Goal: Communication & Community: Answer question/provide support

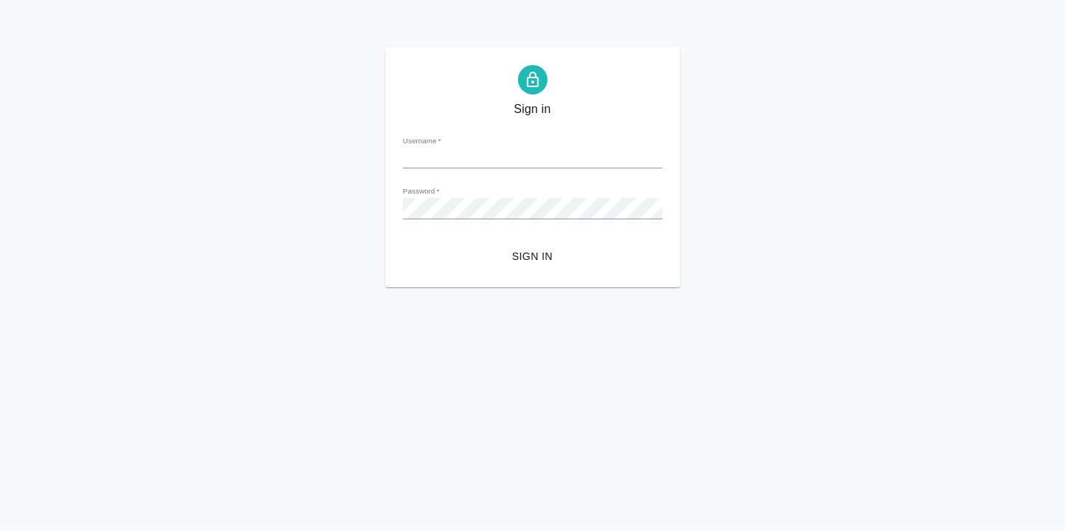
type input "d.rumyantseva@awatera.com"
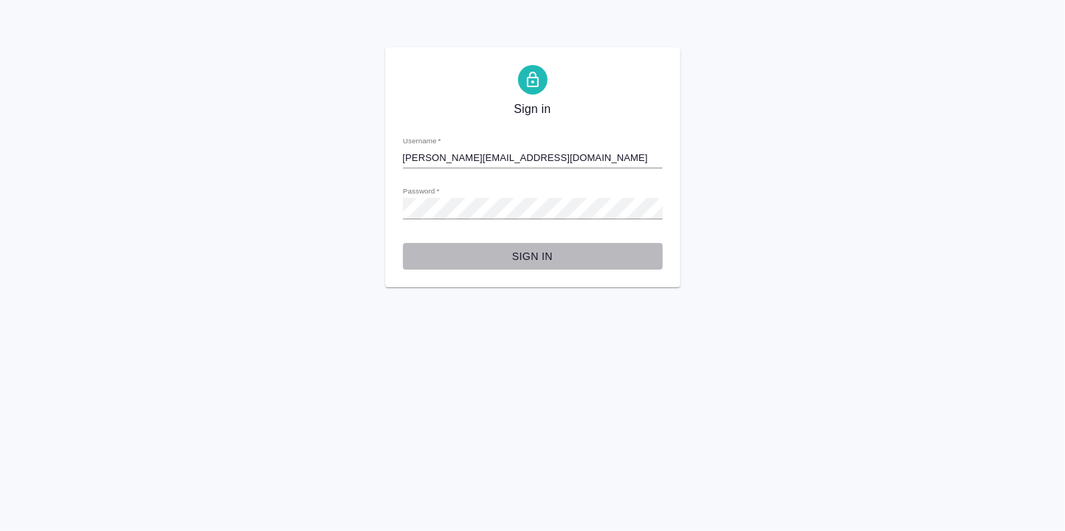
click at [546, 254] on span "Sign in" at bounding box center [533, 256] width 236 height 18
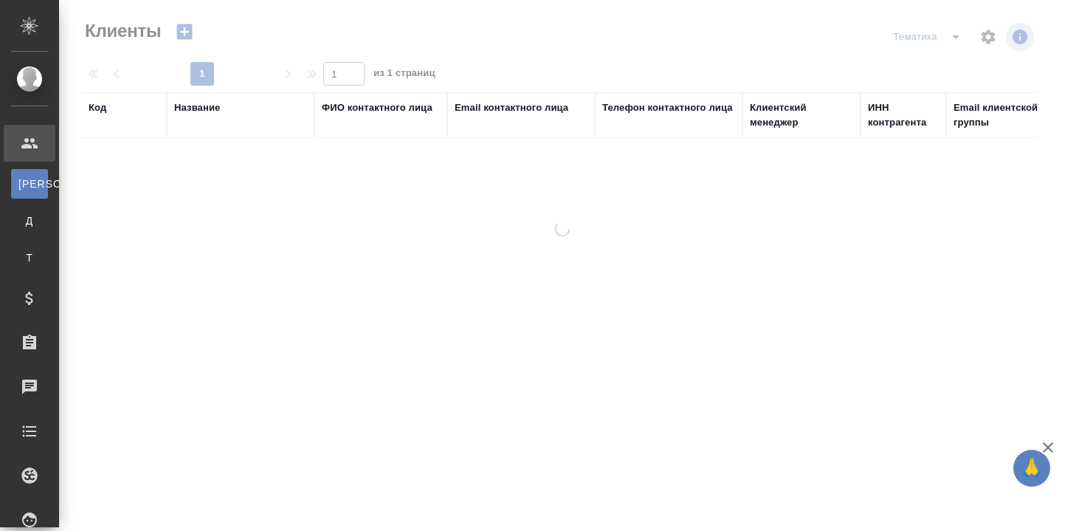
select select "RU"
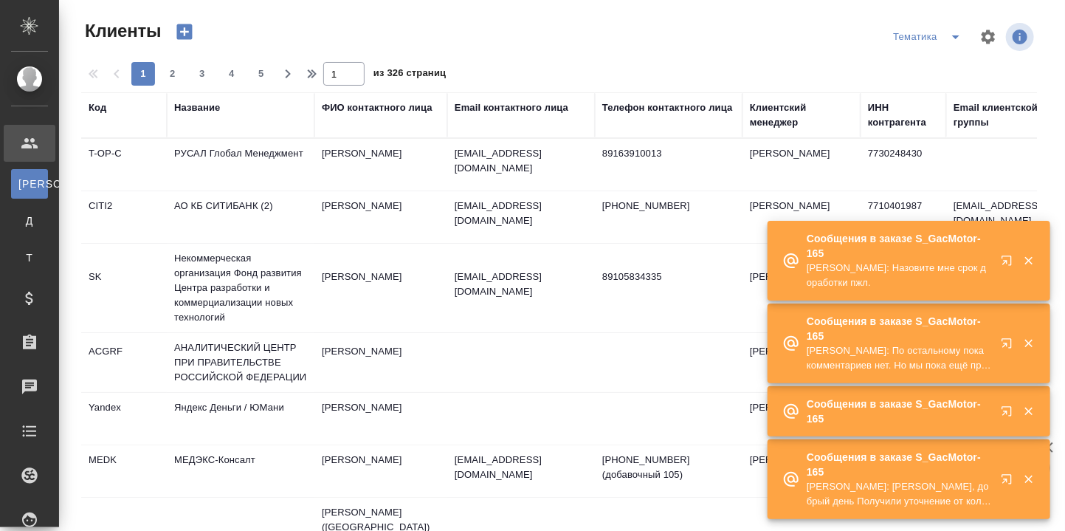
click at [1007, 258] on icon "button" at bounding box center [1010, 264] width 18 height 18
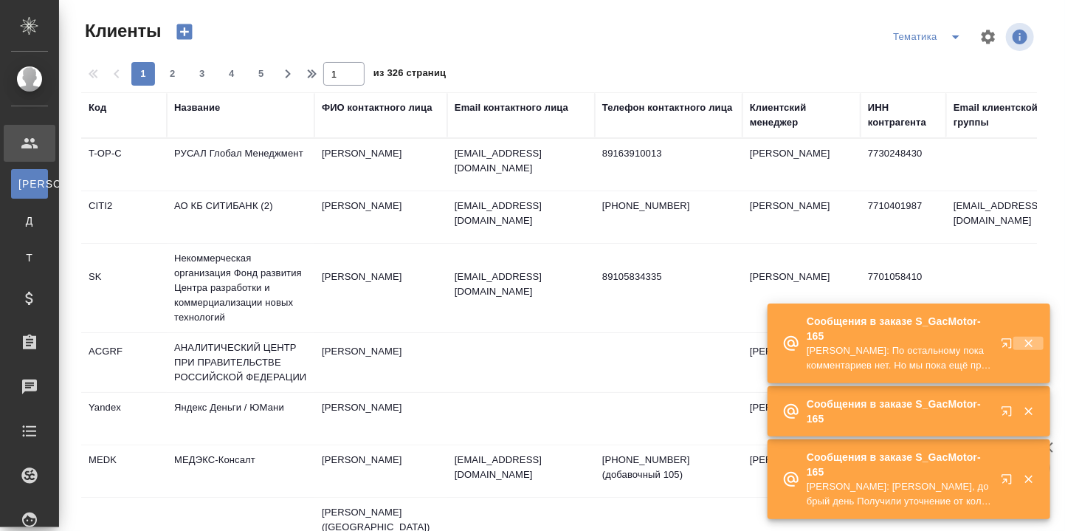
click at [1031, 346] on icon "button" at bounding box center [1028, 343] width 8 height 8
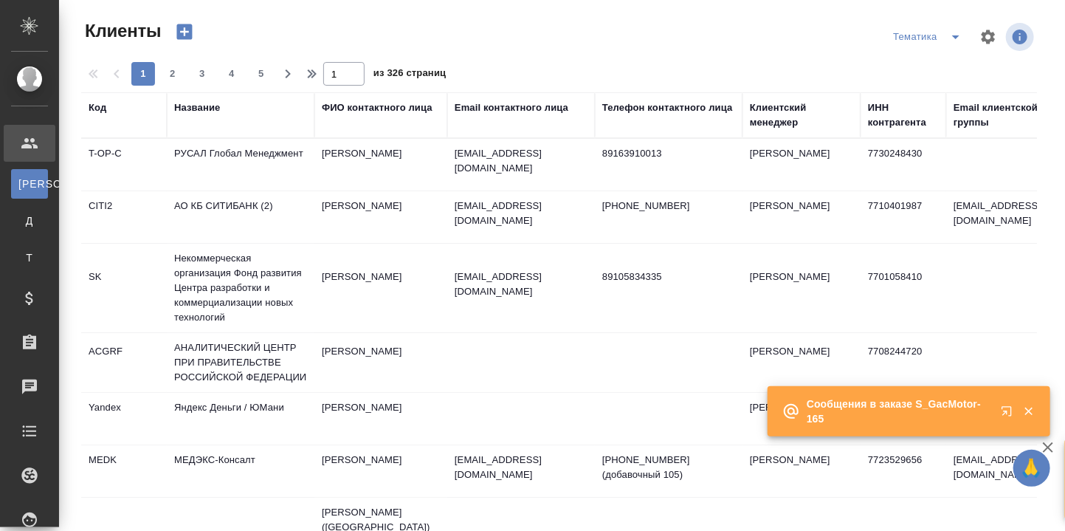
click at [1032, 412] on icon "button" at bounding box center [1028, 410] width 13 height 13
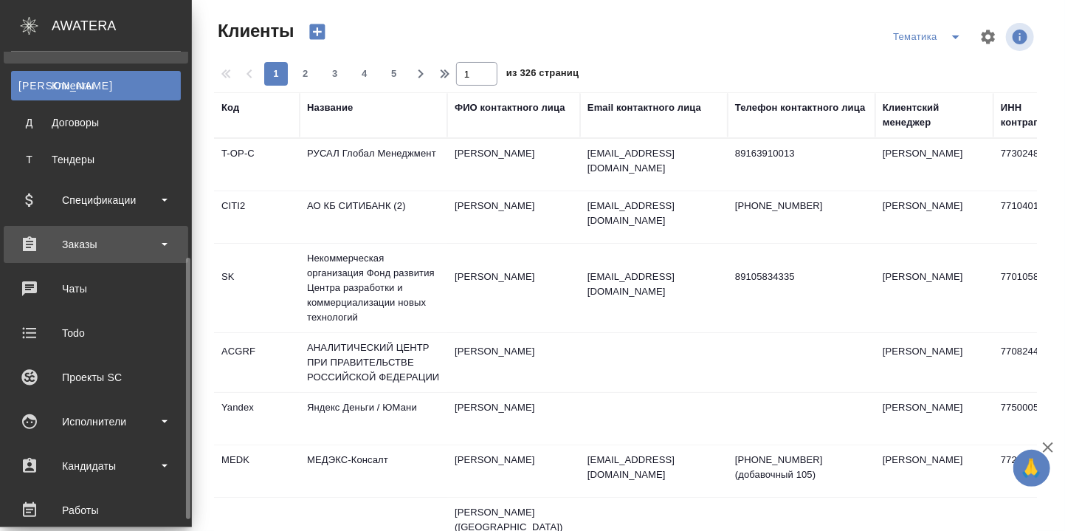
scroll to position [196, 0]
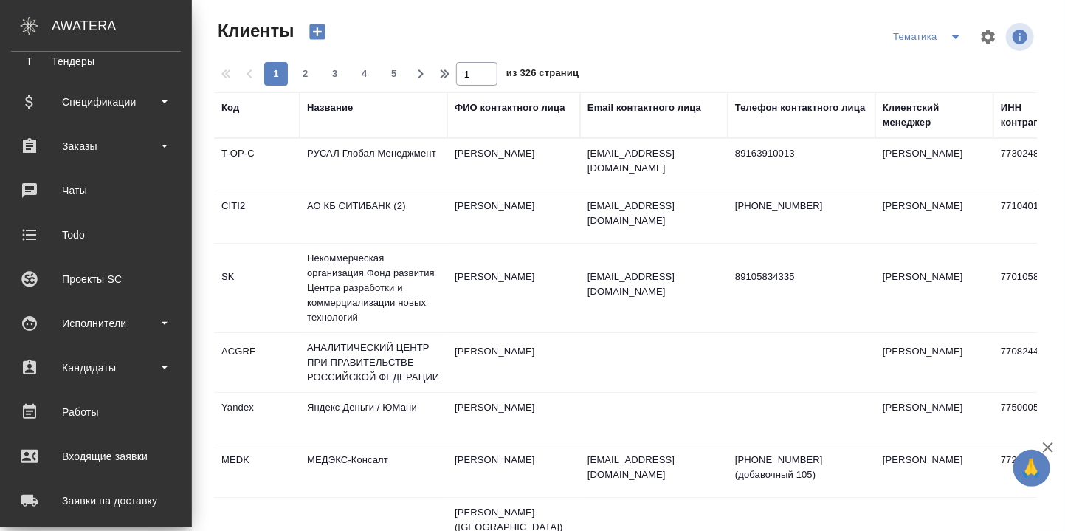
drag, startPoint x: 83, startPoint y: 411, endPoint x: 95, endPoint y: 412, distance: 11.8
click at [84, 412] on div "Работы" at bounding box center [96, 412] width 170 height 22
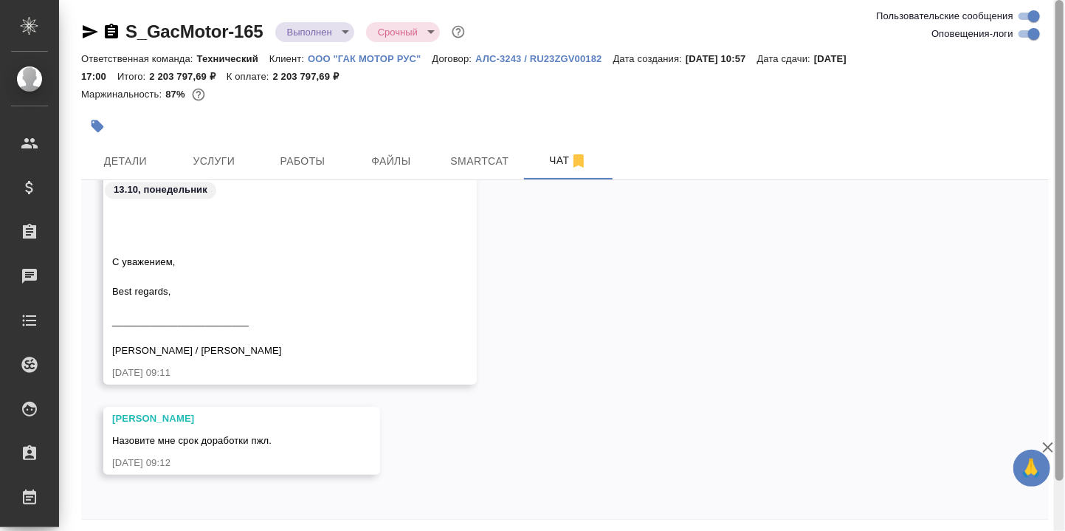
scroll to position [55, 0]
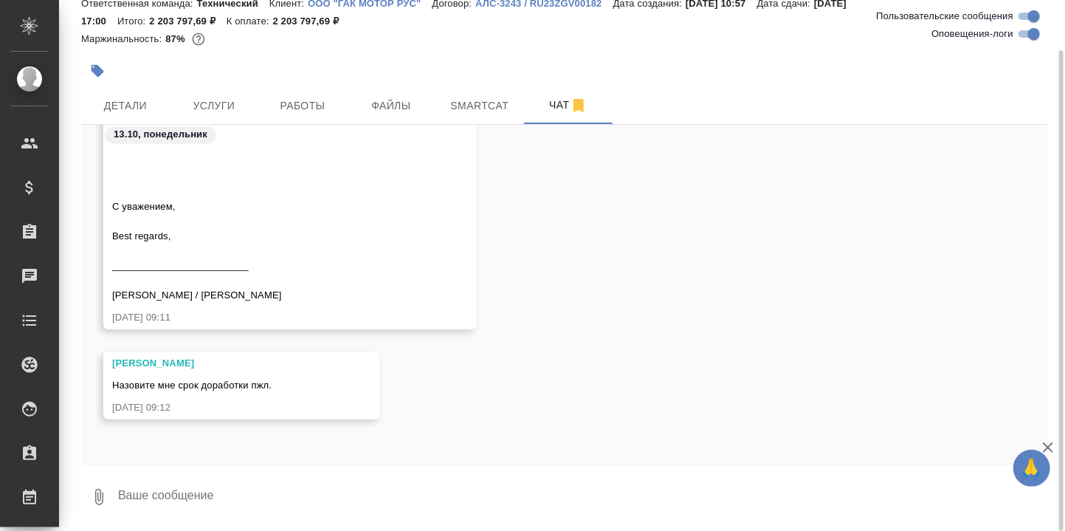
drag, startPoint x: 274, startPoint y: 485, endPoint x: 275, endPoint y: 492, distance: 7.4
click at [275, 492] on textarea at bounding box center [583, 497] width 932 height 50
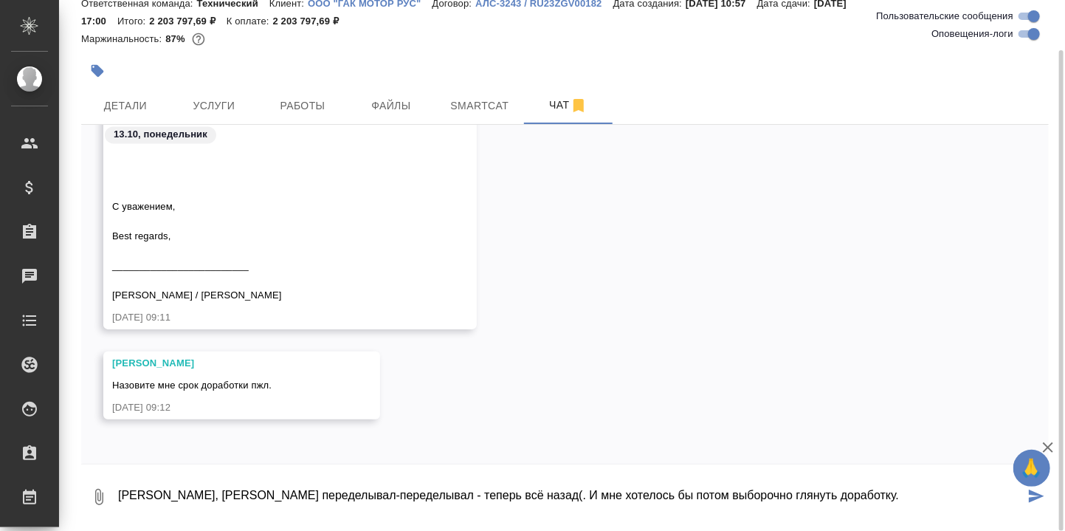
type textarea "Эх, Роберт переделывал-переделывал - теперь всё назад(. И мне хотелось бы потом…"
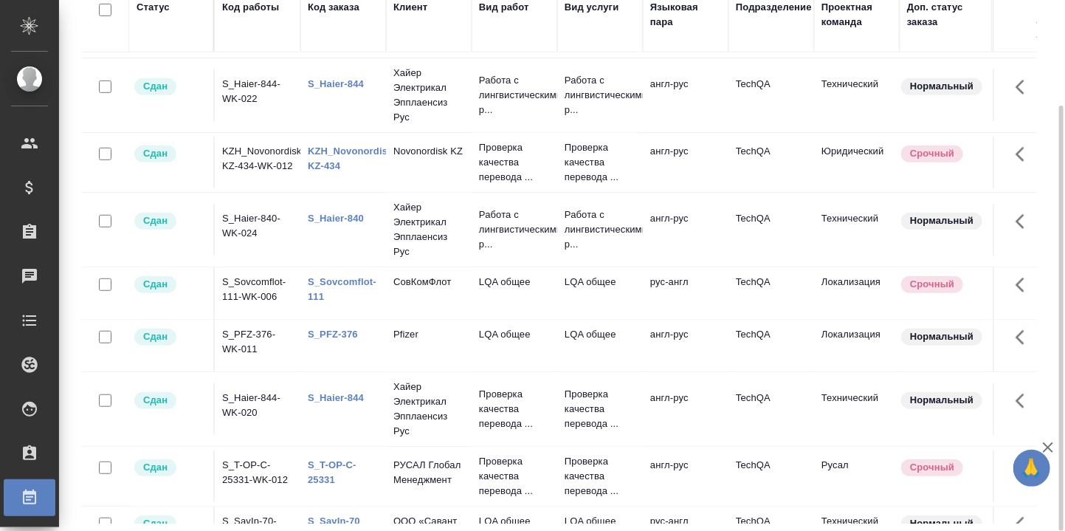
scroll to position [492, 0]
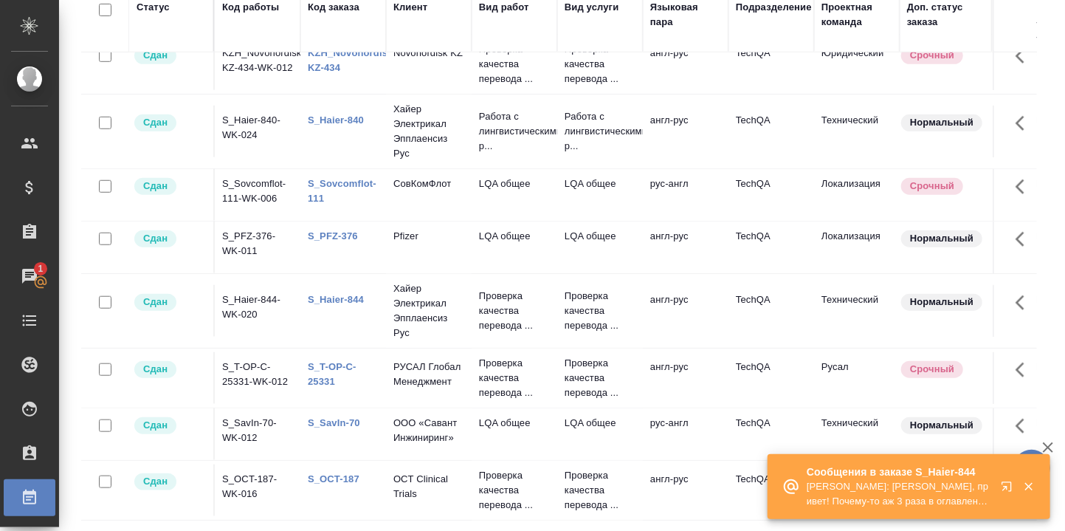
click at [1007, 486] on icon "button" at bounding box center [1007, 486] width 10 height 10
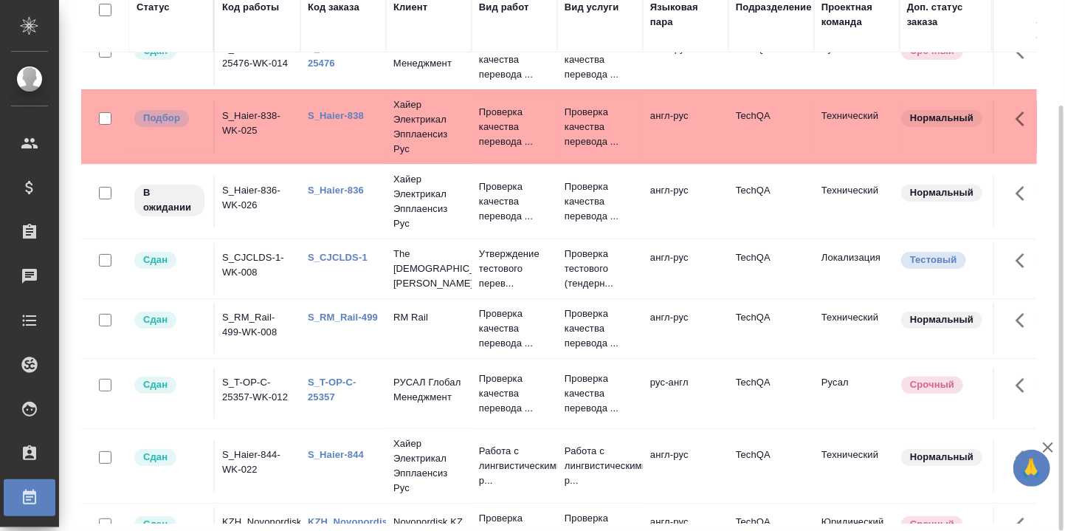
scroll to position [0, 0]
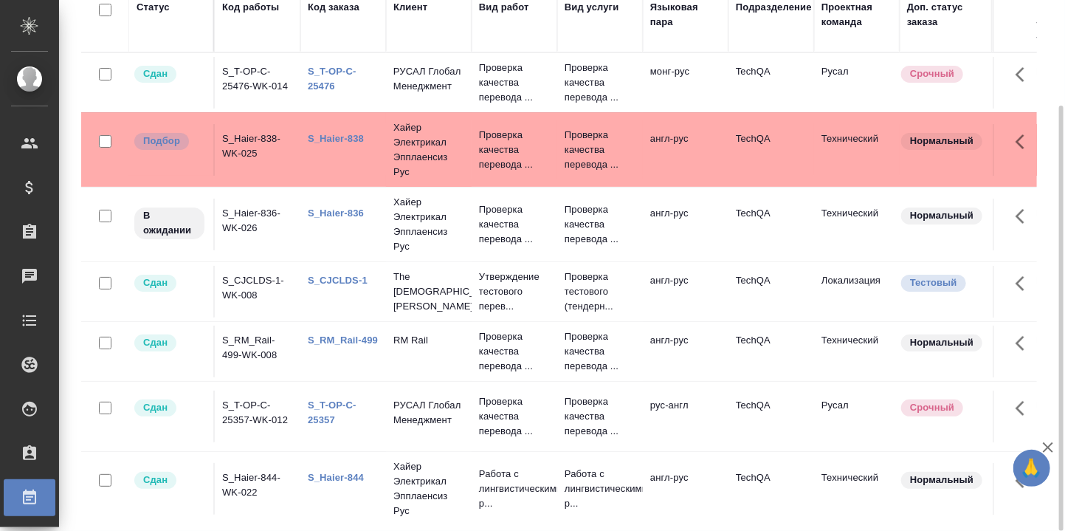
click at [331, 12] on div "Код заказа" at bounding box center [334, 7] width 52 height 15
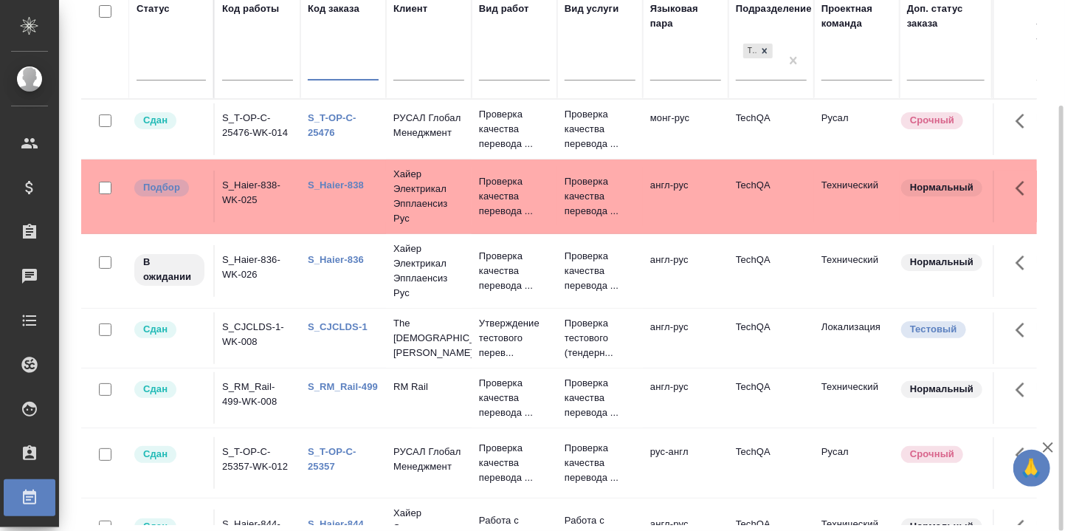
click at [336, 70] on input "text" at bounding box center [343, 71] width 71 height 18
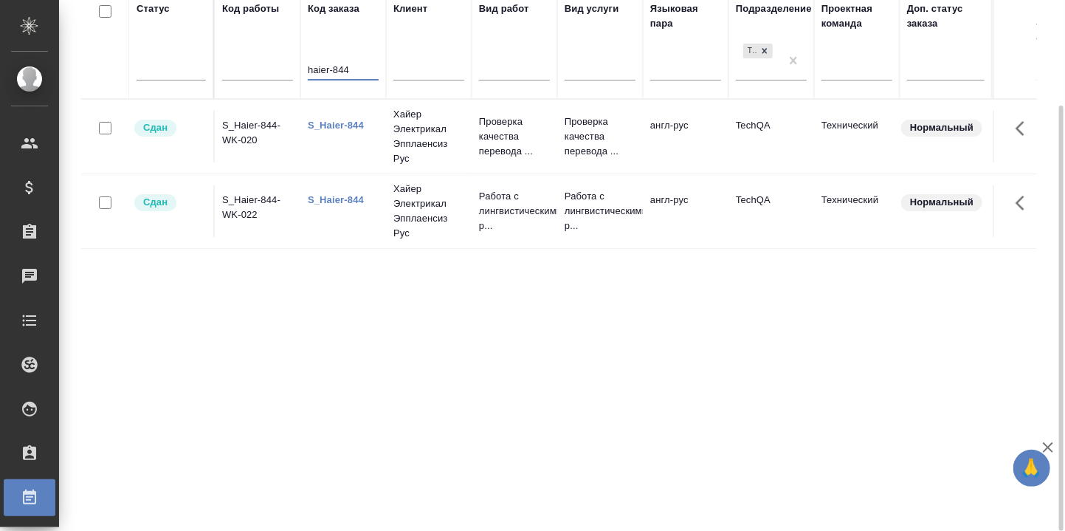
type input "haier-844"
click at [339, 126] on link "S_Haier-844" at bounding box center [336, 125] width 56 height 11
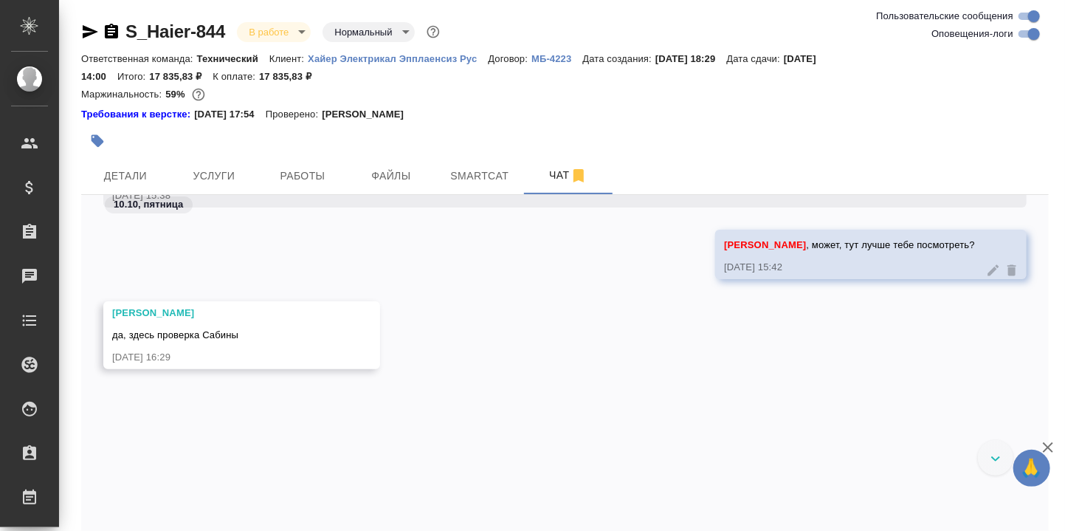
scroll to position [39396, 0]
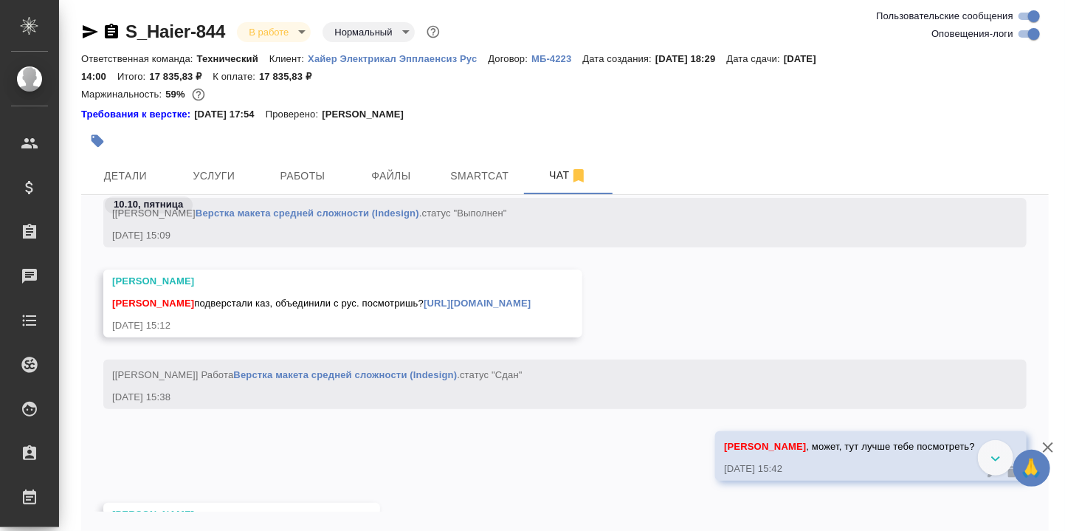
click at [488, 298] on link "[URL][DOMAIN_NAME]" at bounding box center [477, 302] width 107 height 11
click at [128, 176] on span "Детали" at bounding box center [125, 176] width 71 height 18
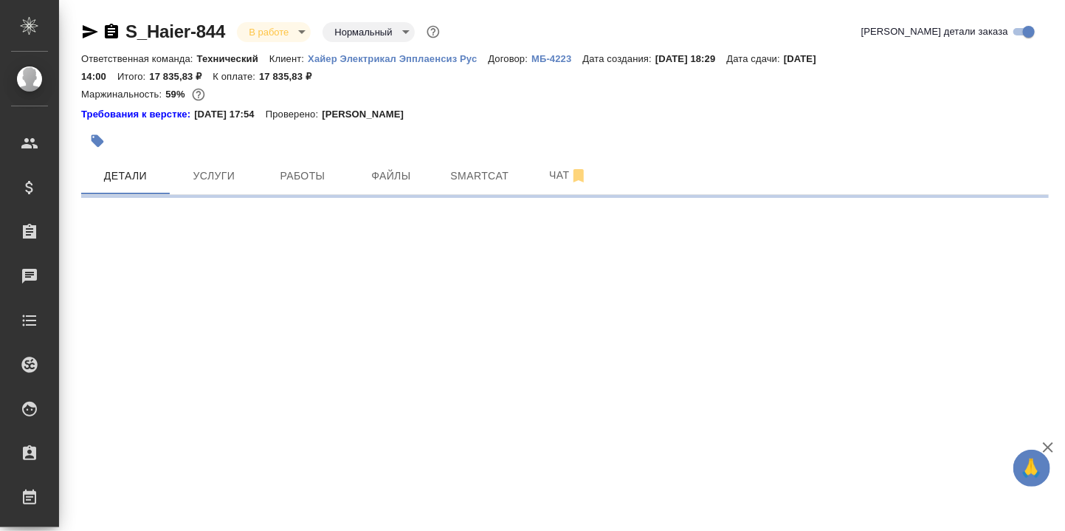
select select "RU"
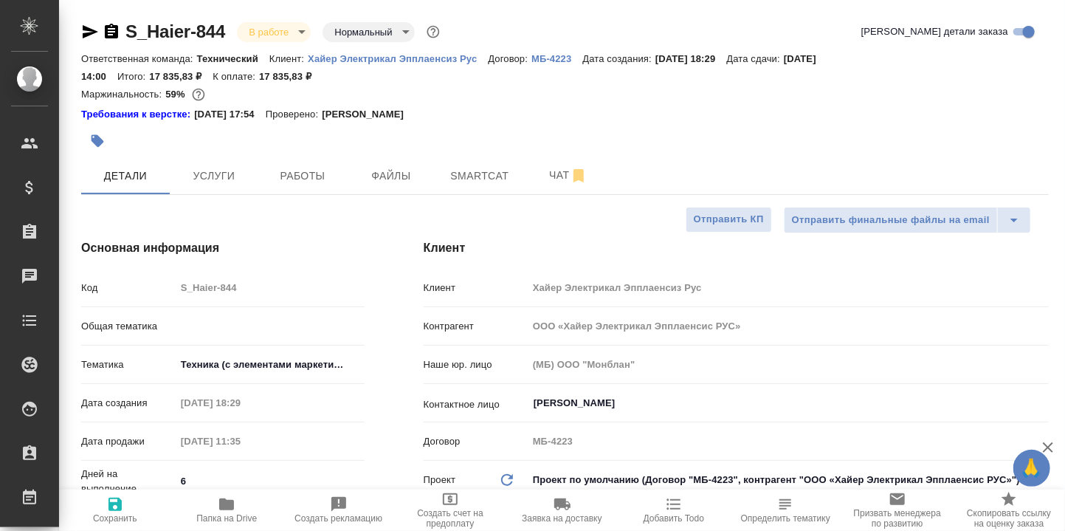
type textarea "x"
click at [229, 499] on icon "button" at bounding box center [227, 504] width 18 height 18
type textarea "x"
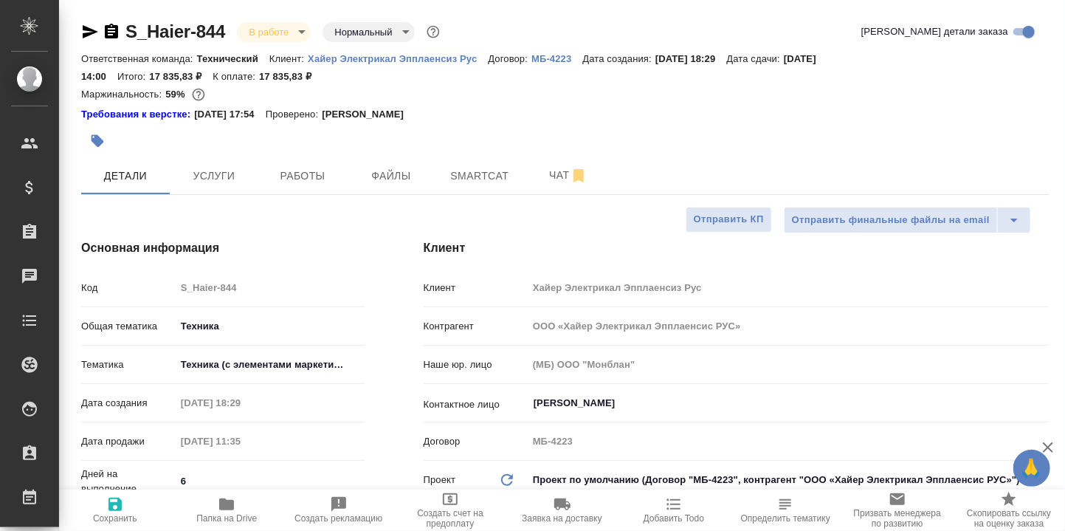
type textarea "x"
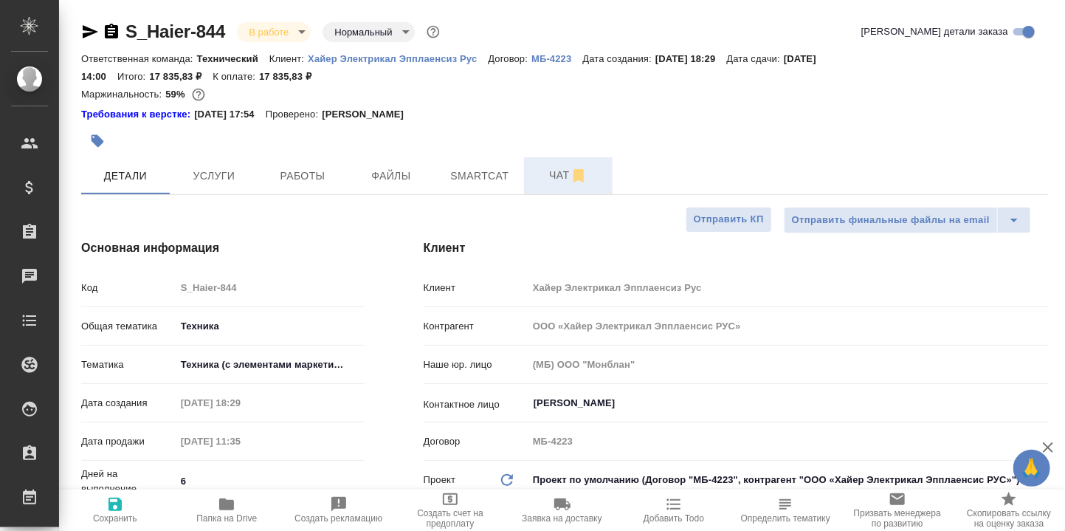
click at [559, 173] on span "Чат" at bounding box center [568, 175] width 71 height 18
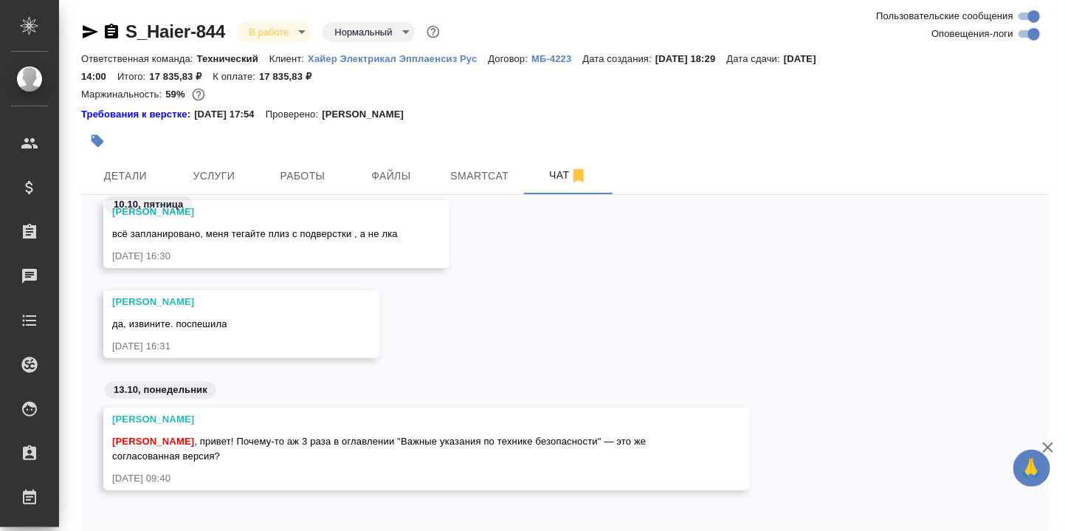
scroll to position [70, 0]
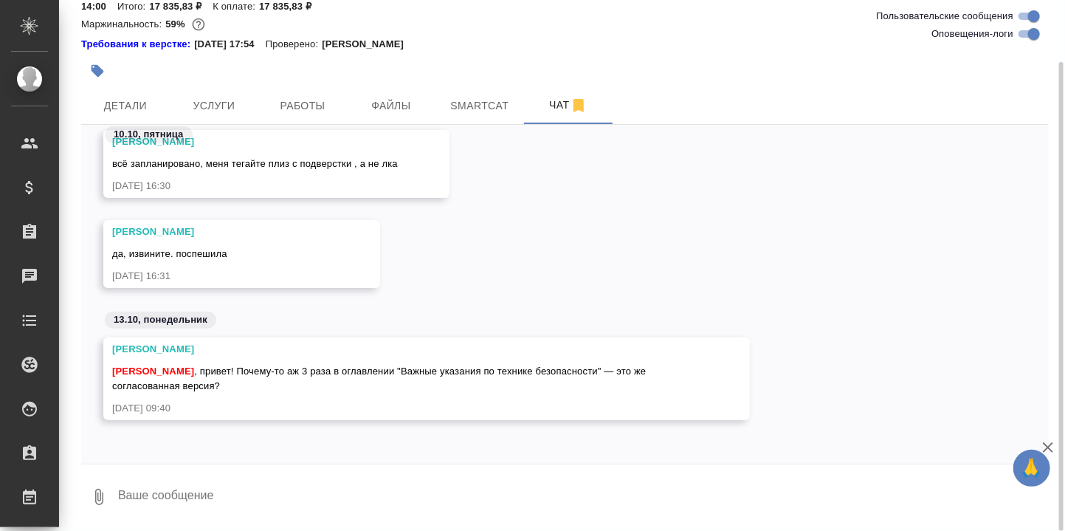
click at [292, 480] on textarea at bounding box center [583, 497] width 932 height 50
type textarea "Сейчас посмотрю, откуда это пошло."
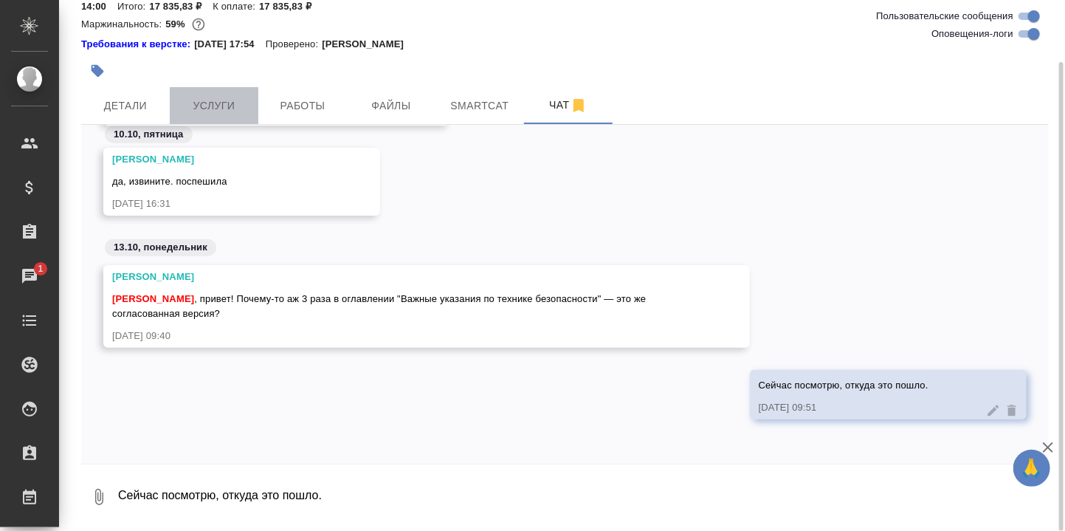
click at [220, 109] on span "Услуги" at bounding box center [214, 106] width 71 height 18
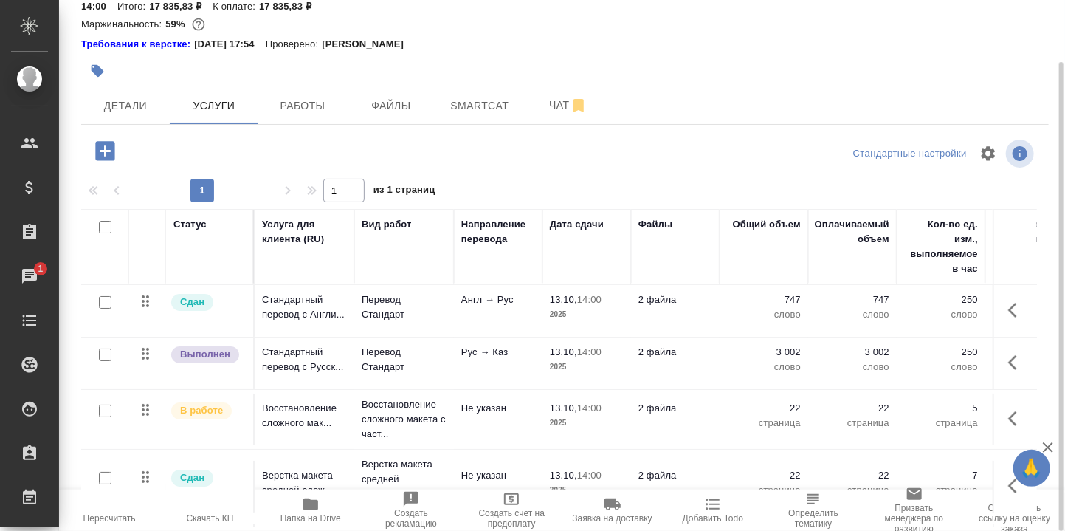
click at [309, 509] on icon "button" at bounding box center [310, 504] width 15 height 12
click at [561, 106] on span "Чат" at bounding box center [568, 105] width 71 height 18
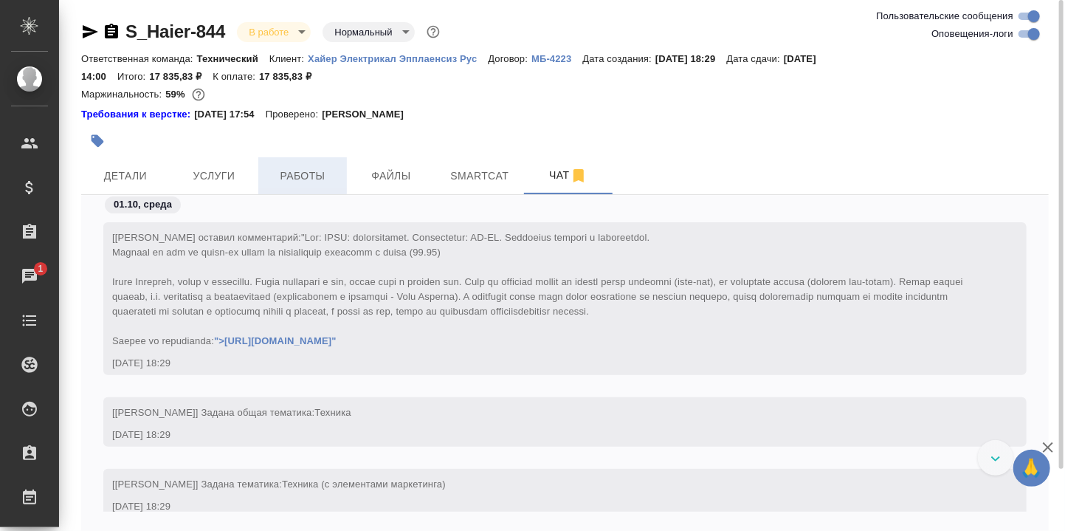
click at [307, 172] on span "Работы" at bounding box center [302, 176] width 71 height 18
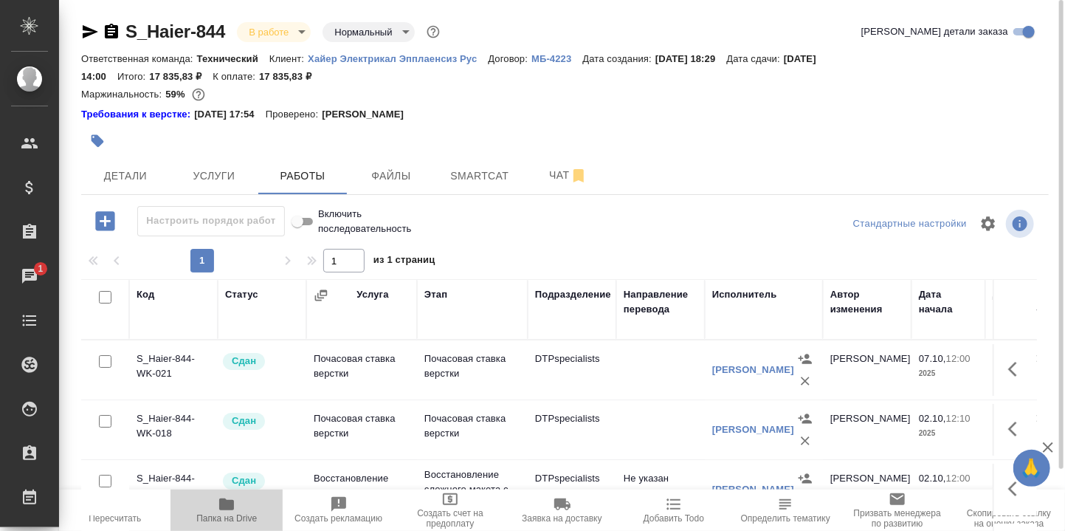
click at [227, 502] on icon "button" at bounding box center [226, 504] width 15 height 12
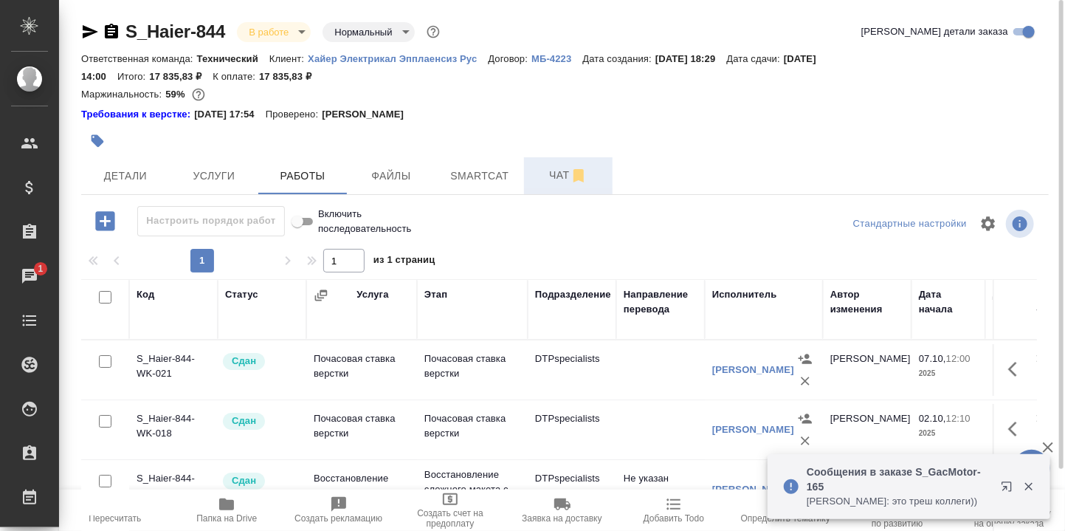
click at [550, 173] on span "Чат" at bounding box center [568, 175] width 71 height 18
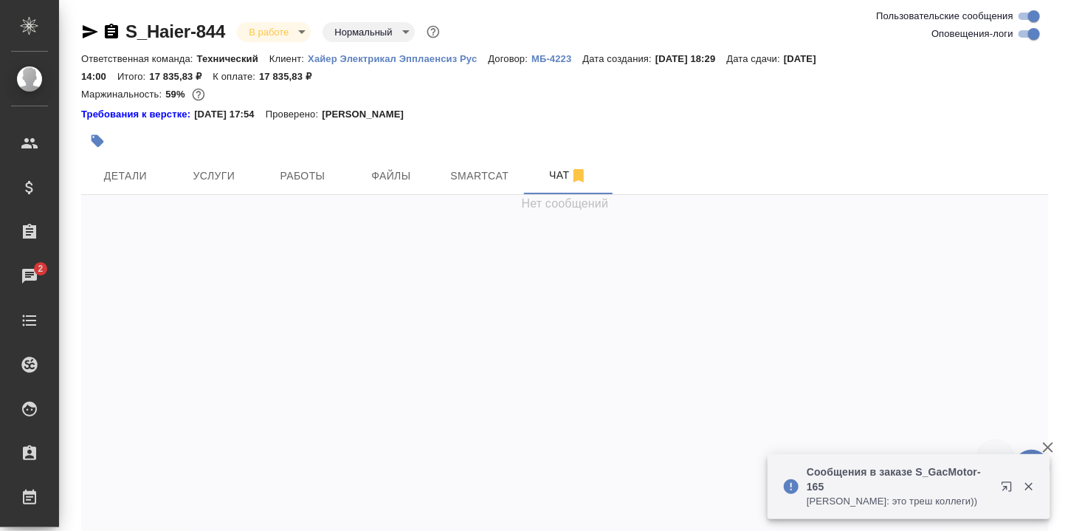
scroll to position [43721, 0]
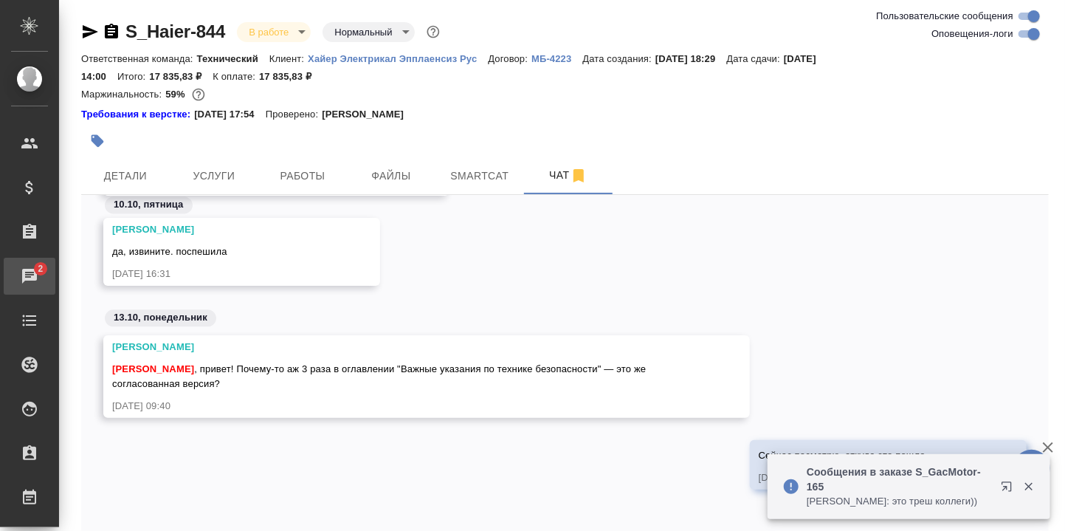
click at [30, 277] on div "Чаты" at bounding box center [11, 276] width 37 height 22
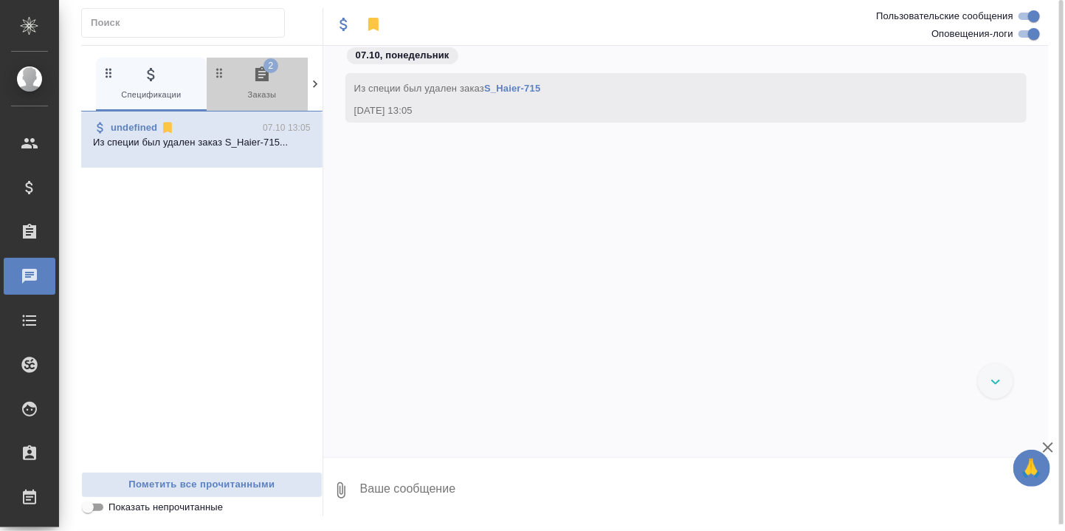
drag, startPoint x: 261, startPoint y: 77, endPoint x: 270, endPoint y: 128, distance: 51.8
click at [261, 77] on icon "button" at bounding box center [262, 75] width 18 height 18
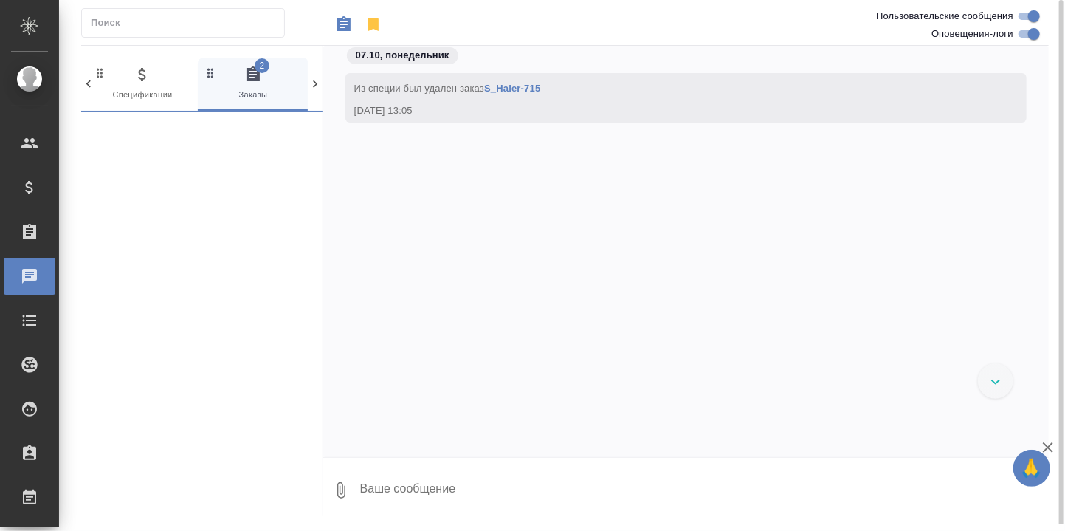
scroll to position [0, 9]
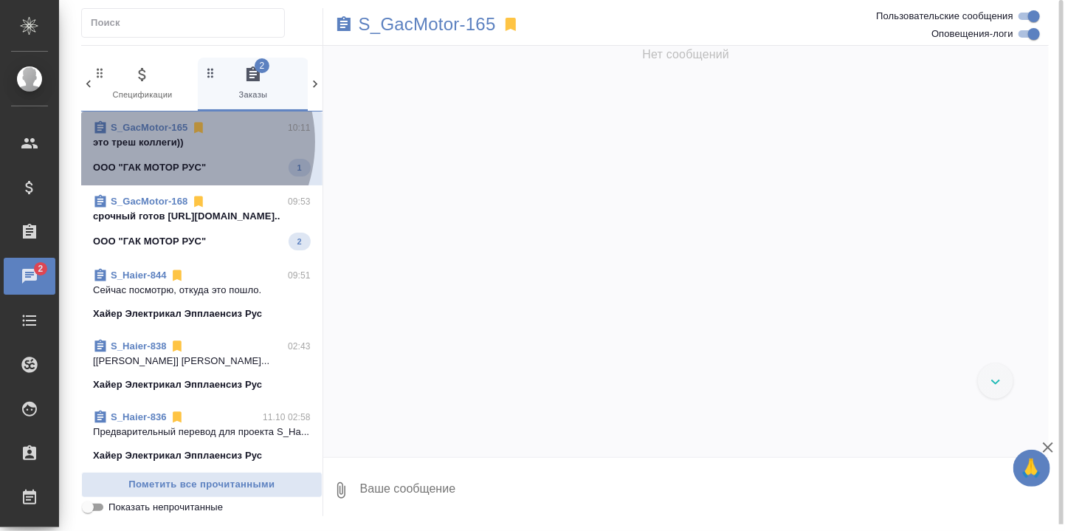
click at [168, 141] on p "это треш коллеги))" at bounding box center [202, 142] width 218 height 15
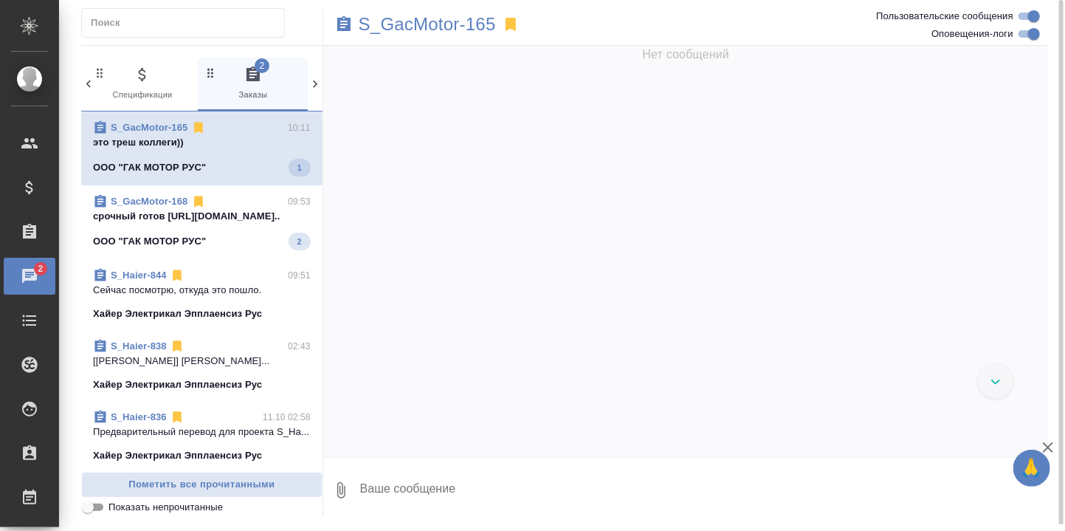
drag, startPoint x: 169, startPoint y: 140, endPoint x: 275, endPoint y: 159, distance: 107.3
click at [169, 140] on p "это треш коллеги))" at bounding box center [202, 142] width 218 height 15
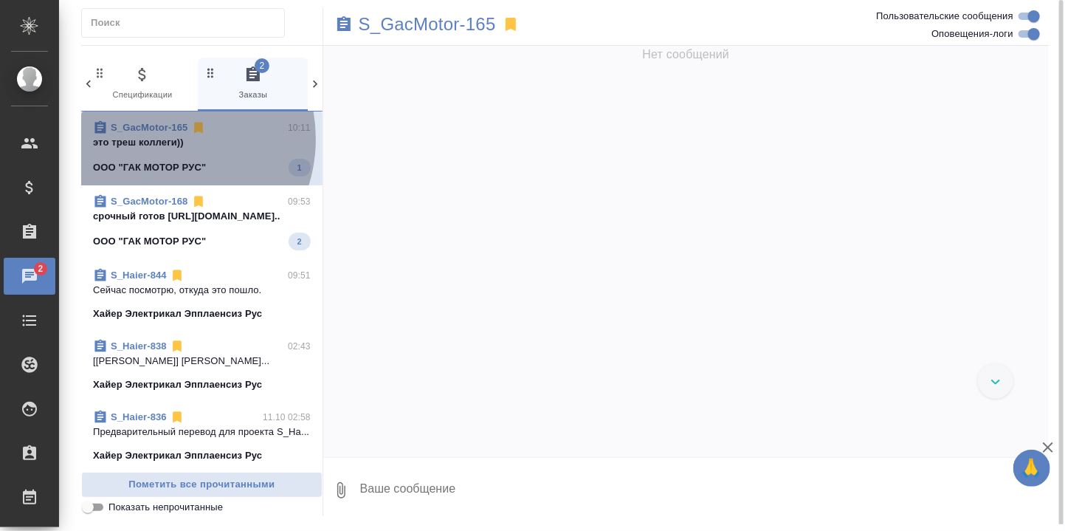
click at [159, 138] on p "это треш коллеги))" at bounding box center [202, 142] width 218 height 15
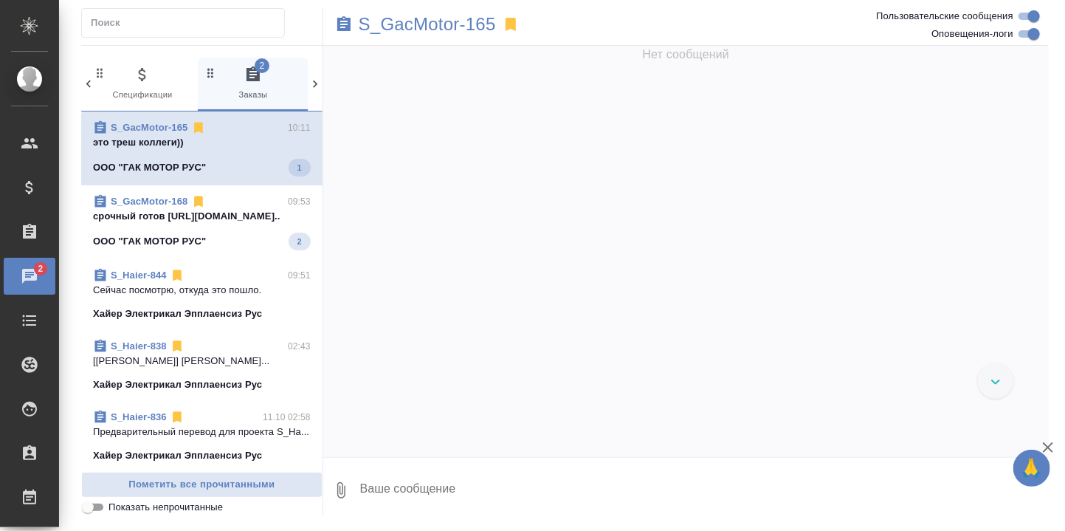
scroll to position [27010, 0]
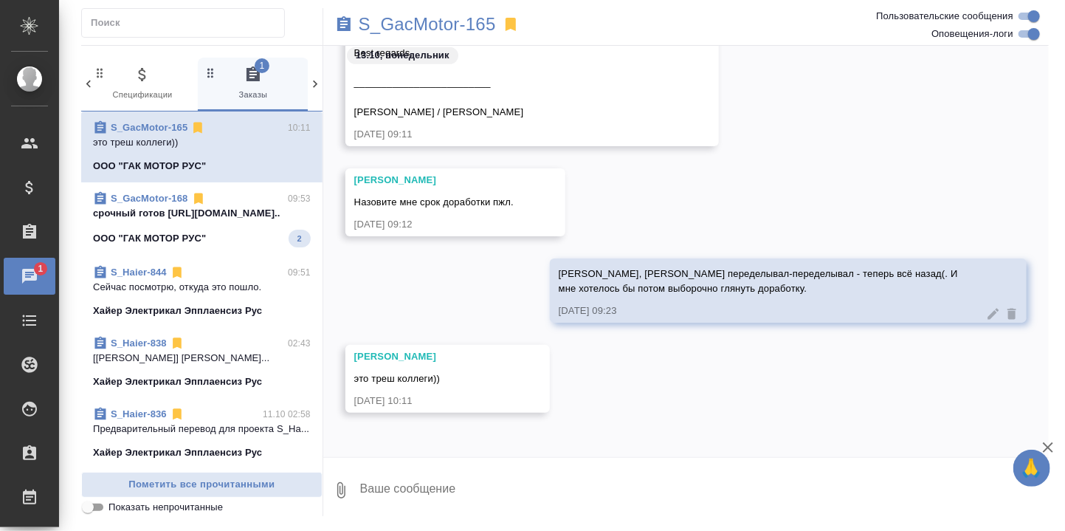
click at [419, 489] on textarea at bounding box center [704, 490] width 690 height 50
type textarea "С"
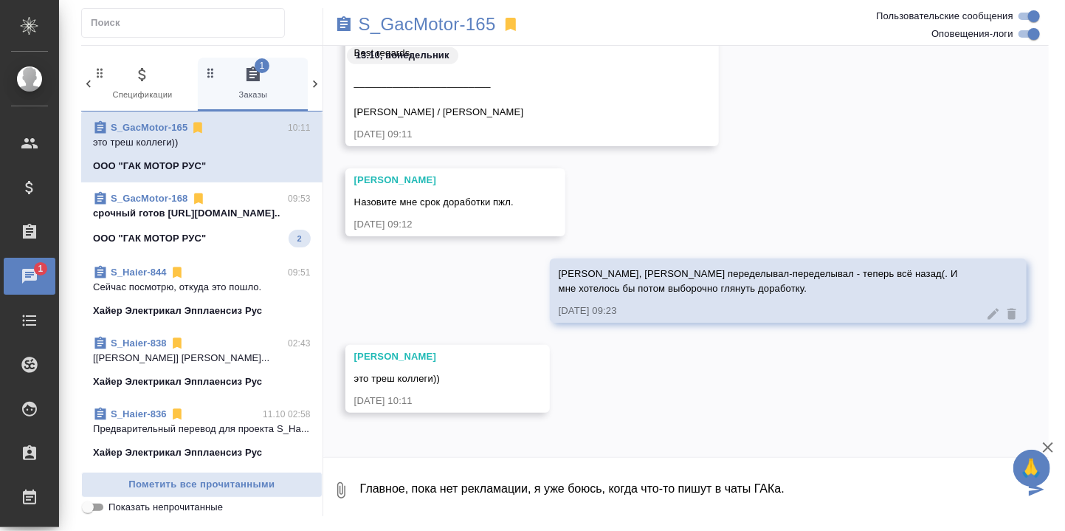
type textarea "Главное, пока нет рекламации, я уже боюсь, когда что-то пишут в чаты ГАКа."
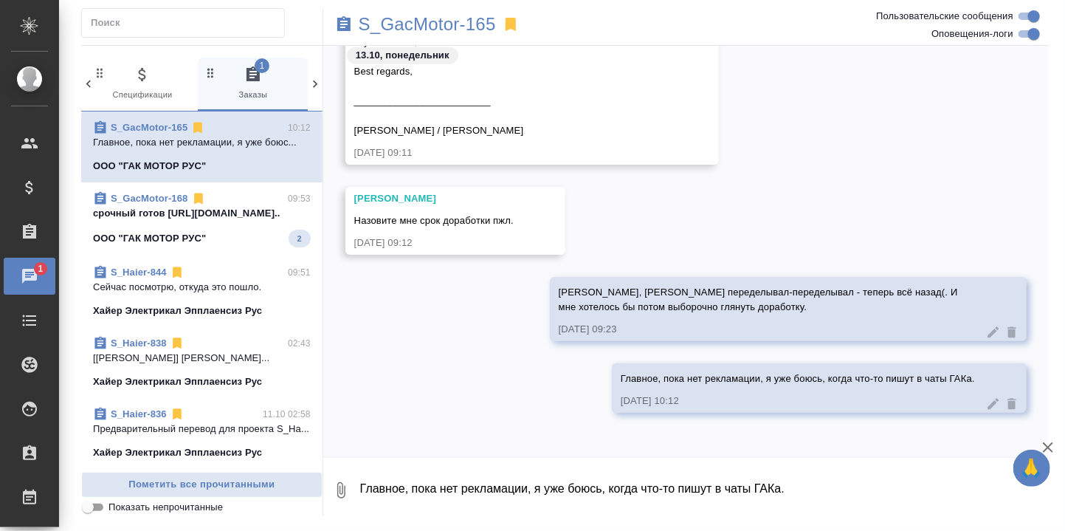
scroll to position [26992, 0]
drag, startPoint x: 152, startPoint y: 232, endPoint x: 162, endPoint y: 230, distance: 10.6
click at [151, 221] on p "срочный готов https://drive.awatera.com/..." at bounding box center [202, 213] width 218 height 15
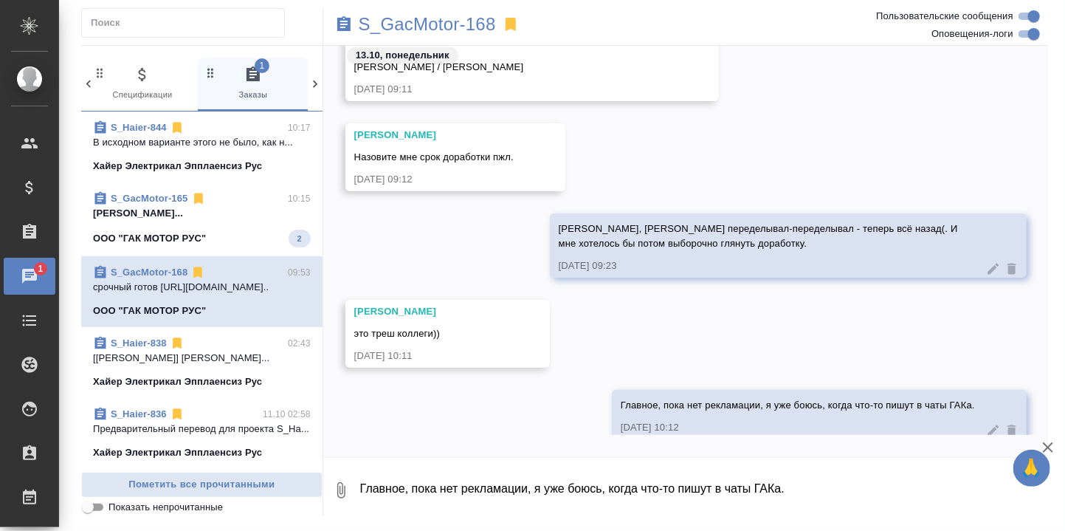
scroll to position [26975, 0]
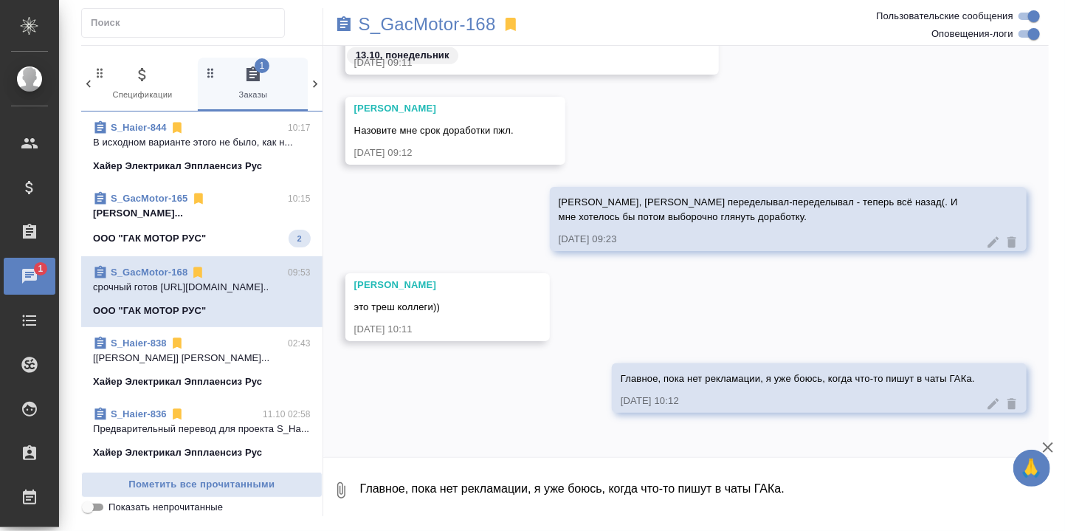
drag, startPoint x: 174, startPoint y: 219, endPoint x: 261, endPoint y: 236, distance: 88.7
click at [175, 221] on span "S_GacMotor-165 10:15 Усманова Ольга... ООО "ГАК МОТОР РУС" 2" at bounding box center [202, 219] width 218 height 56
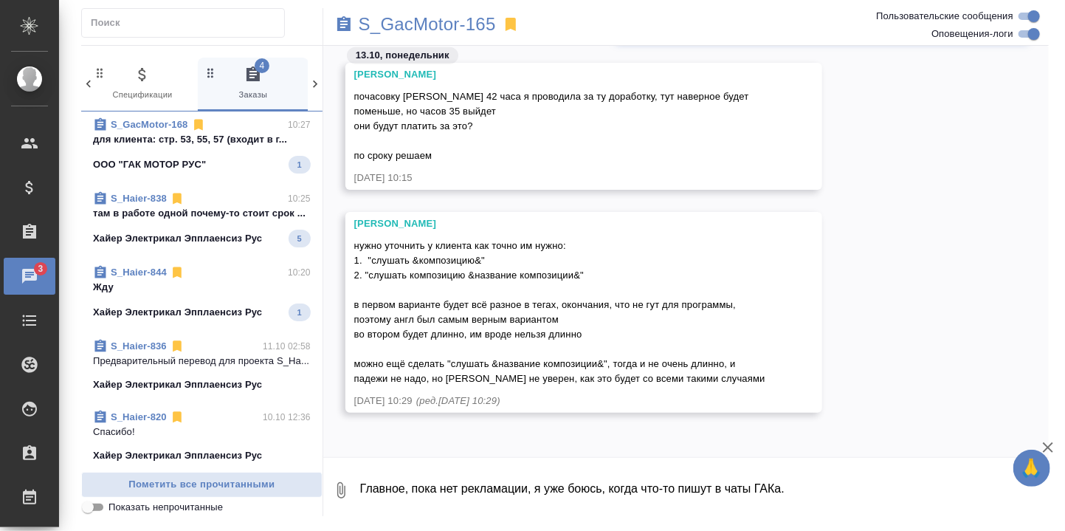
scroll to position [98, 0]
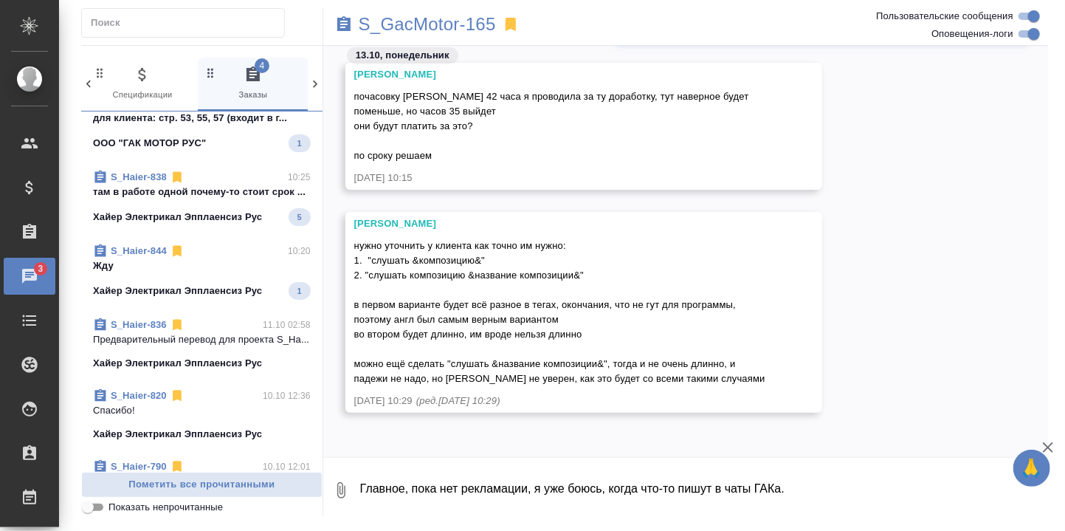
drag, startPoint x: 183, startPoint y: 304, endPoint x: 213, endPoint y: 310, distance: 30.8
click at [183, 300] on span "S_Haier-844 10:20 Жду Хайер Электрикал Эпплаенсиз Рус 1" at bounding box center [202, 272] width 218 height 56
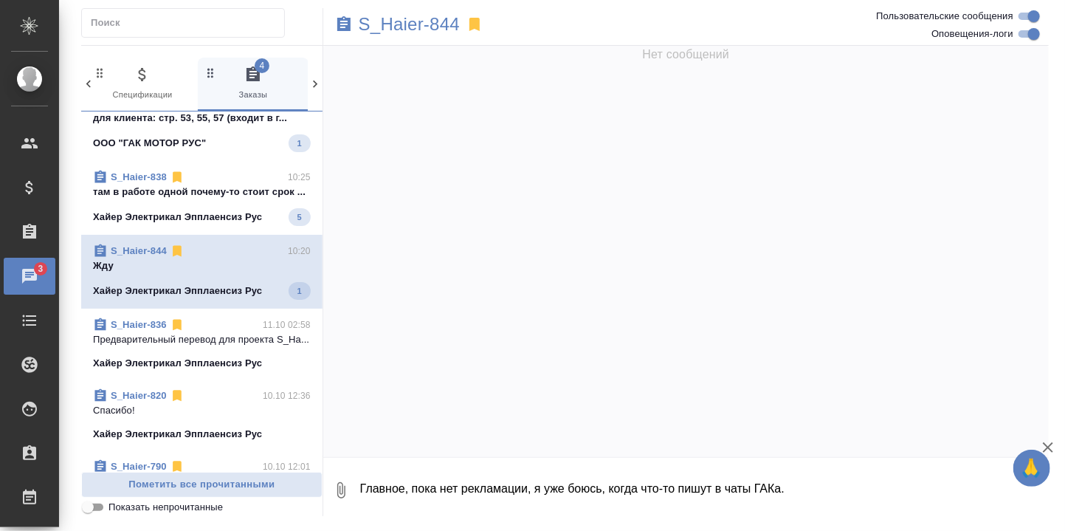
scroll to position [0, 0]
click at [447, 486] on textarea "Главное, пока нет рекламации, я уже боюсь, когда что-то пишут в чаты ГАКа." at bounding box center [704, 490] width 690 height 50
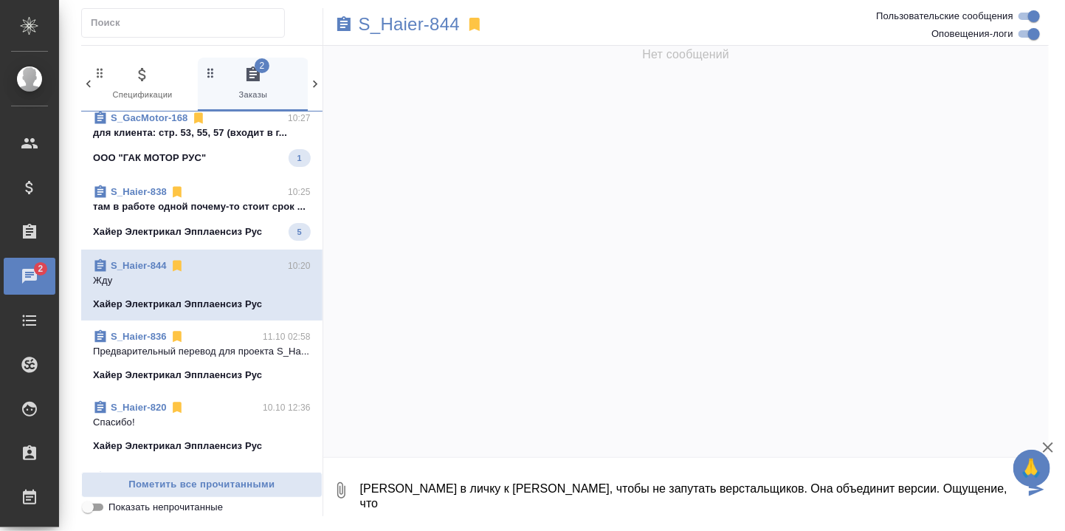
scroll to position [17267, 0]
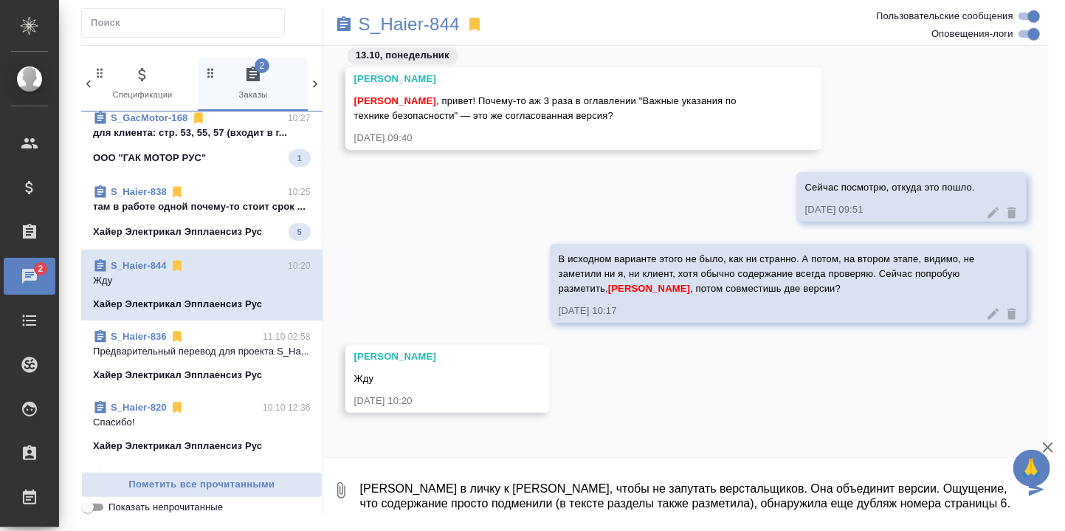
type textarea "Сбросила в личку к Сабине, чтобы не запутать верстальщиков. Она объединит верси…"
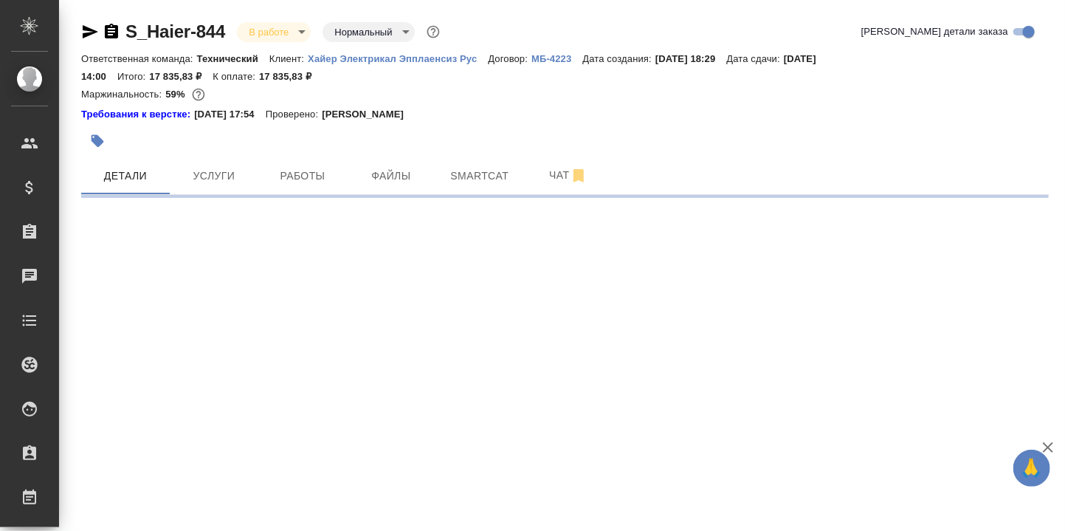
select select "RU"
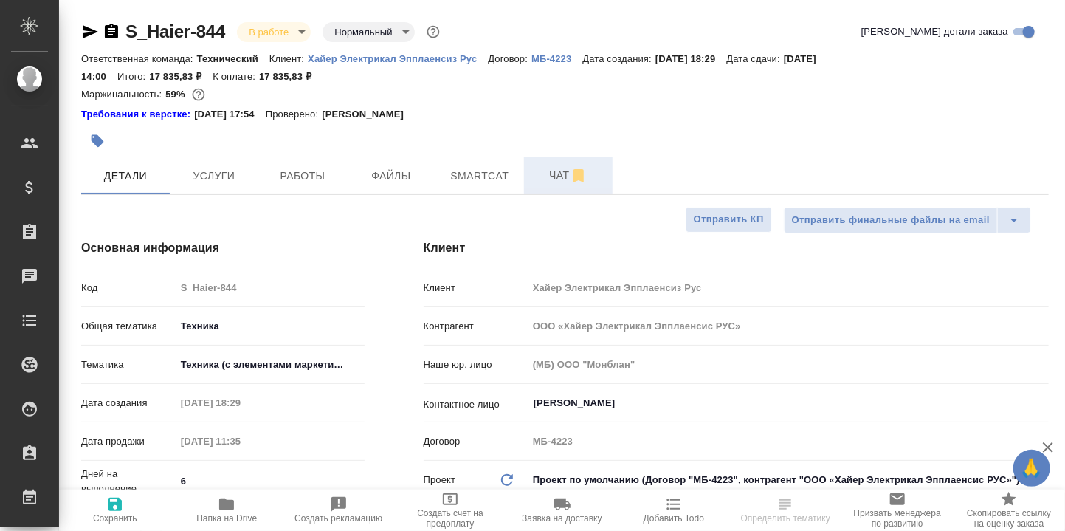
type textarea "x"
click at [559, 176] on span "Чат" at bounding box center [568, 175] width 71 height 18
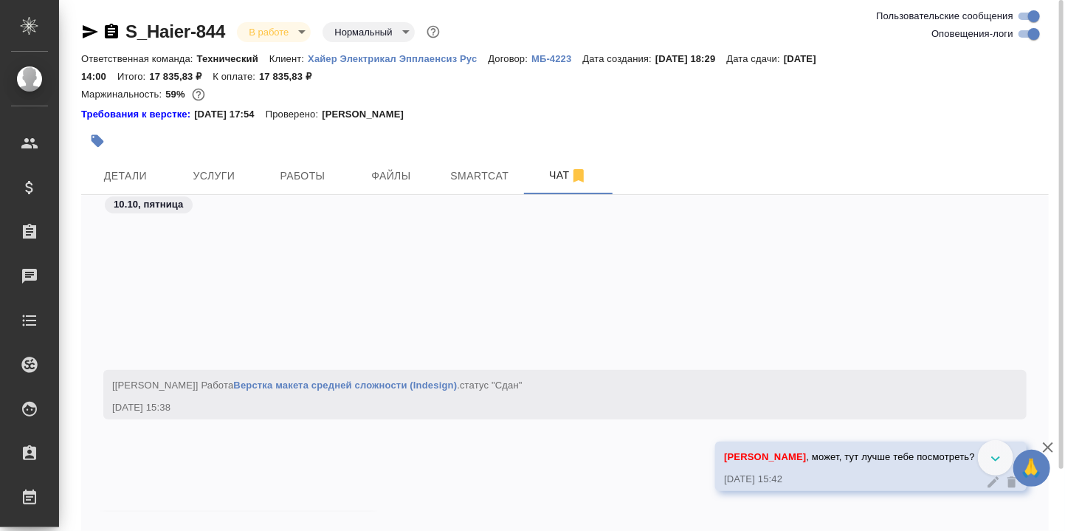
scroll to position [39571, 0]
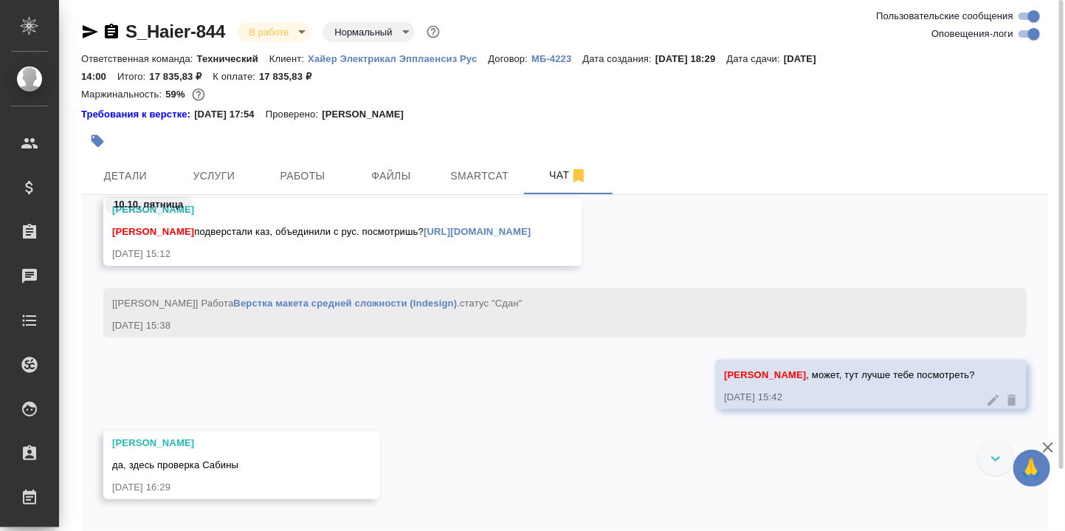
drag, startPoint x: 1043, startPoint y: 476, endPoint x: 1016, endPoint y: 219, distance: 258.3
click at [1016, 219] on div "🙏 .cls-1 fill:#fff; AWATERA Румянцева Дарья d.rumyantseva Клиенты Спецификации …" at bounding box center [532, 265] width 1065 height 531
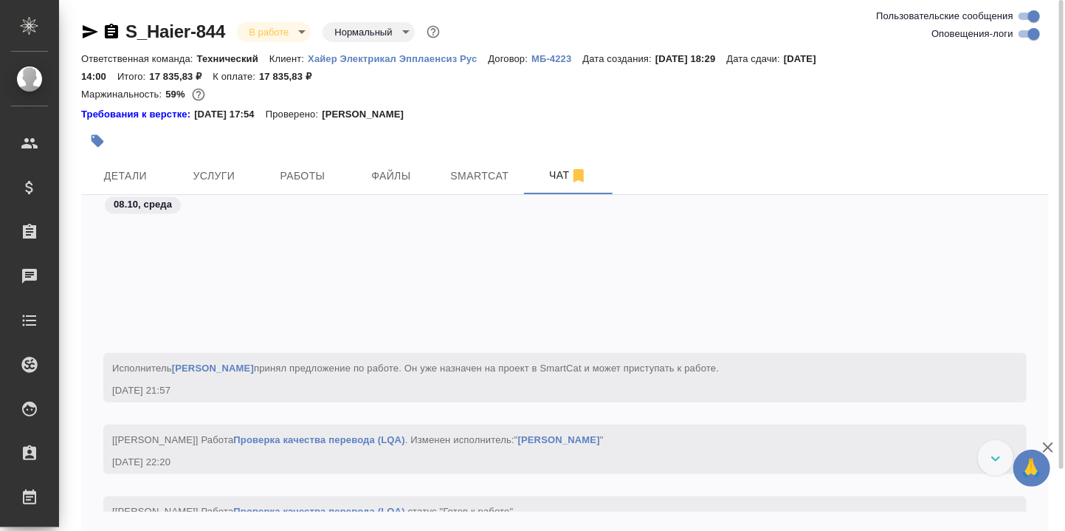
scroll to position [35828, 0]
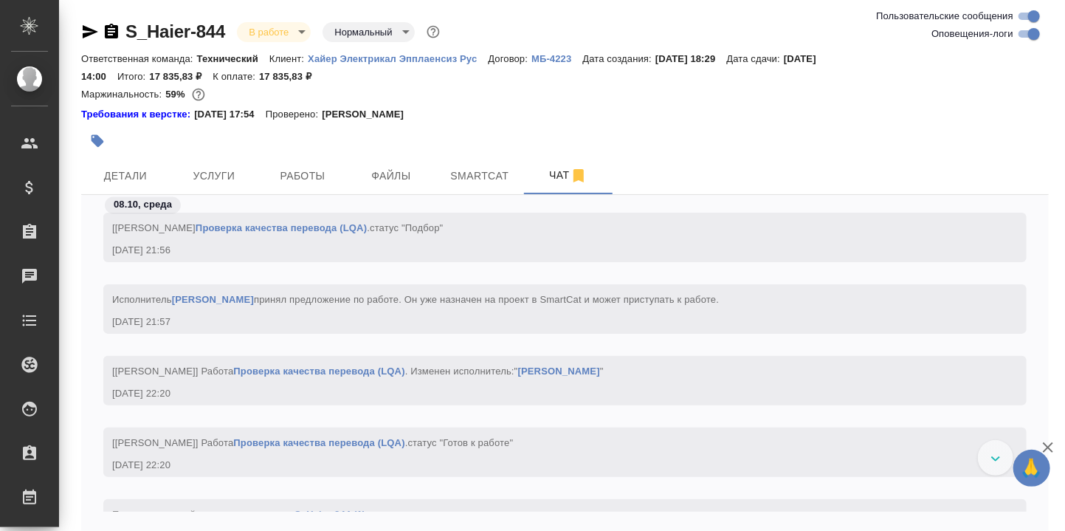
click at [1052, 443] on icon "button" at bounding box center [1048, 447] width 10 height 10
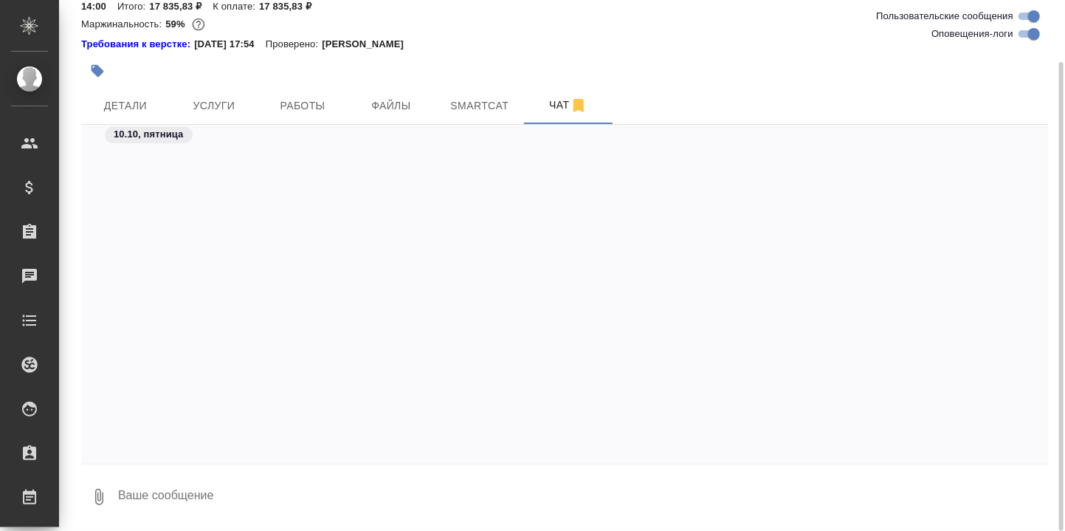
scroll to position [21410, 0]
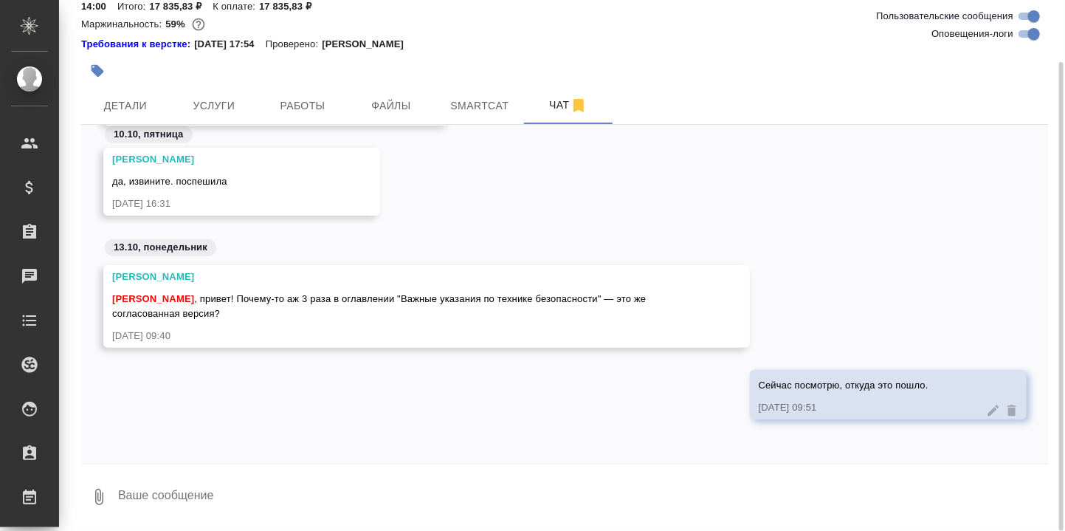
click at [333, 503] on textarea at bounding box center [583, 497] width 932 height 50
type textarea "D"
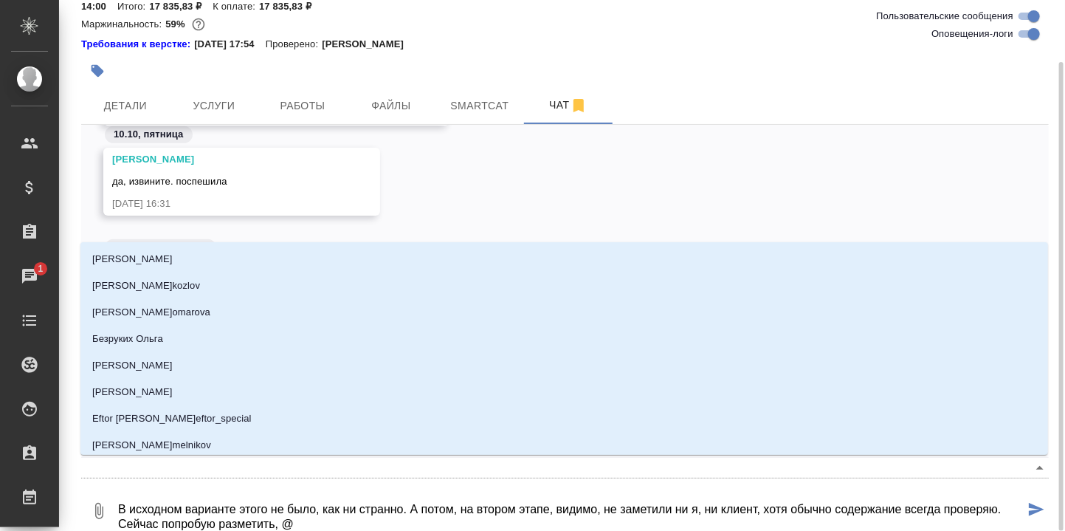
type textarea "В исходном варианте этого не было, как ни странно. А потом, на втором этапе, ви…"
type input "С"
type textarea "В исходном варианте этого не было, как ни странно. А потом, на втором этапе, ви…"
type input "Са"
type textarea "В исходном варианте этого не было, как ни странно. А потом, на втором этапе, ви…"
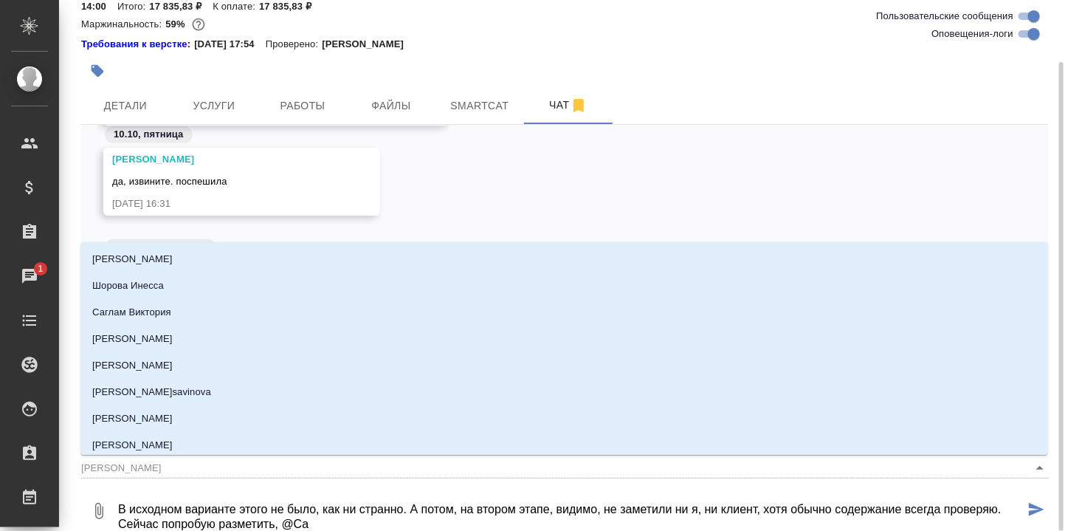
type input "Саб"
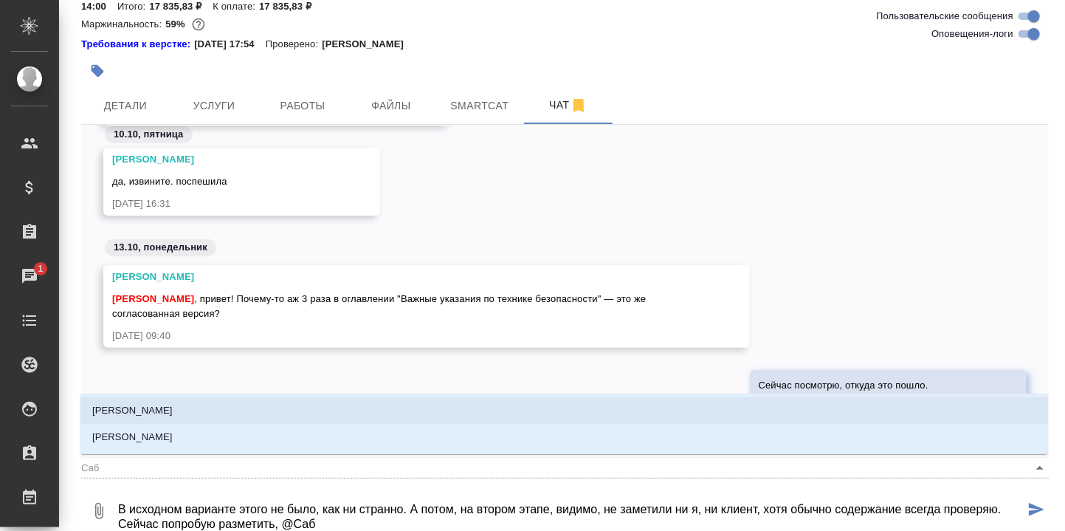
drag, startPoint x: 142, startPoint y: 407, endPoint x: 351, endPoint y: 506, distance: 231.4
click at [142, 407] on p "Ширина Сабина" at bounding box center [132, 410] width 80 height 15
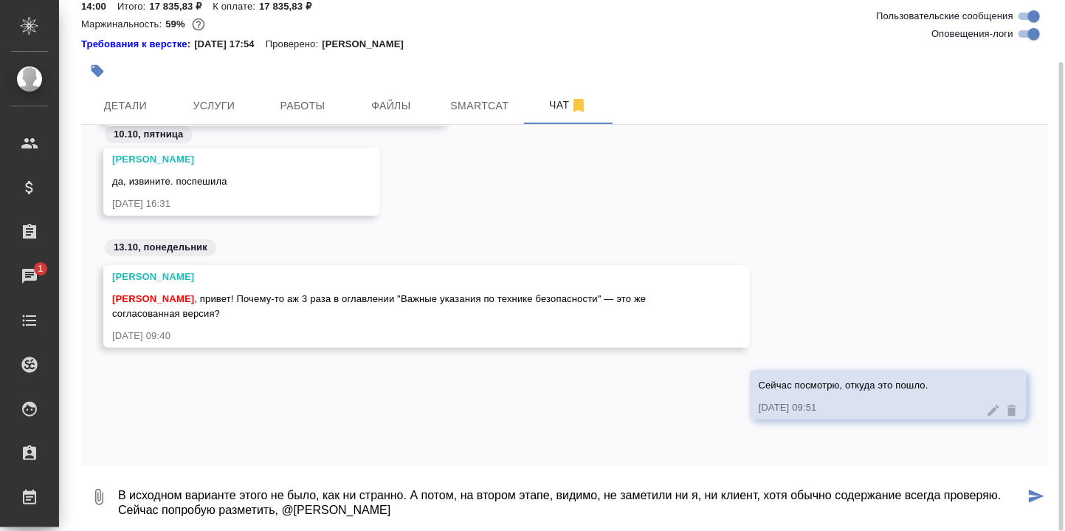
click at [382, 514] on textarea "В исходном варианте этого не было, как ни странно. А потом, на втором этапе, ви…" at bounding box center [571, 497] width 908 height 50
type textarea "В исходном варианте этого не было, как ни странно. А потом, на втором этапе, ви…"
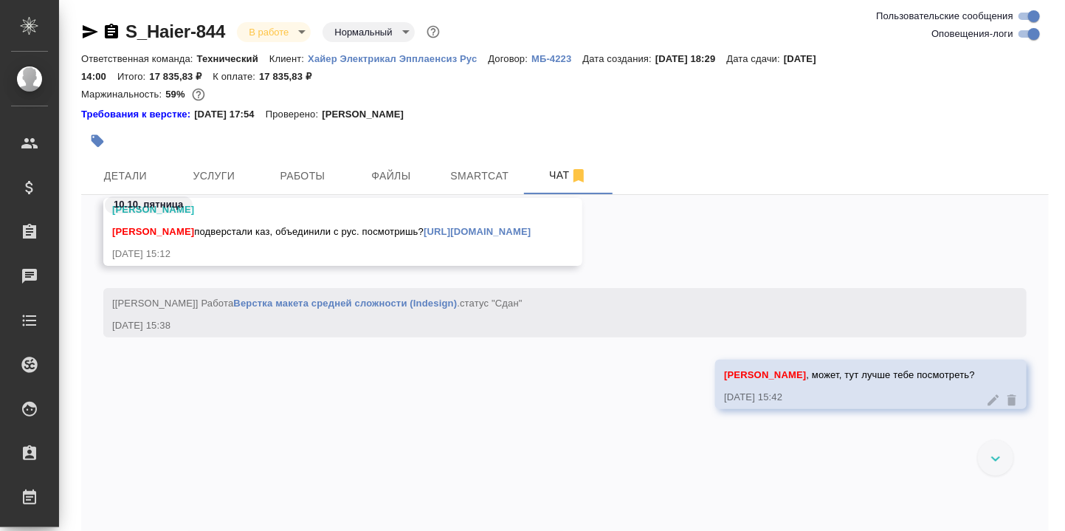
scroll to position [20906, 0]
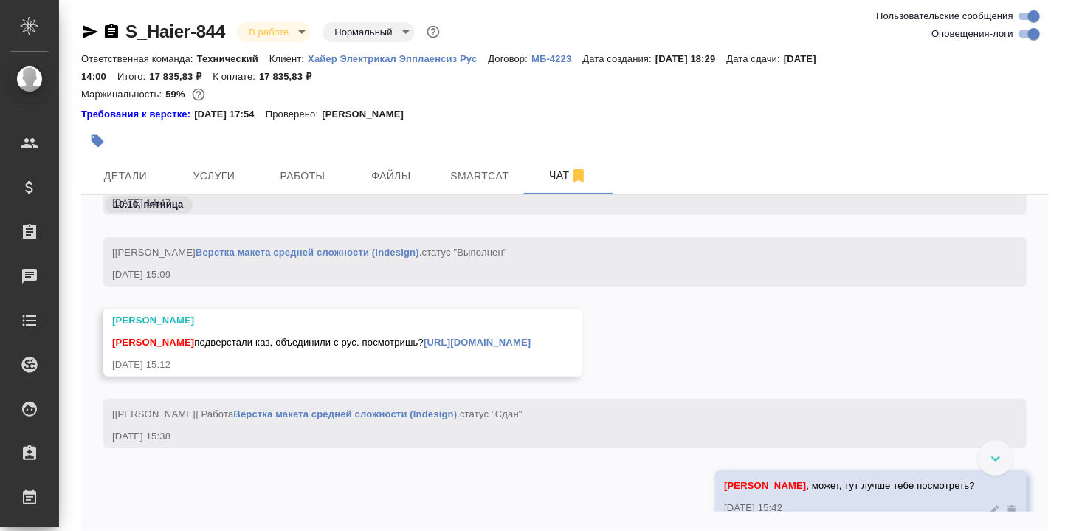
click at [523, 341] on link "https://drive.awatera.com/s/Bx2w4PGxdJbTCq4" at bounding box center [477, 342] width 107 height 11
click at [213, 174] on span "Услуги" at bounding box center [214, 176] width 71 height 18
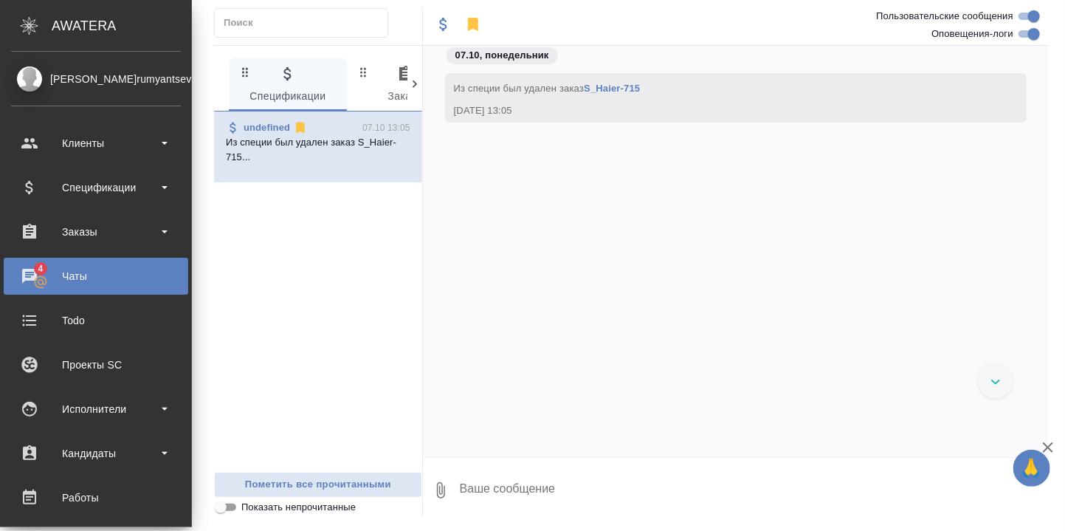
click at [33, 268] on div "Чаты" at bounding box center [96, 276] width 170 height 22
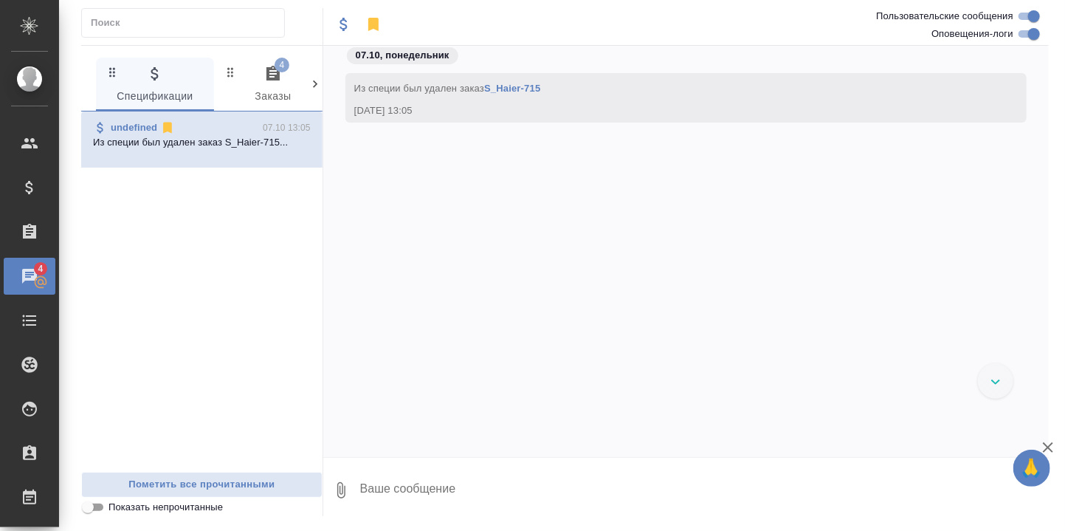
click at [276, 81] on icon "button" at bounding box center [273, 74] width 18 height 18
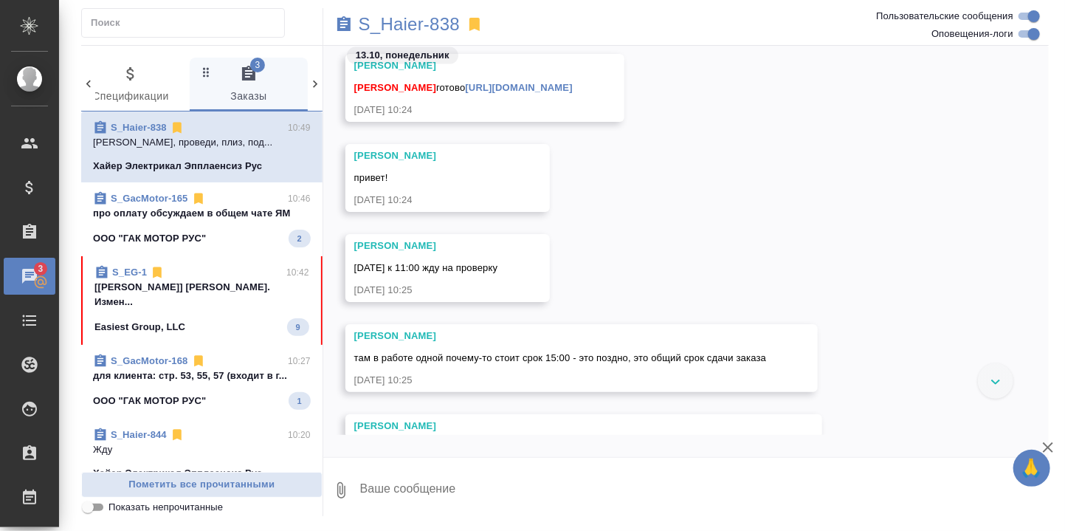
scroll to position [16928, 0]
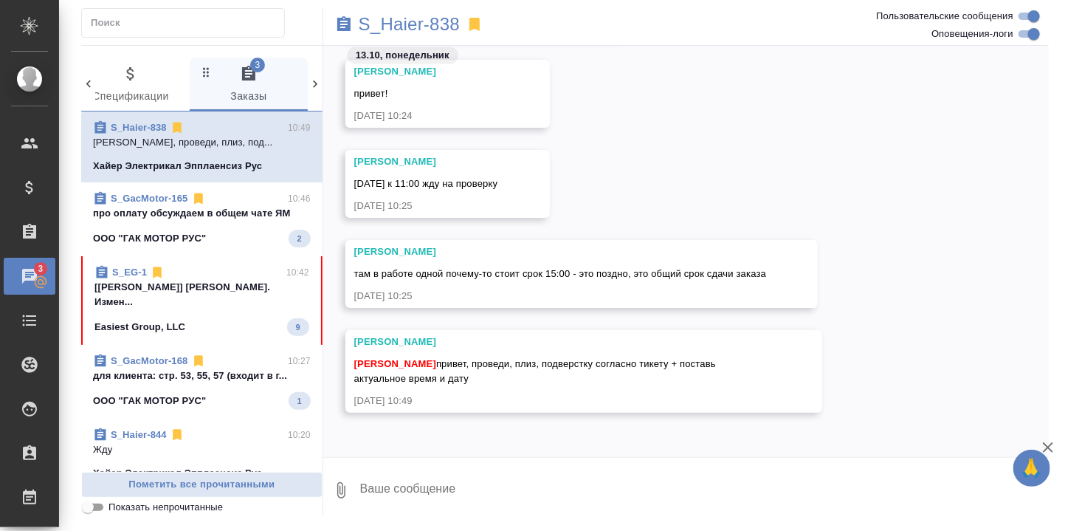
drag, startPoint x: 168, startPoint y: 215, endPoint x: 185, endPoint y: 215, distance: 17.7
click at [168, 215] on p "про оплату обсуждаем в общем чате ЯМ" at bounding box center [202, 213] width 218 height 15
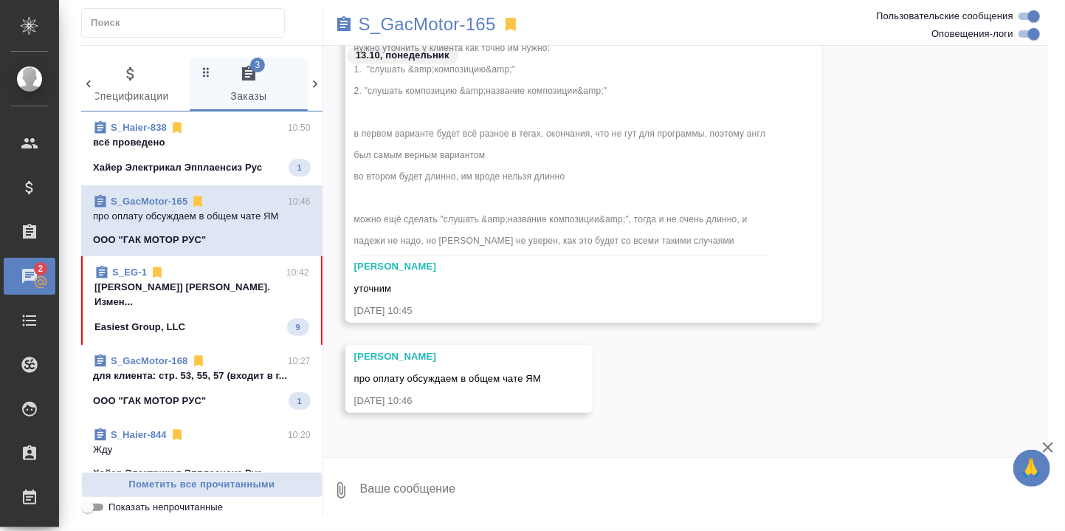
scroll to position [27518, 0]
click at [150, 140] on p "**[S_Haier-838-WK-015](https://tera.awat..." at bounding box center [202, 142] width 218 height 15
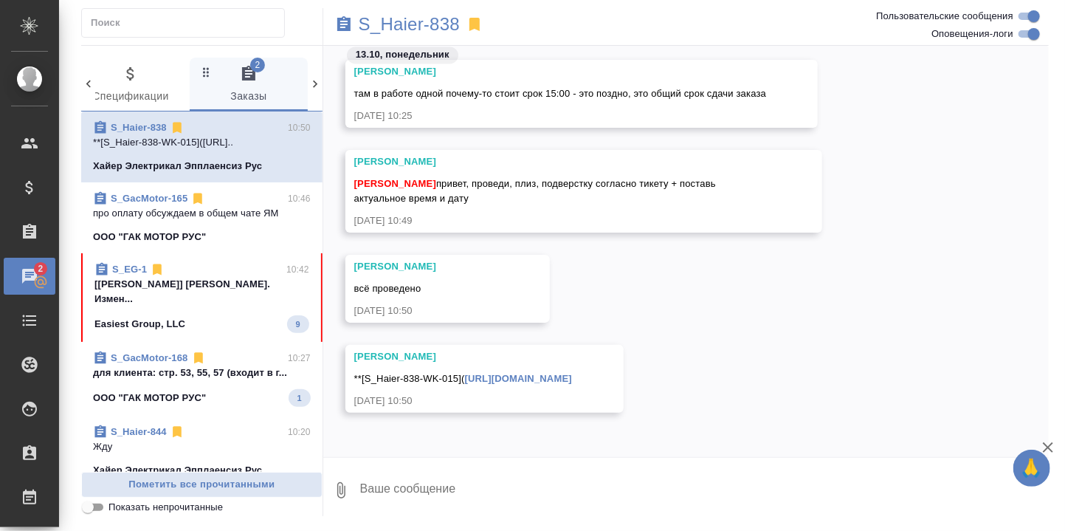
scroll to position [17150, 0]
click at [128, 277] on p "[Белякова Юлия] Работа Корректура. Измен..." at bounding box center [201, 292] width 215 height 30
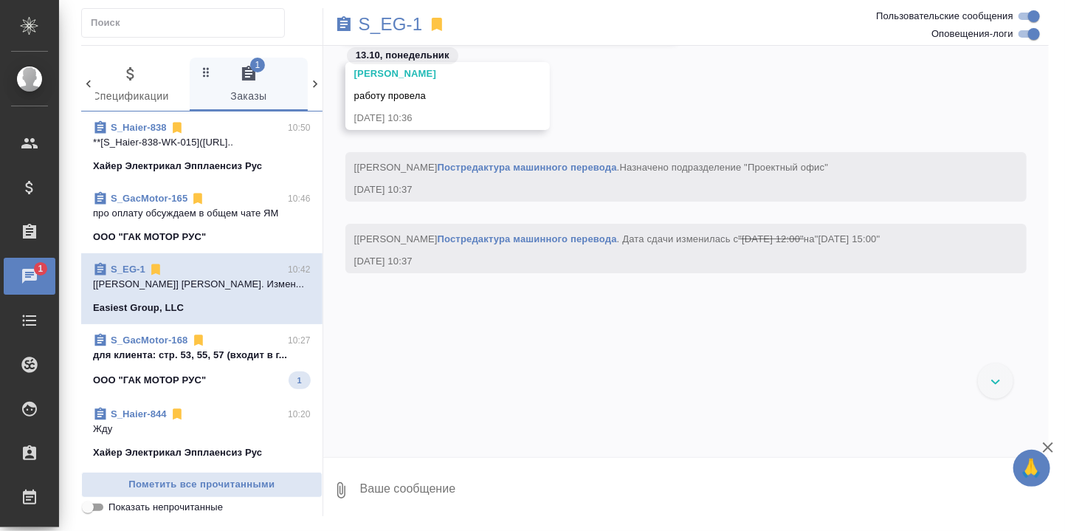
scroll to position [5067, 0]
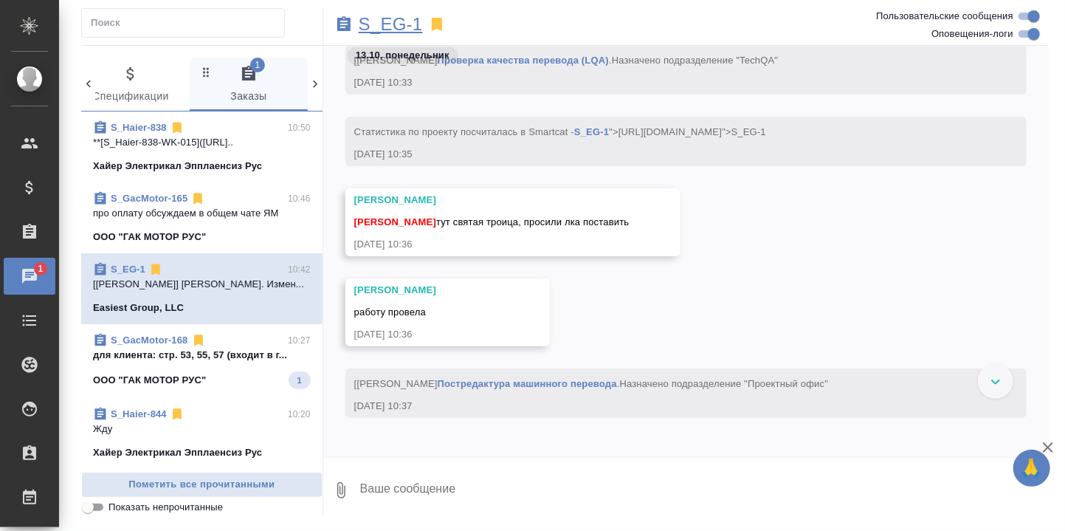
click at [401, 24] on p "S_EG-1" at bounding box center [391, 24] width 64 height 15
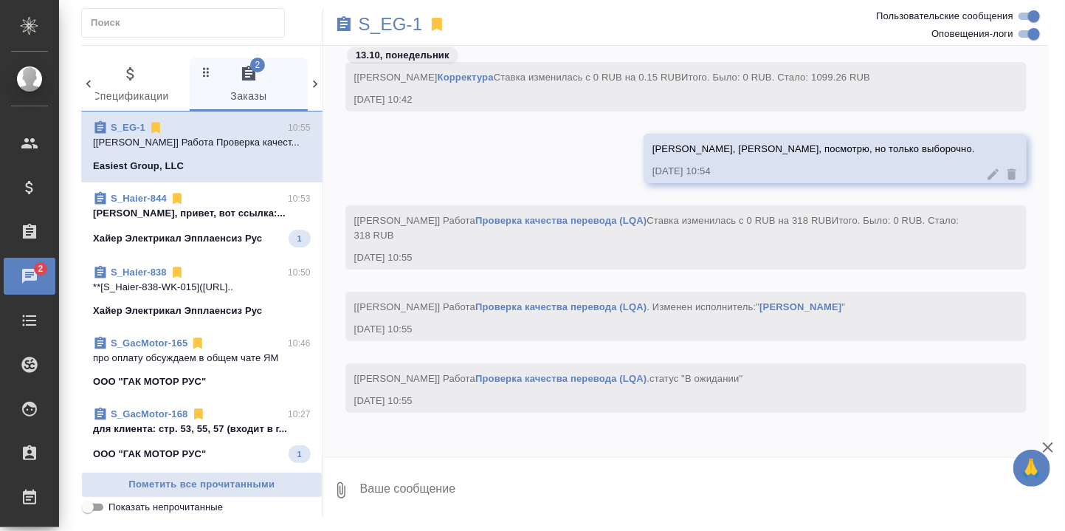
scroll to position [6478, 0]
click at [125, 221] on p "Заборова Александра, привет, вот ссылка:..." at bounding box center [202, 213] width 218 height 15
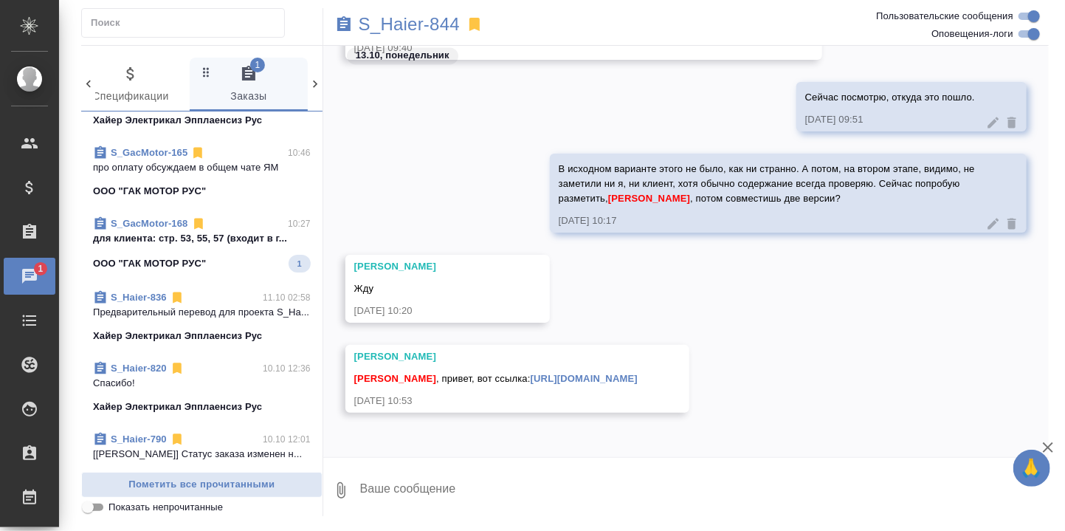
scroll to position [197, 0]
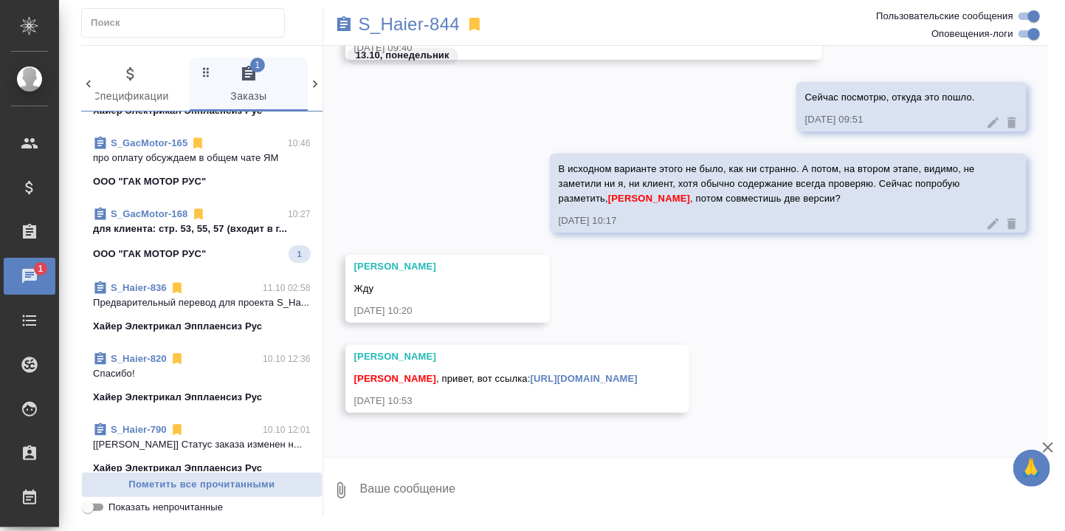
click at [180, 236] on p "для клиента: стр. 53, 55, 57 (входит в г..." at bounding box center [202, 228] width 218 height 15
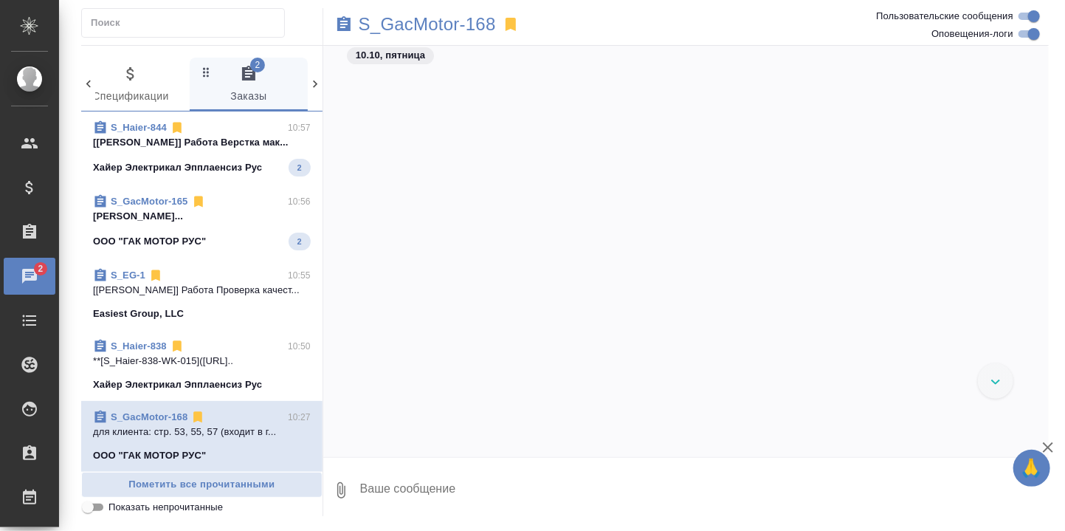
scroll to position [28909, 0]
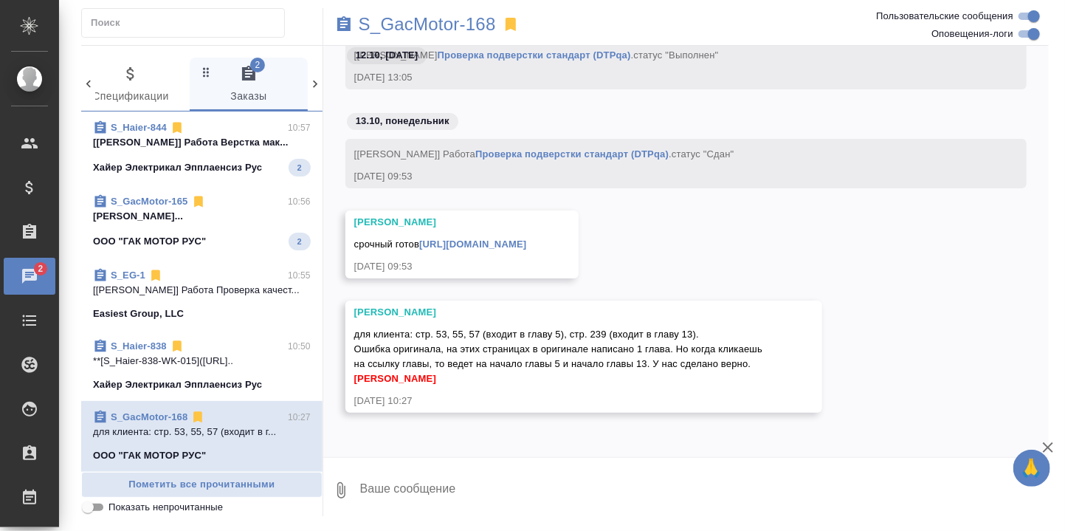
click at [160, 224] on p "Белякова Юлия..." at bounding box center [202, 216] width 218 height 15
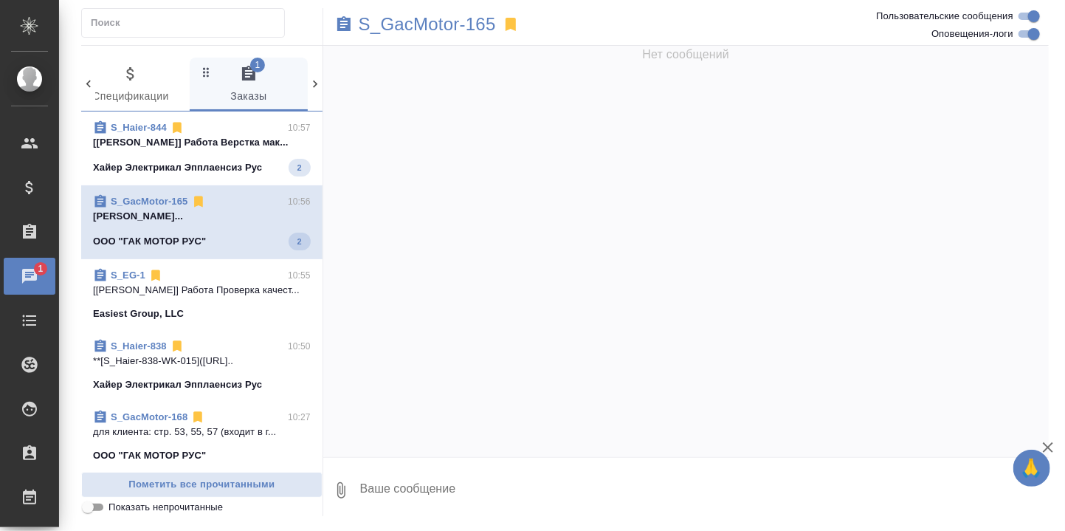
scroll to position [0, 0]
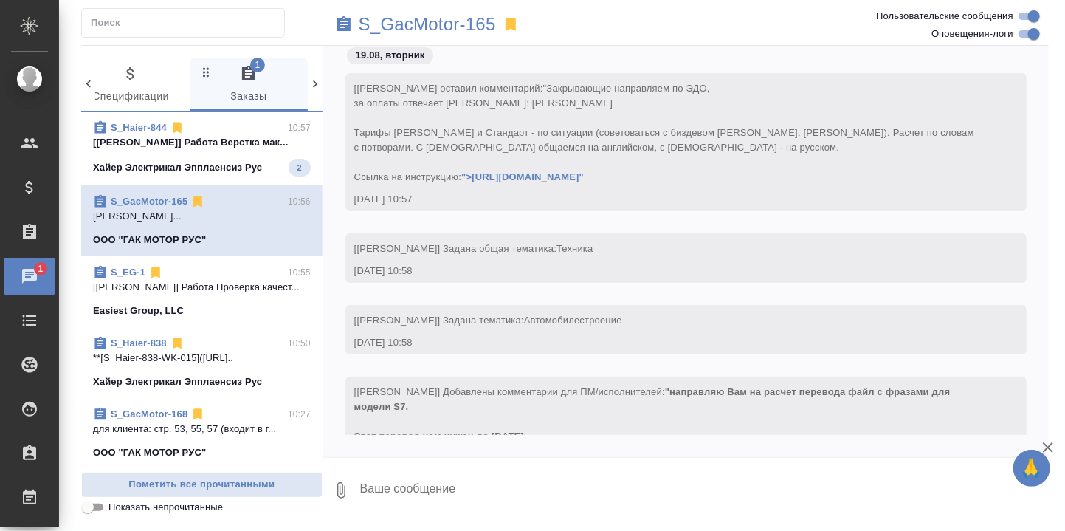
click at [204, 139] on p "[Заборова Александра] Работа Верстка мак..." at bounding box center [202, 142] width 218 height 15
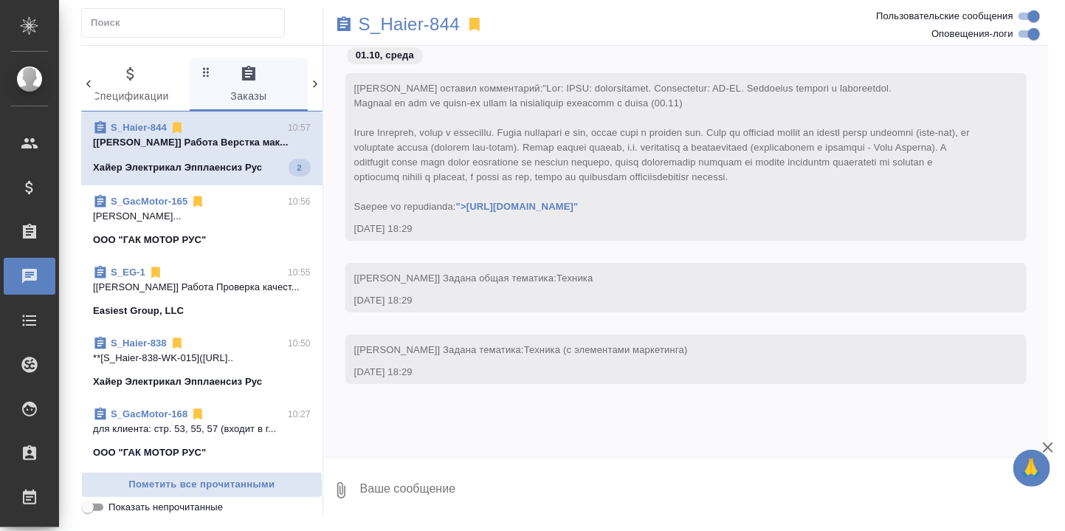
scroll to position [17526, 0]
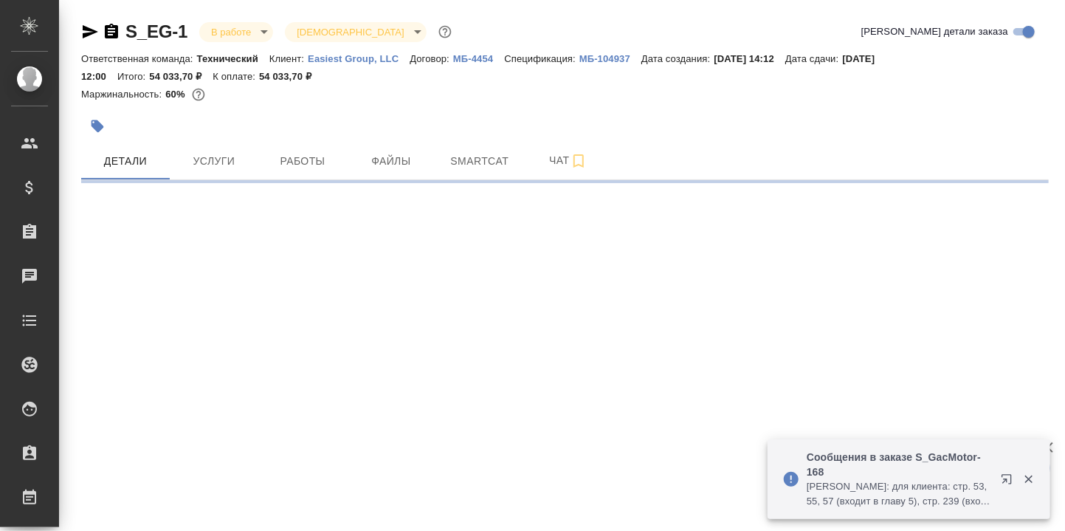
select select "RU"
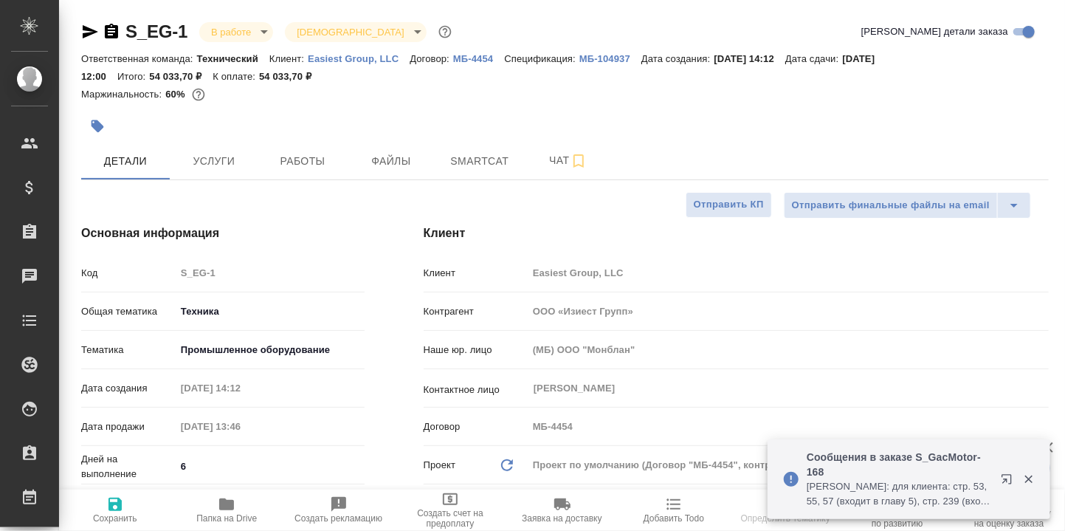
type textarea "x"
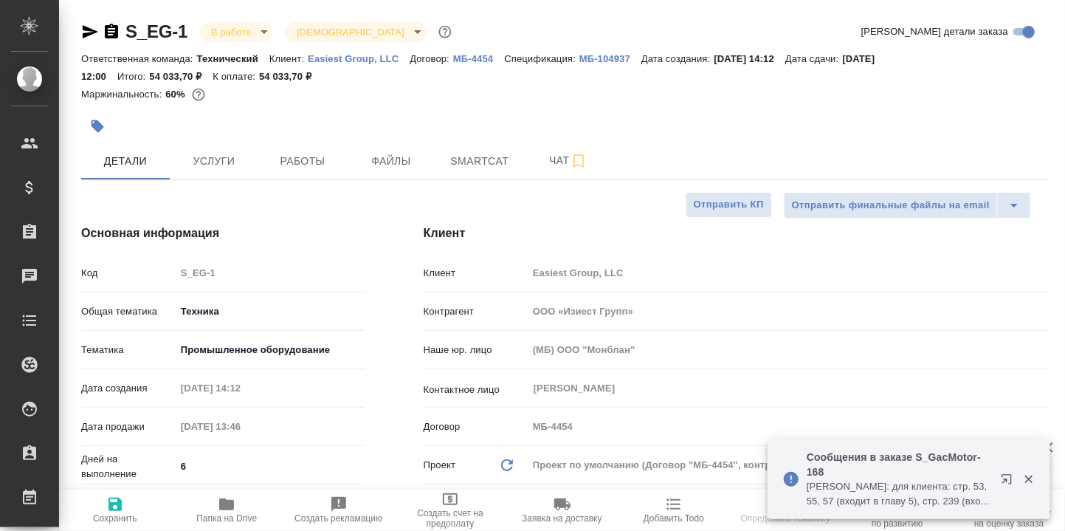
type textarea "x"
type input "[PERSON_NAME]"
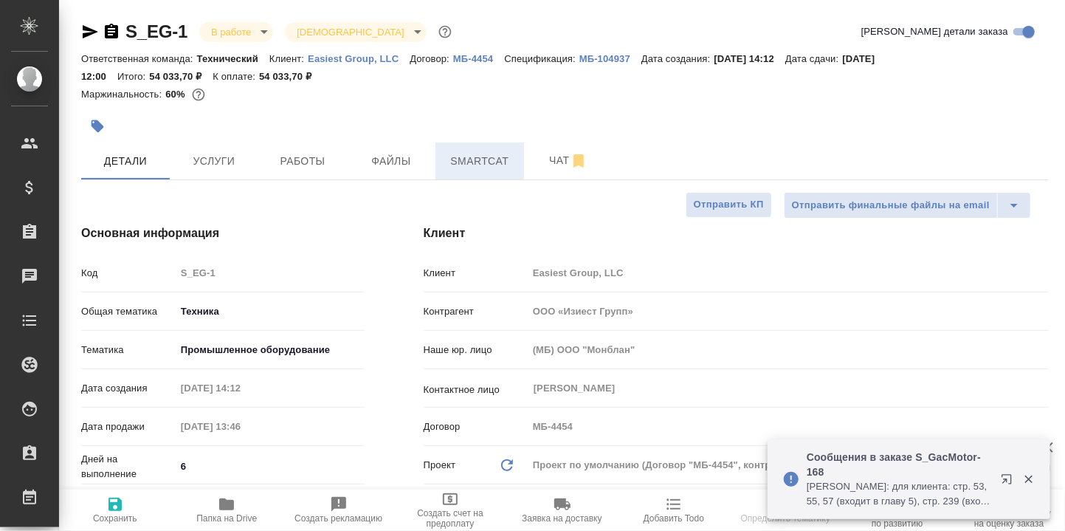
type input "[PERSON_NAME]"
click at [308, 159] on span "Работы" at bounding box center [302, 161] width 71 height 18
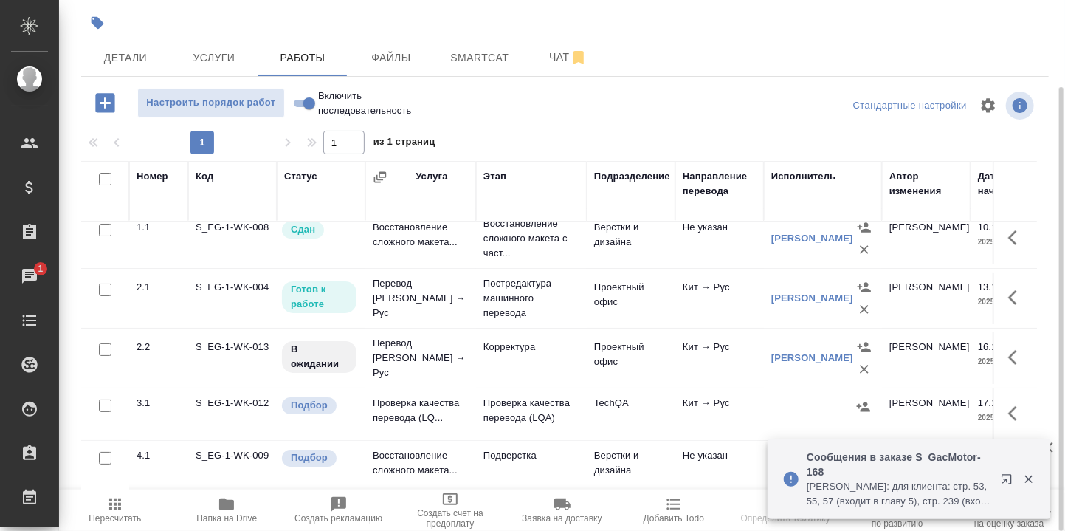
scroll to position [26, 0]
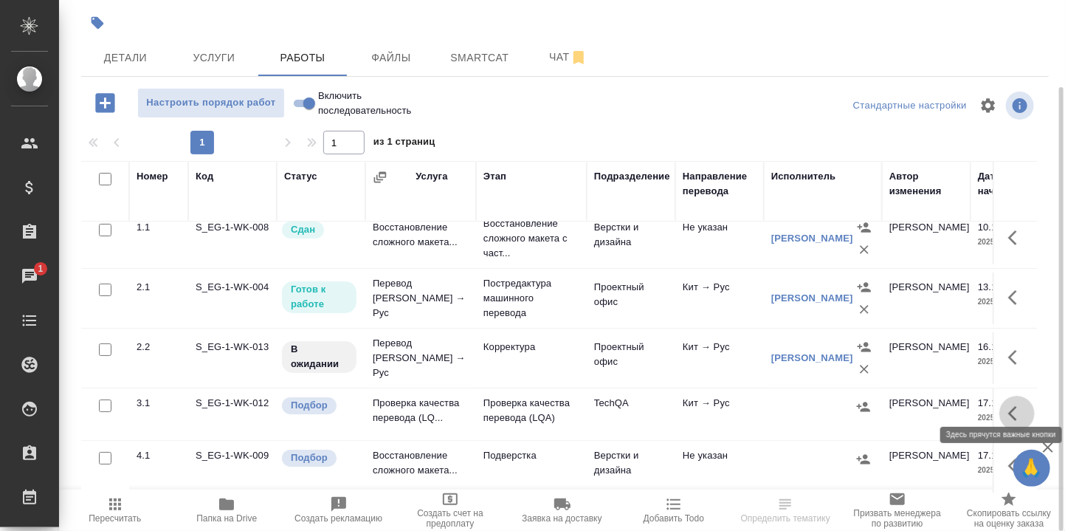
click at [1008, 404] on icon "button" at bounding box center [1017, 413] width 18 height 18
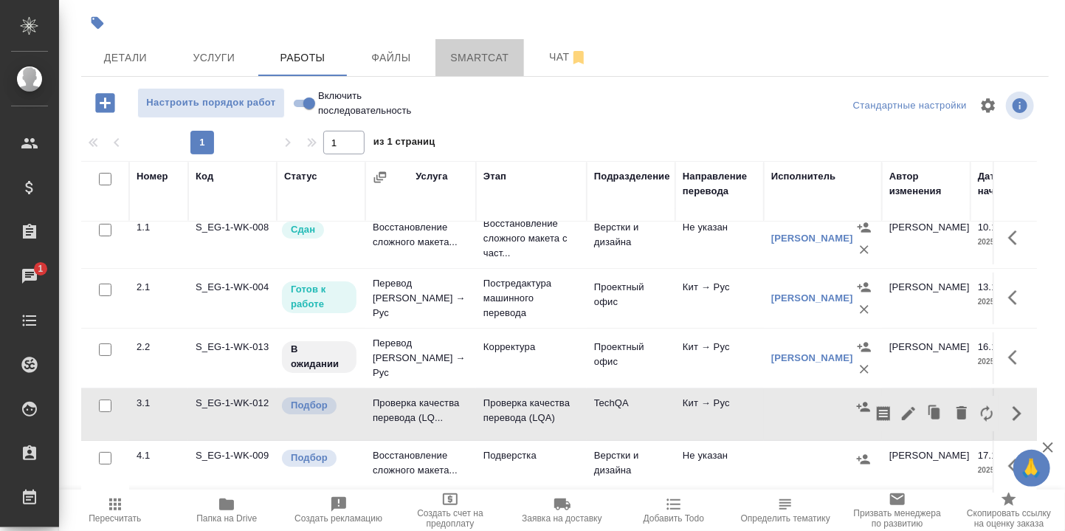
drag, startPoint x: 488, startPoint y: 58, endPoint x: 618, endPoint y: 168, distance: 170.8
click at [488, 58] on span "Smartcat" at bounding box center [479, 58] width 71 height 18
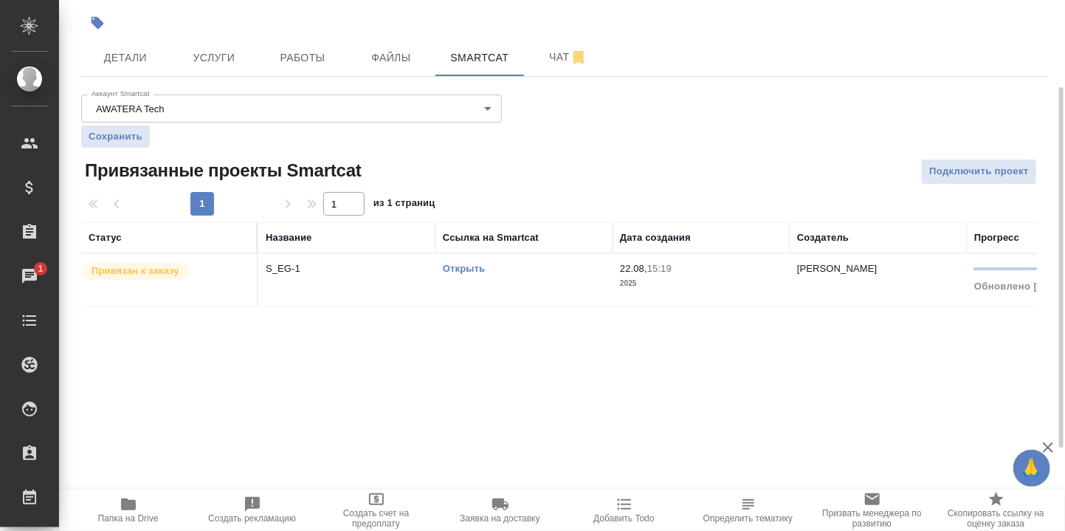
click at [463, 271] on link "Открыть" at bounding box center [464, 268] width 42 height 11
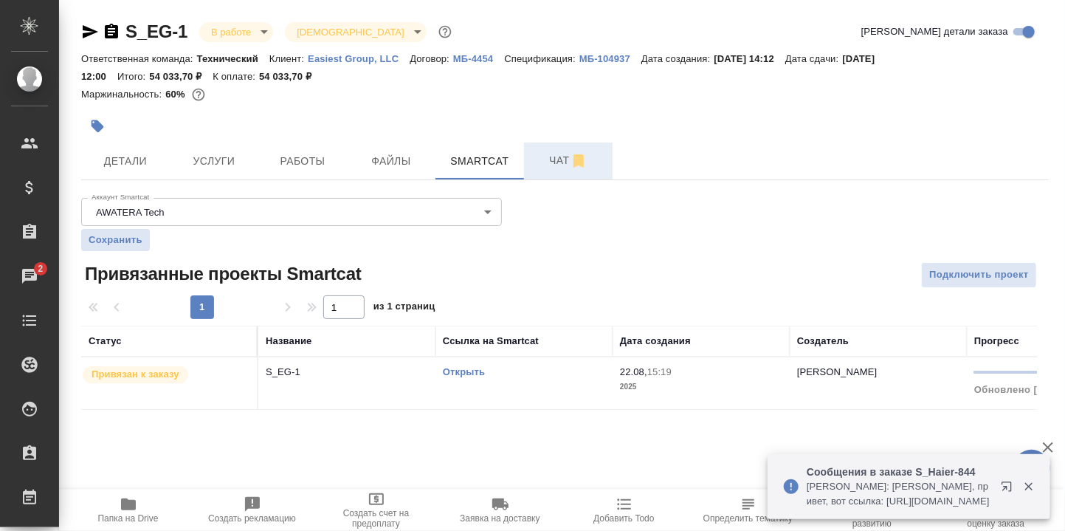
click at [559, 160] on span "Чат" at bounding box center [568, 160] width 71 height 18
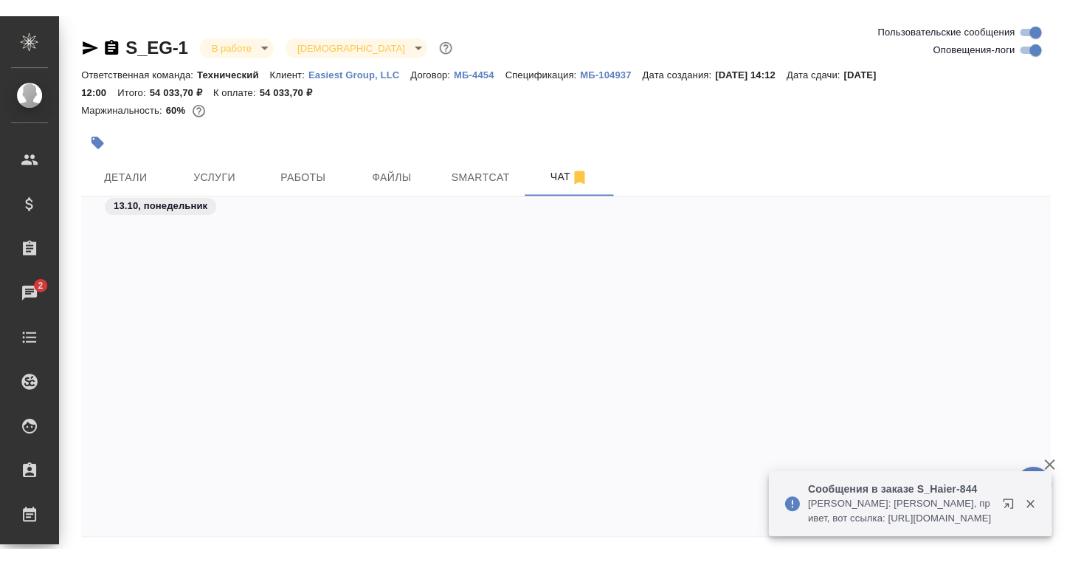
scroll to position [5812, 0]
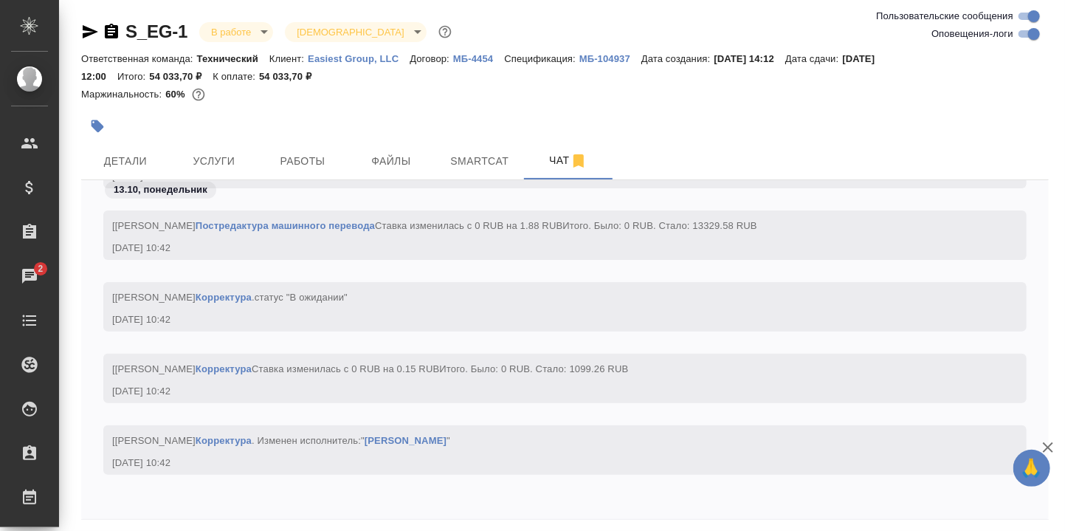
drag, startPoint x: 319, startPoint y: 494, endPoint x: 337, endPoint y: 481, distance: 22.1
click at [319, 494] on div "[Белякова Юлия] Работа Корректура . Изменен исполнитель: " Ефремова Ирина " 13.…" at bounding box center [565, 461] width 968 height 72
click at [171, 524] on div at bounding box center [565, 523] width 968 height 7
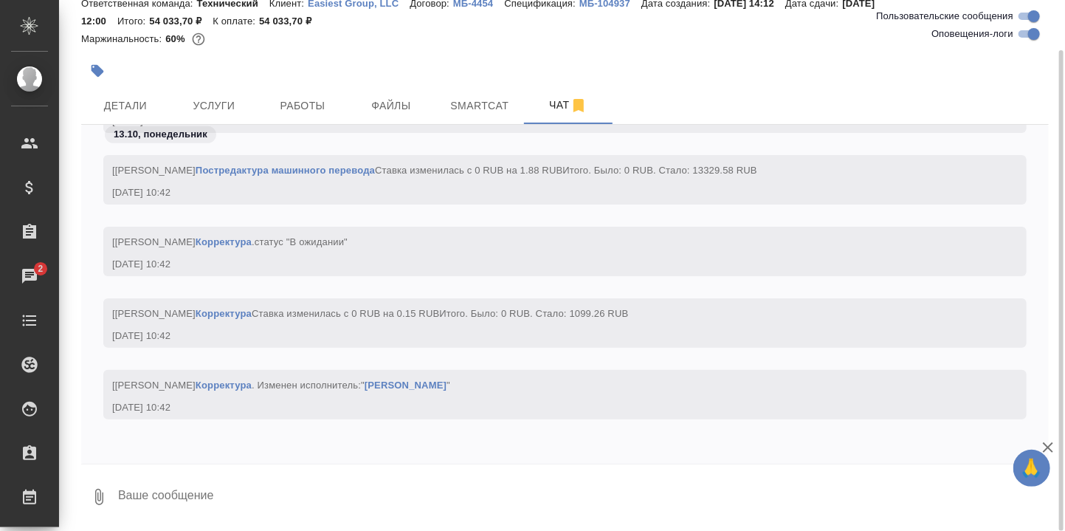
click at [169, 487] on textarea at bounding box center [583, 497] width 932 height 50
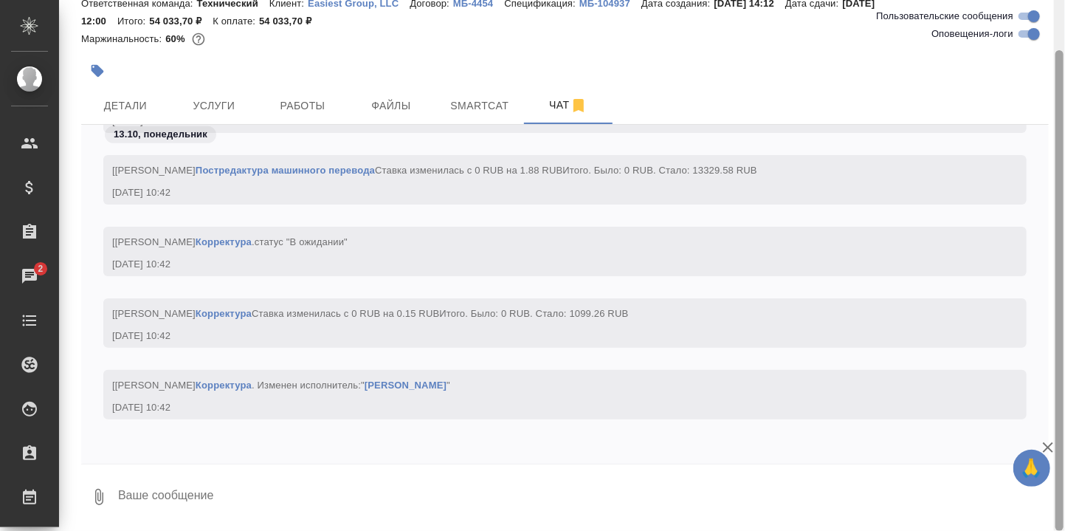
drag, startPoint x: 1057, startPoint y: 125, endPoint x: 692, endPoint y: 384, distance: 447.2
click at [1052, 325] on div "S_EG-1 В работе inProgress Святая троица holyTrinity Ответственная команда: Тех…" at bounding box center [562, 265] width 1006 height 531
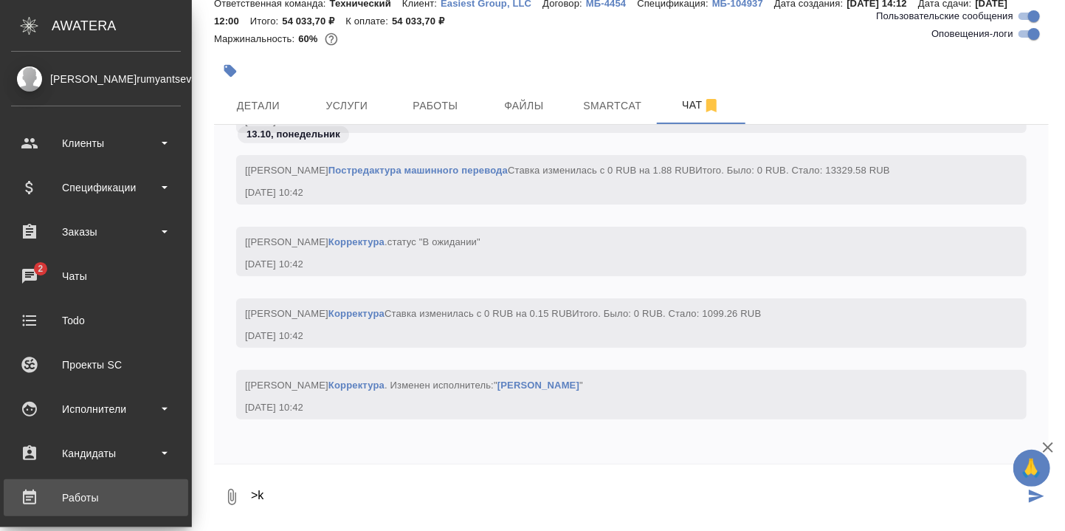
type textarea ">"
type textarea "Юля, спасибо, посмотрю, но только выборочно."
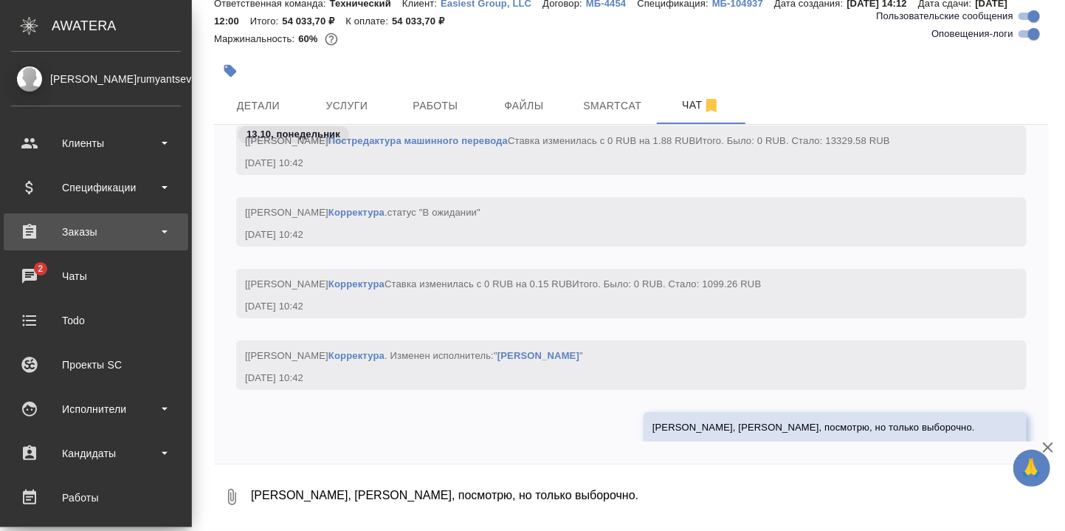
scroll to position [5884, 0]
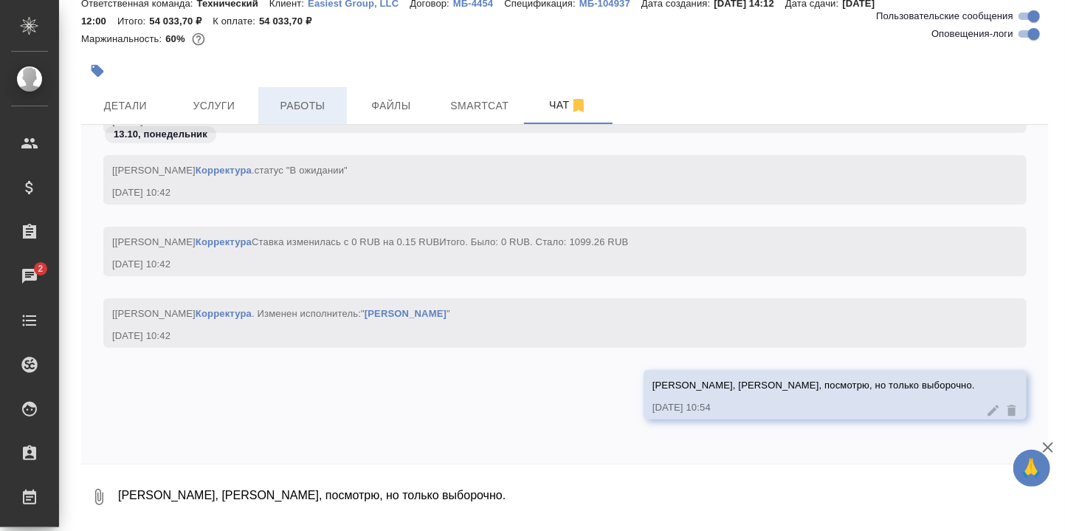
click at [298, 106] on span "Работы" at bounding box center [302, 106] width 71 height 18
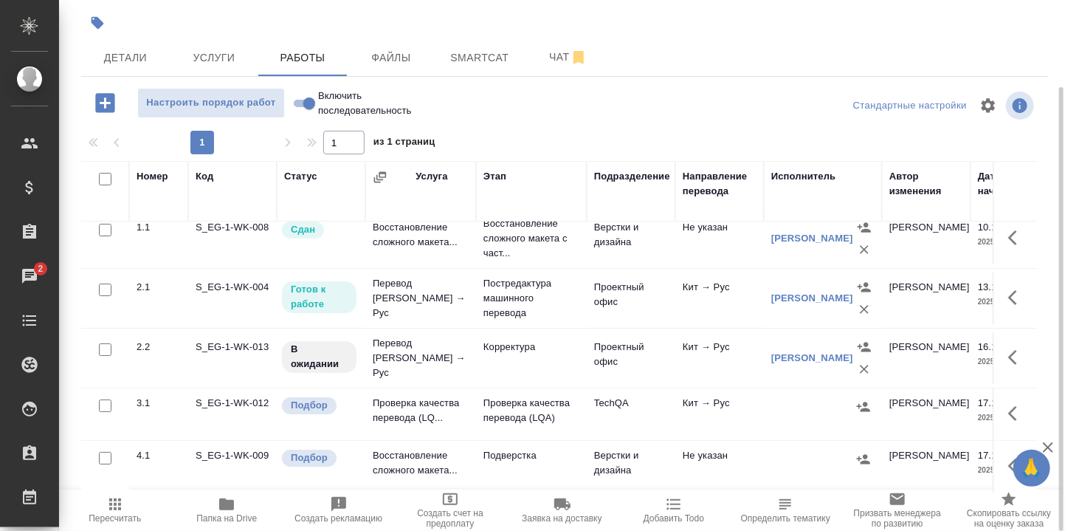
scroll to position [26, 0]
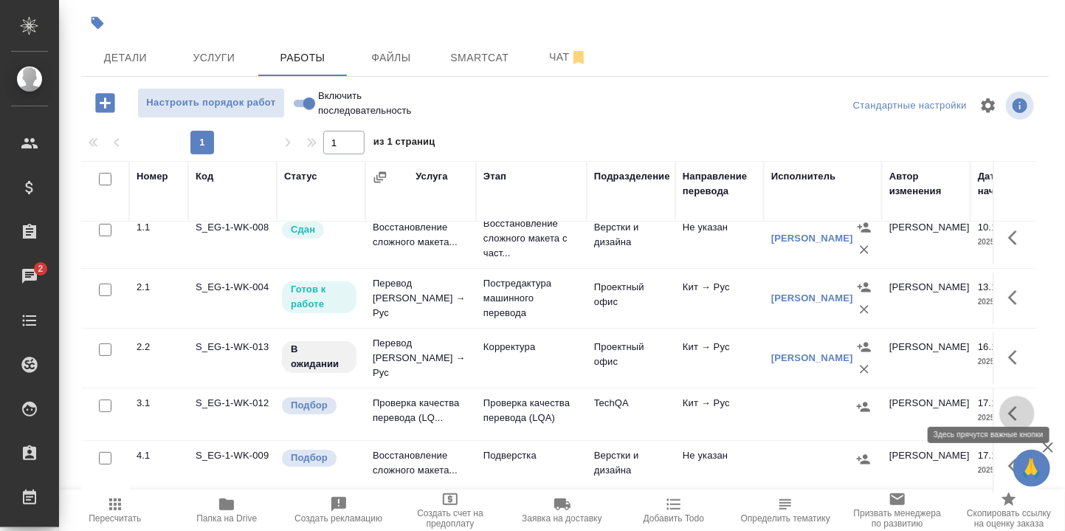
click at [1008, 404] on icon "button" at bounding box center [1017, 413] width 18 height 18
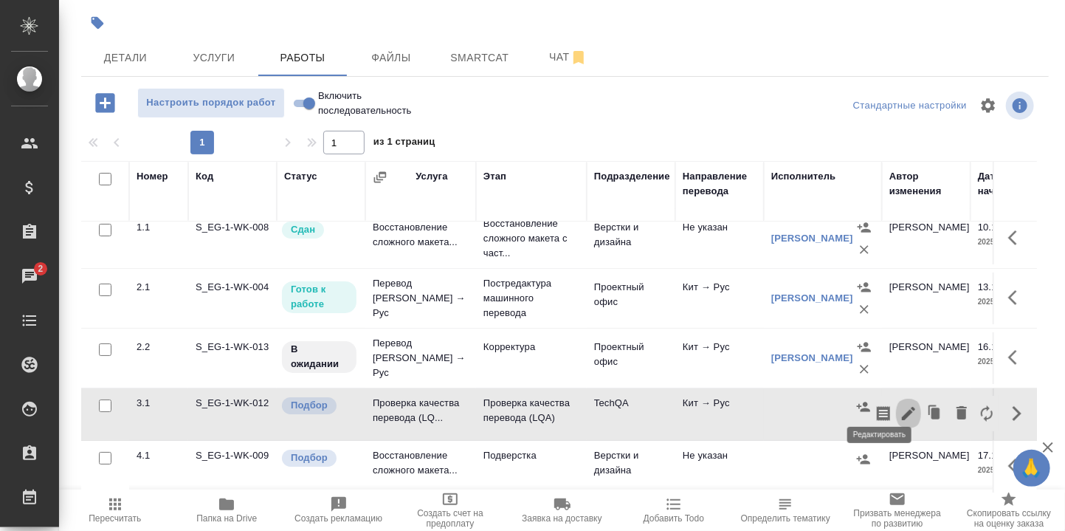
click at [900, 404] on icon "button" at bounding box center [909, 413] width 18 height 18
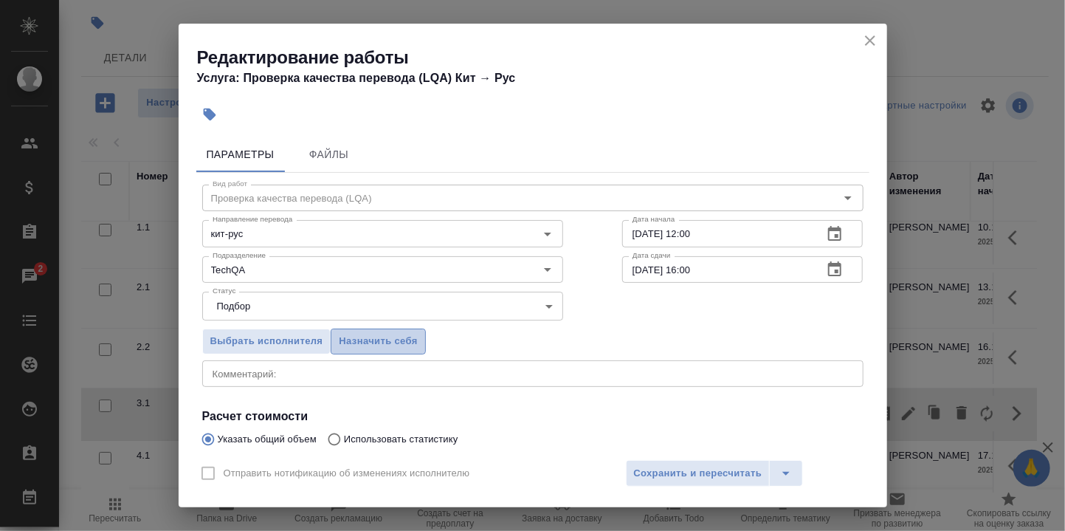
click at [385, 335] on span "Назначить себя" at bounding box center [378, 341] width 78 height 17
drag, startPoint x: 725, startPoint y: 474, endPoint x: 708, endPoint y: 441, distance: 37.3
click at [724, 474] on span "Сохранить и пересчитать" at bounding box center [698, 473] width 128 height 17
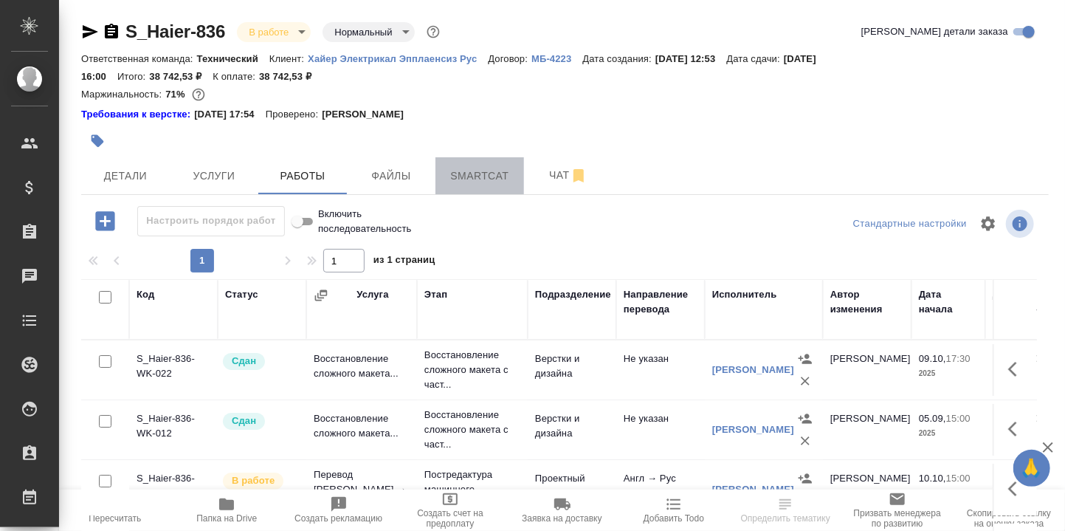
click at [479, 173] on span "Smartcat" at bounding box center [479, 176] width 71 height 18
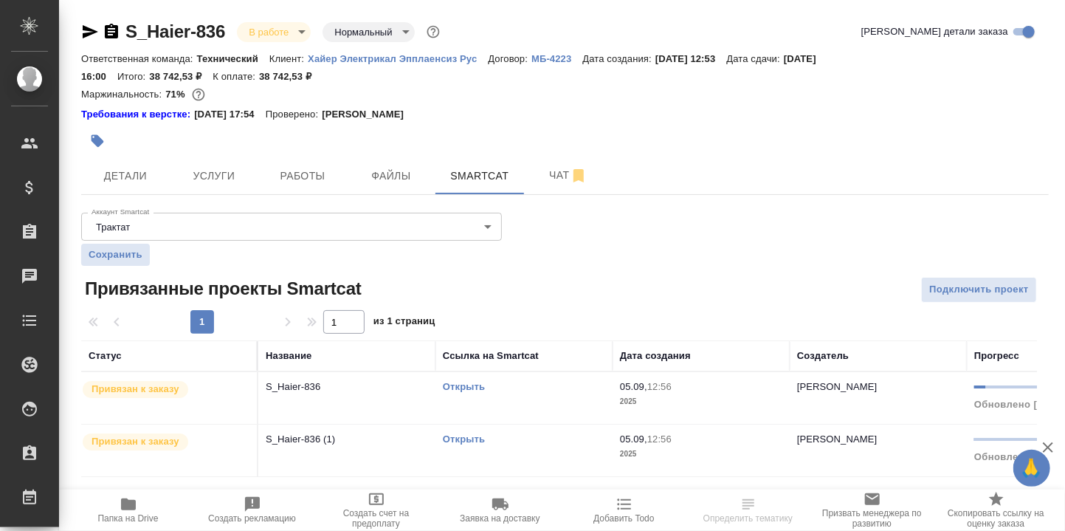
click at [466, 386] on link "Открыть" at bounding box center [464, 386] width 42 height 11
click at [128, 503] on icon "button" at bounding box center [128, 504] width 15 height 12
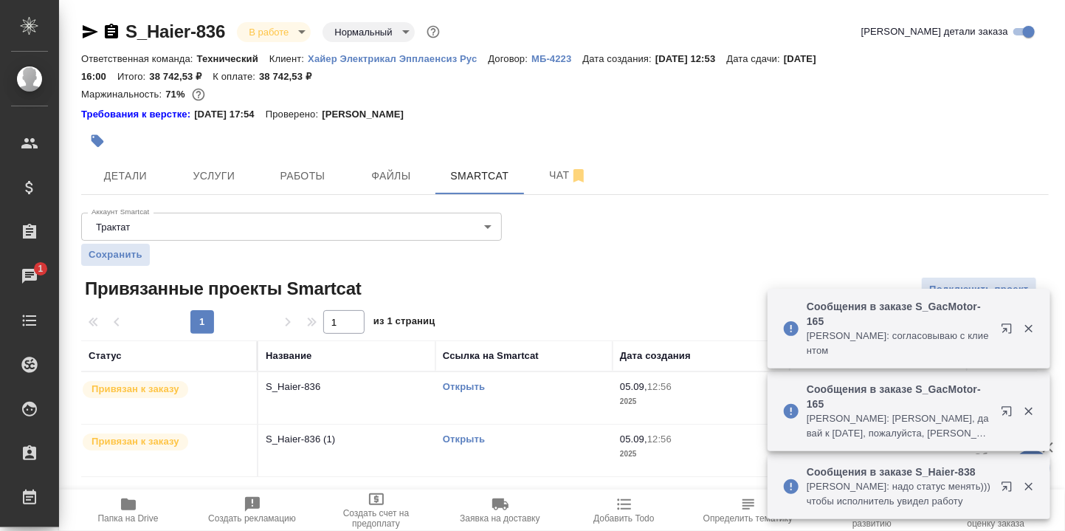
click at [1006, 328] on icon "button" at bounding box center [1007, 328] width 10 height 10
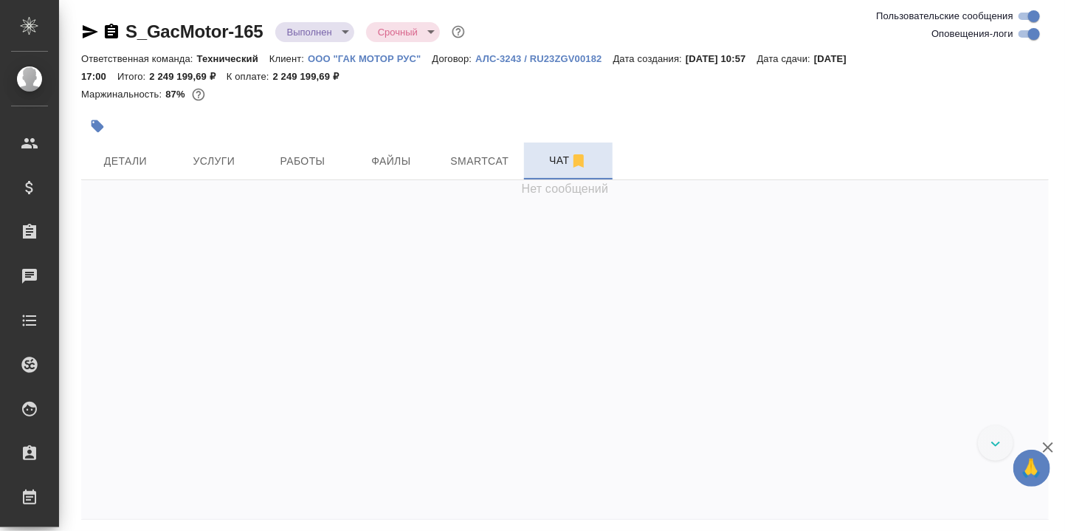
click at [558, 162] on span "Чат" at bounding box center [568, 160] width 71 height 18
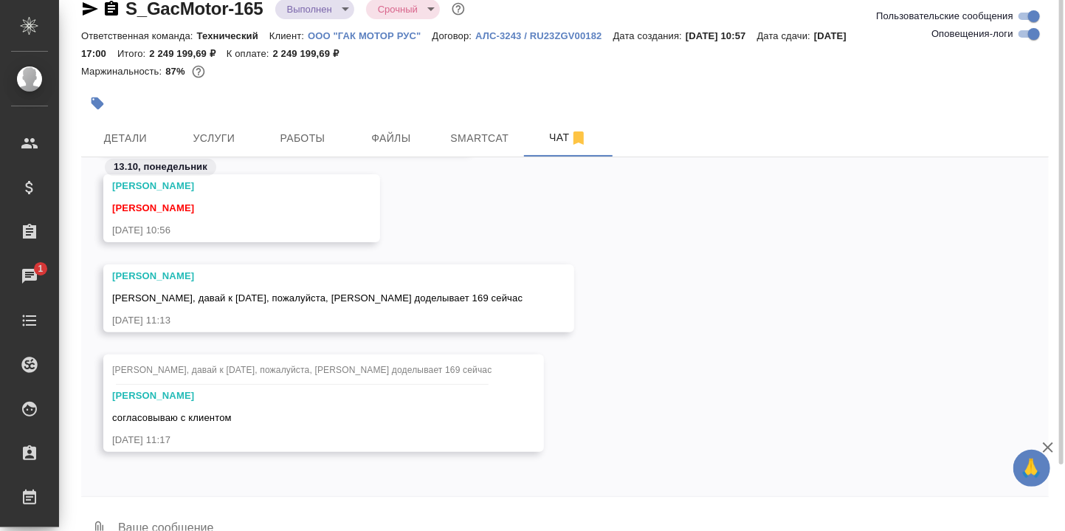
scroll to position [55, 0]
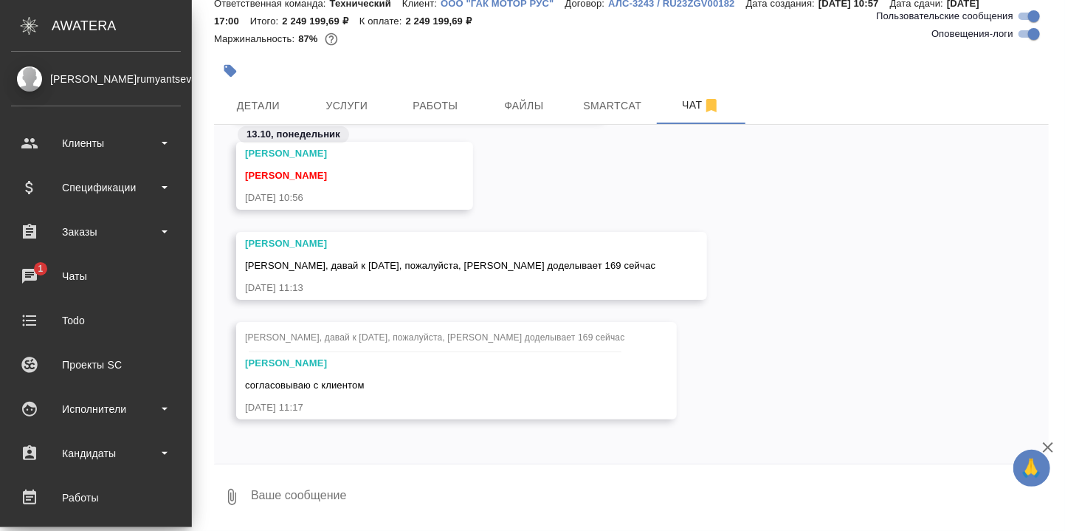
drag, startPoint x: 26, startPoint y: 272, endPoint x: 100, endPoint y: 306, distance: 81.6
click at [26, 273] on div "Чаты" at bounding box center [96, 276] width 170 height 22
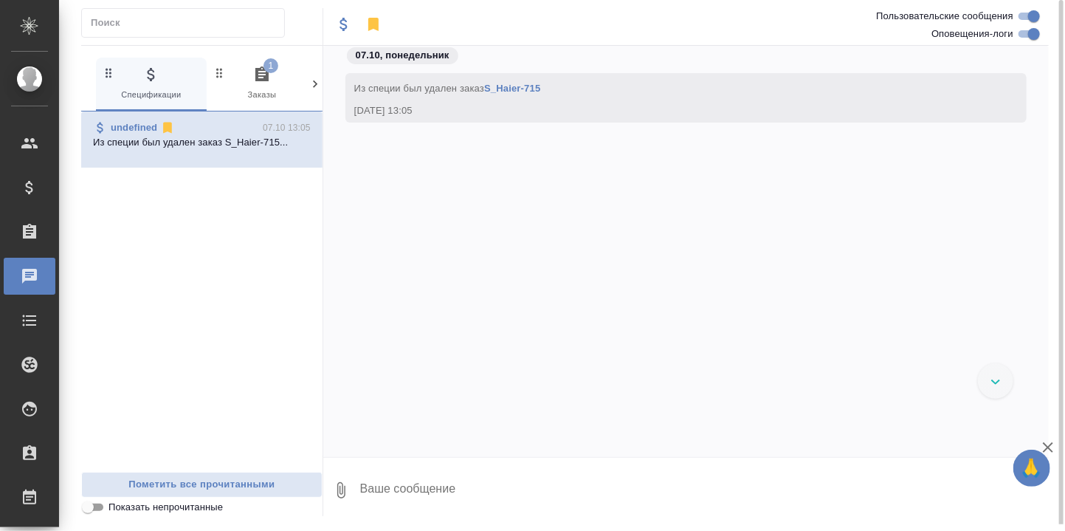
click at [266, 77] on icon "button" at bounding box center [261, 73] width 13 height 15
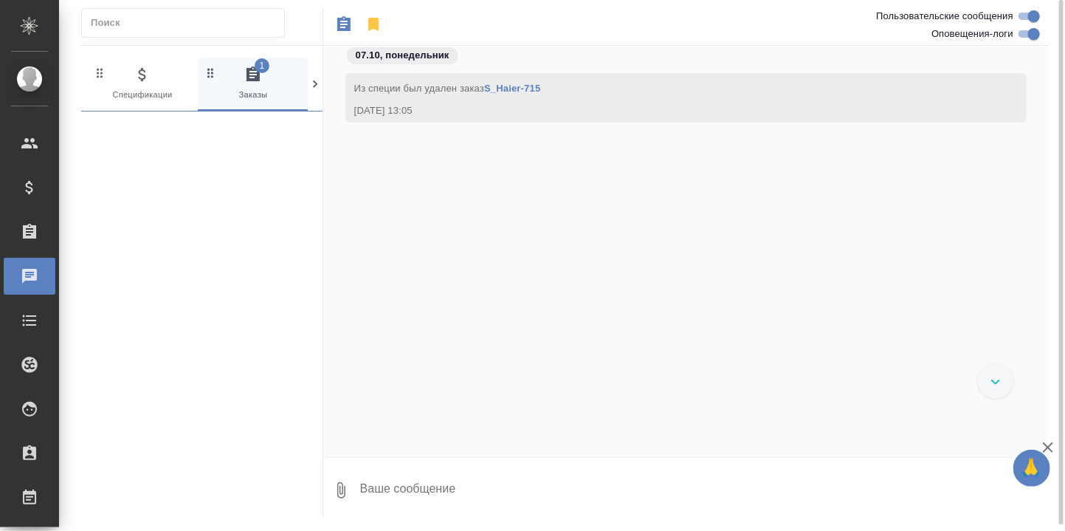
scroll to position [0, 9]
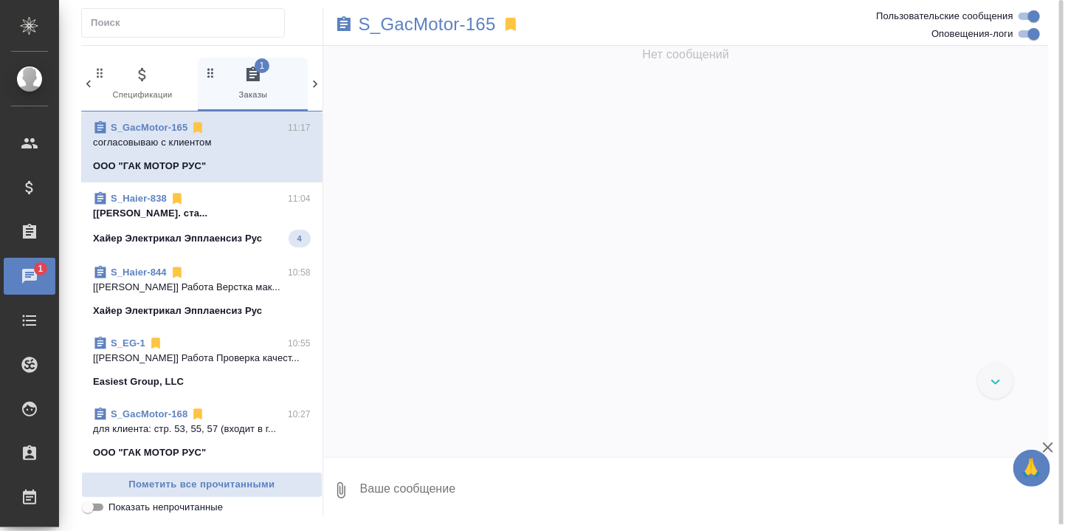
click at [150, 213] on p "[Матвеева Мария] Работа Подверстка. ста..." at bounding box center [202, 213] width 218 height 15
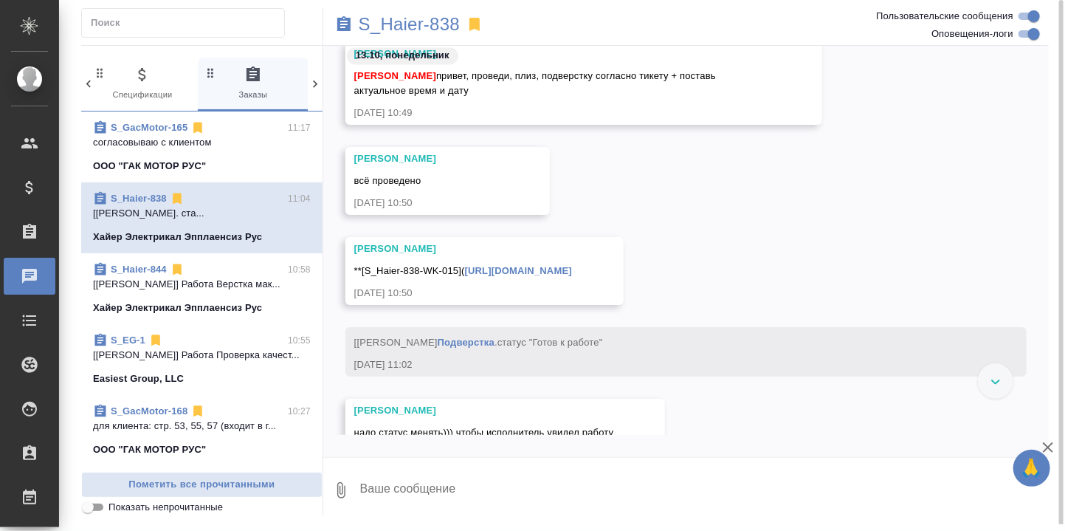
scroll to position [17384, 0]
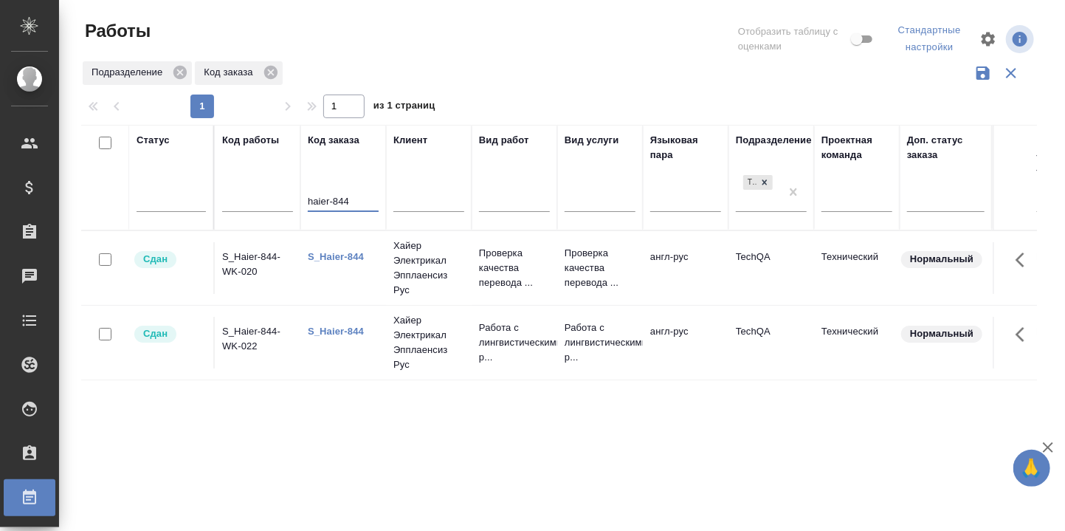
drag, startPoint x: 357, startPoint y: 204, endPoint x: 294, endPoint y: 204, distance: 62.7
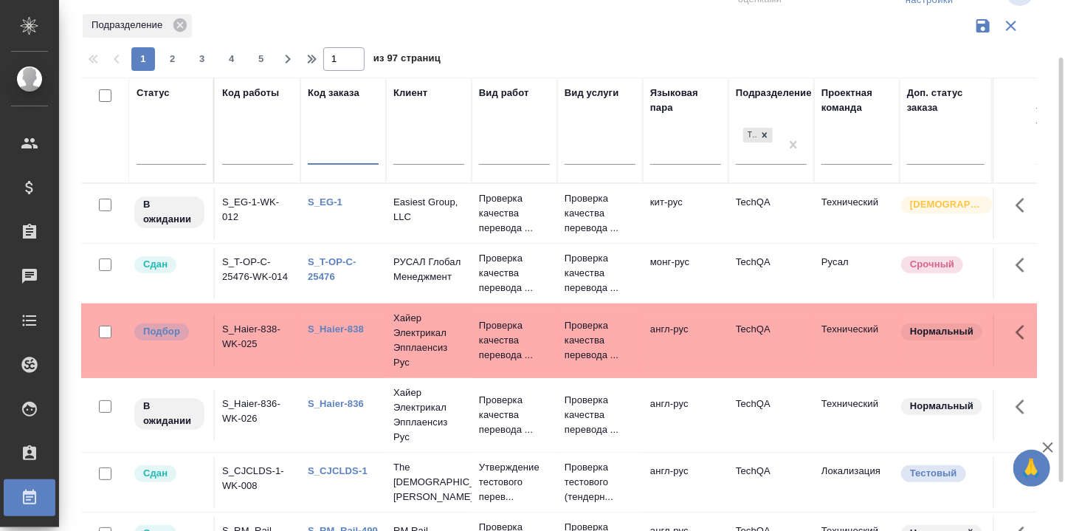
scroll to position [35, 0]
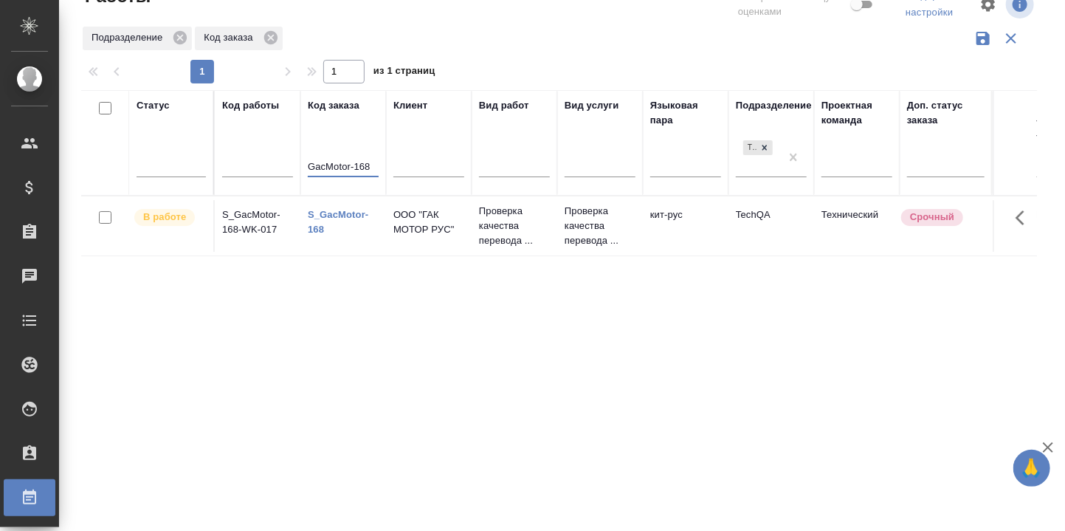
type input "GacMotor-168"
click at [343, 215] on link "S_GacMotor-168" at bounding box center [338, 222] width 61 height 26
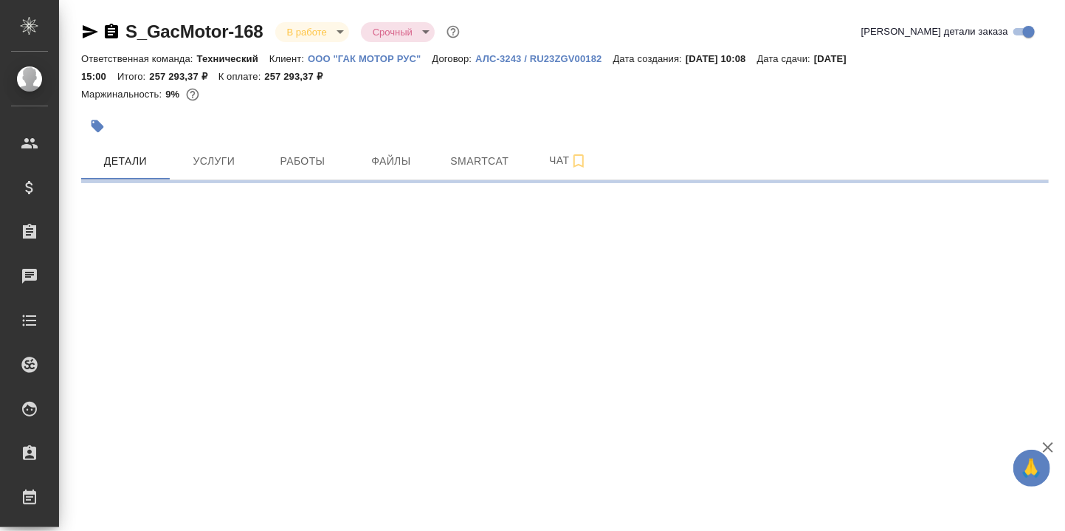
select select "RU"
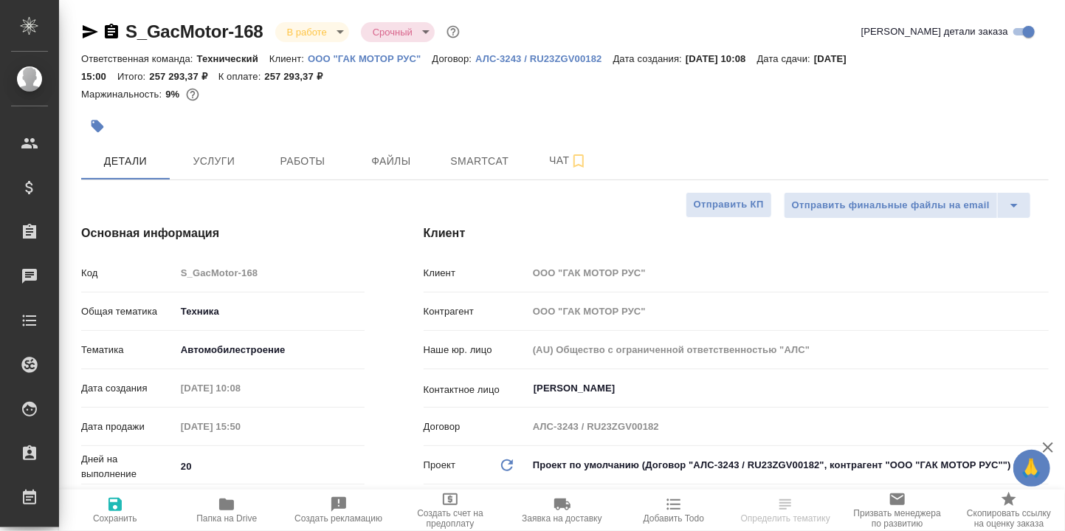
type textarea "x"
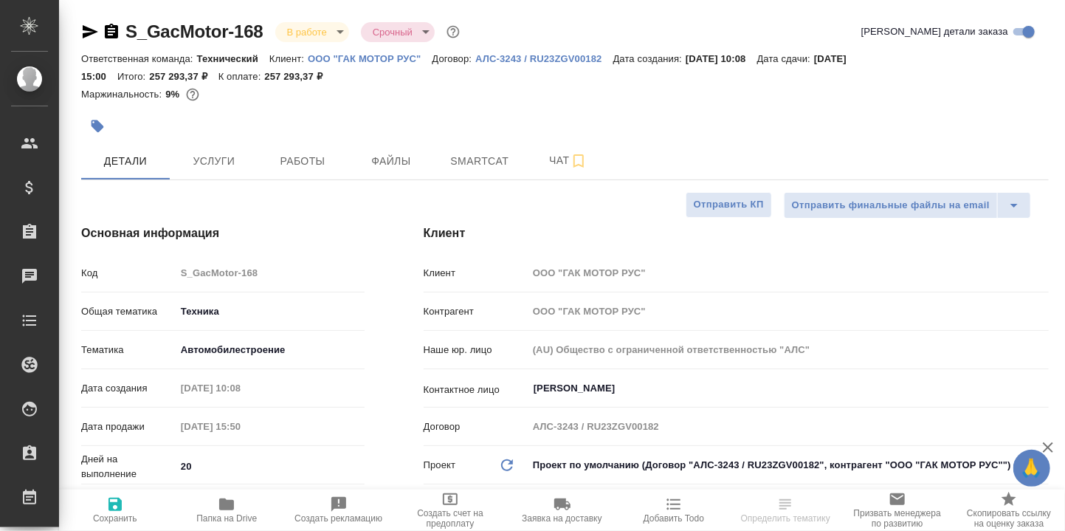
type textarea "x"
click at [554, 161] on span "Чат" at bounding box center [568, 160] width 71 height 18
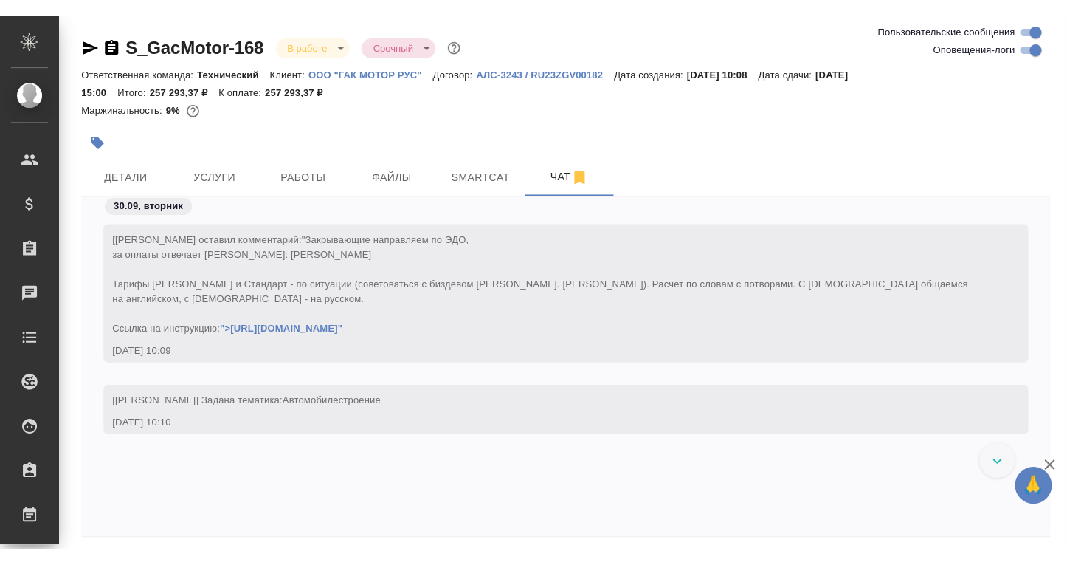
scroll to position [57169, 0]
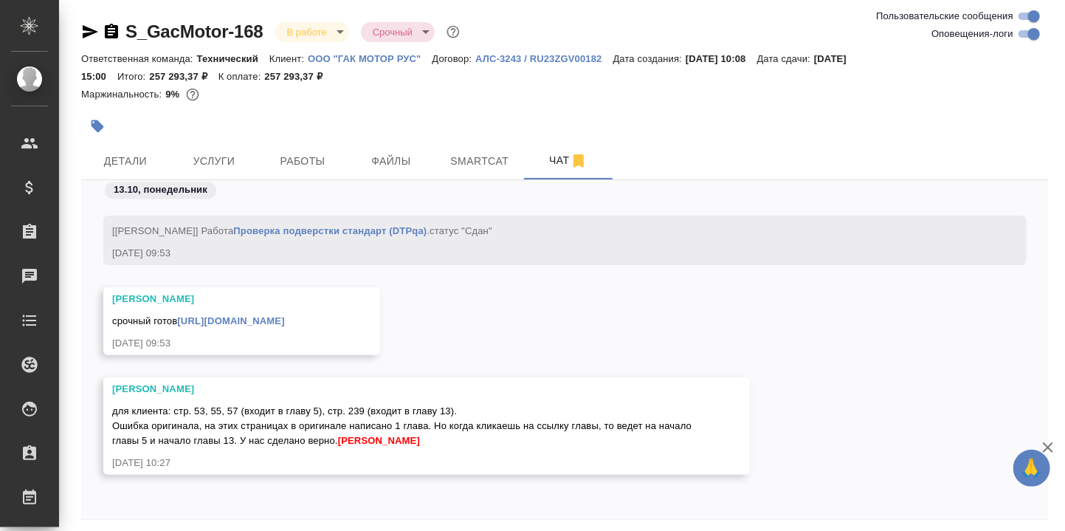
click at [284, 315] on link "https://drive.awatera.com/apps/files/files/10542202?dir=/Shares/GacMotor/Orders…" at bounding box center [230, 320] width 107 height 11
click at [317, 517] on div "13.10, понедельник [Заборова Александра] Работа Проверка подверстки стандарт (D…" at bounding box center [565, 349] width 968 height 339
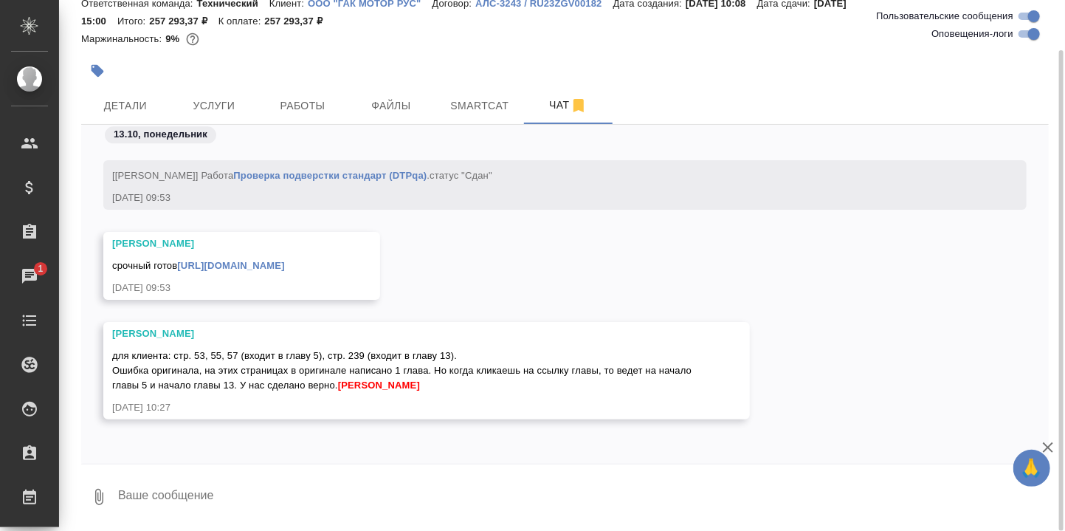
drag, startPoint x: 224, startPoint y: 492, endPoint x: 244, endPoint y: 476, distance: 25.8
click at [224, 491] on textarea at bounding box center [583, 497] width 932 height 50
type textarea "Как, сдали уже?"
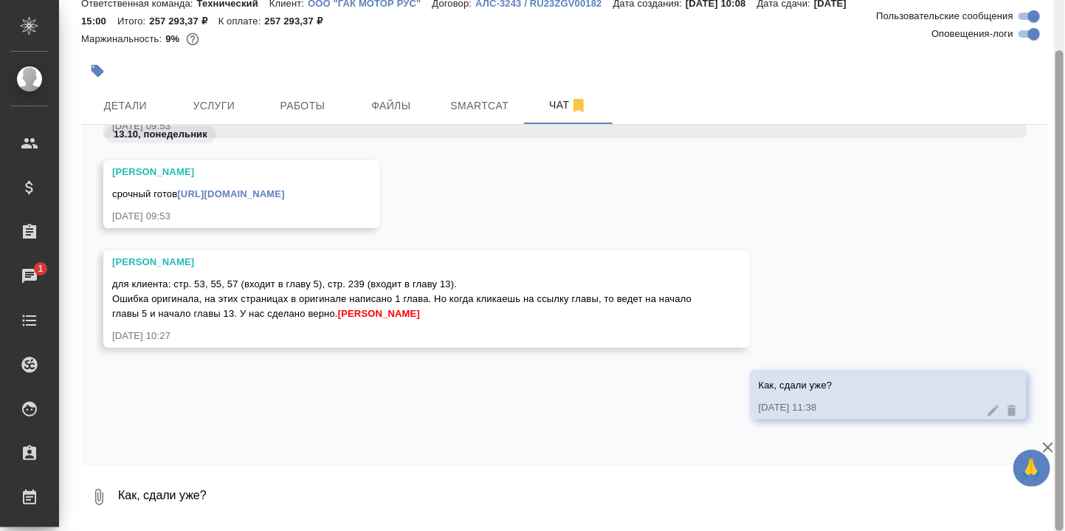
drag, startPoint x: 1061, startPoint y: 247, endPoint x: 1067, endPoint y: 413, distance: 166.9
click at [1064, 413] on html "🙏 .cls-1 fill:#fff; AWATERA Румянцева Дарья d.rumyantseva Клиенты Спецификации …" at bounding box center [532, 265] width 1065 height 531
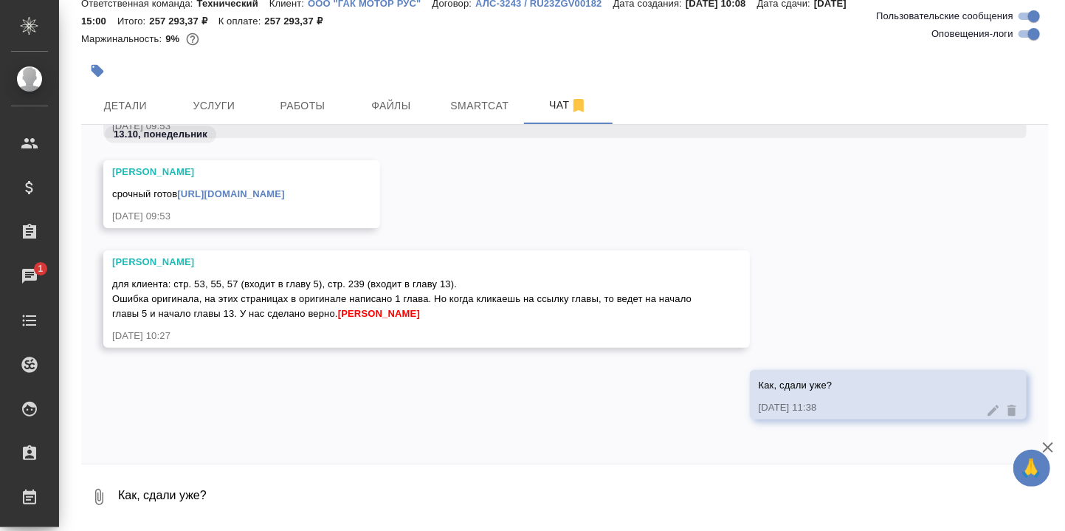
click at [199, 489] on textarea "Как, сдали уже?" at bounding box center [583, 497] width 932 height 50
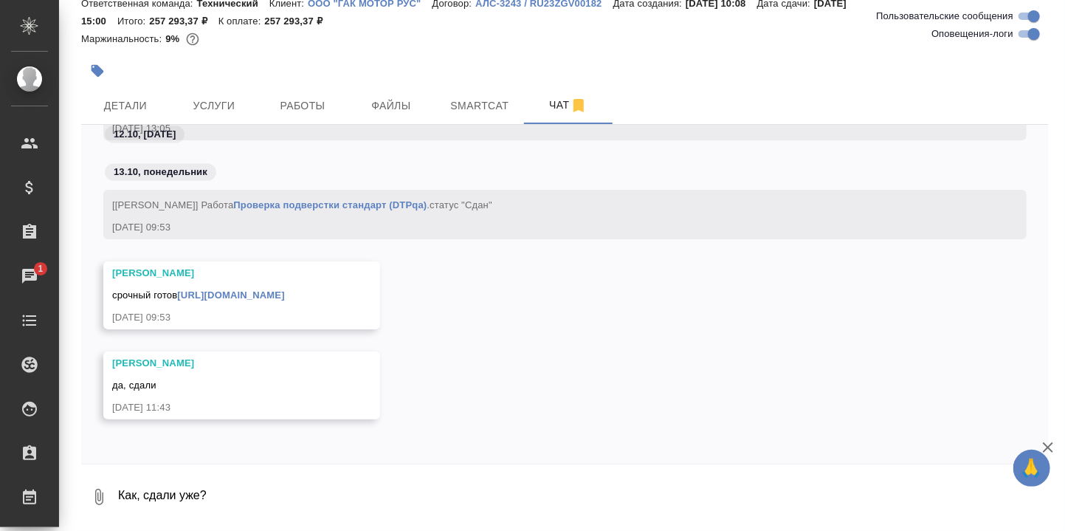
scroll to position [56435, 0]
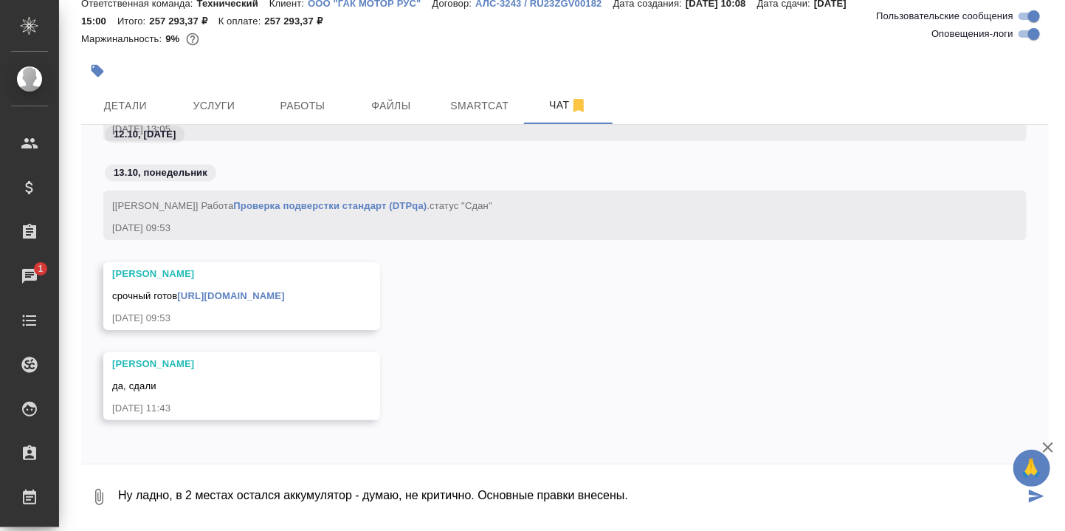
type textarea "Ну ладно, в 2 местах остался аккумулятор - думаю, не критично. Основные правки …"
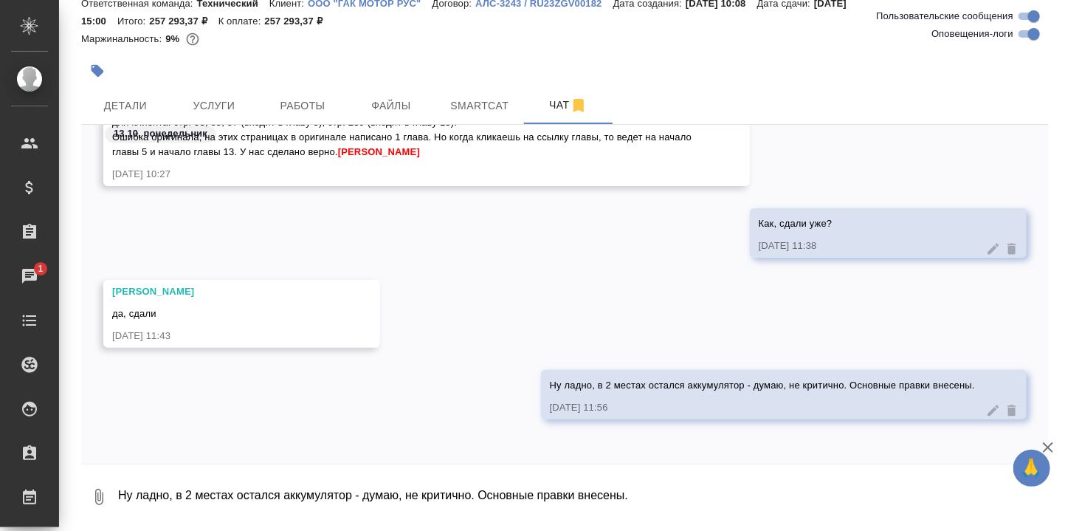
scroll to position [56727, 0]
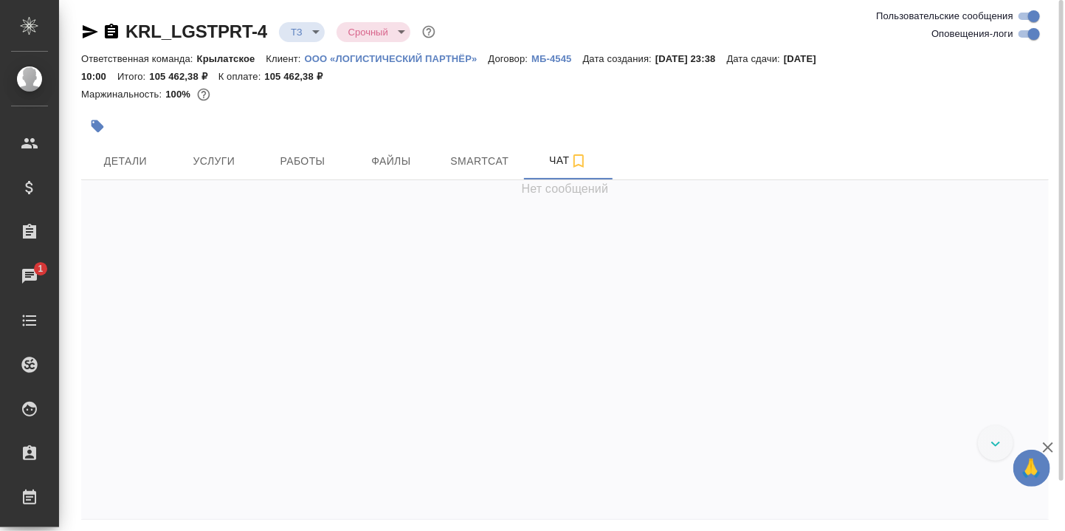
scroll to position [55, 0]
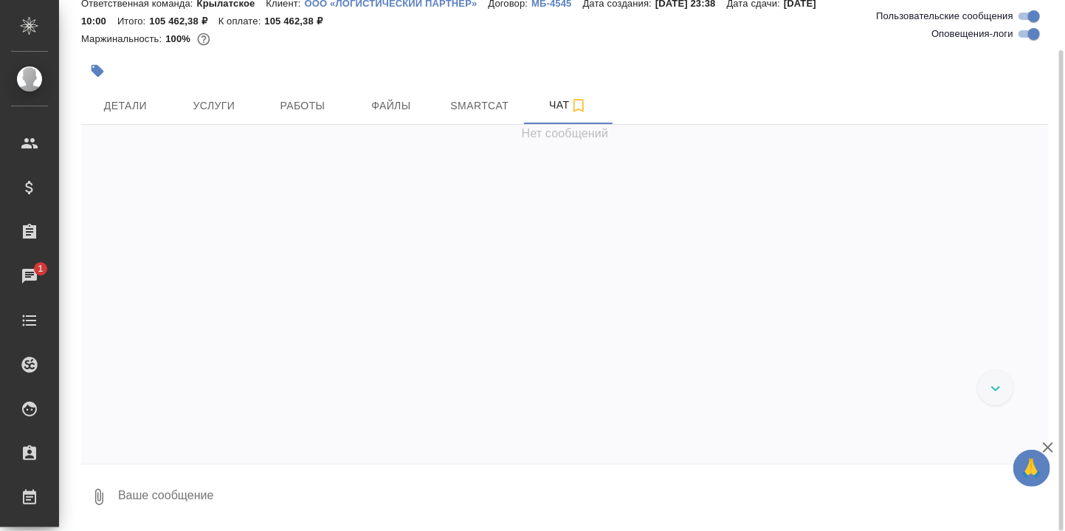
click at [240, 497] on textarea at bounding box center [583, 497] width 932 height 50
click at [201, 489] on textarea at bounding box center [583, 497] width 932 height 50
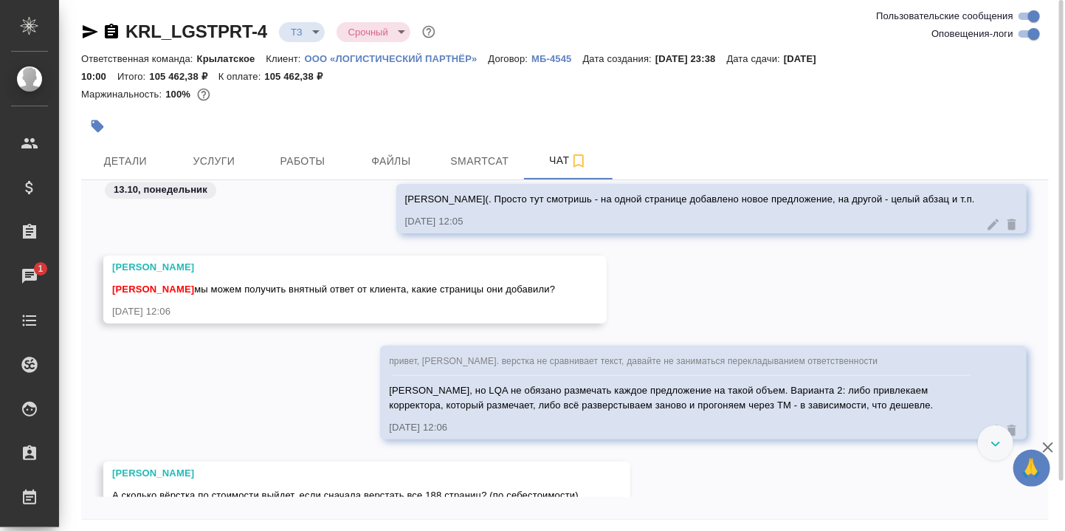
scroll to position [2132, 0]
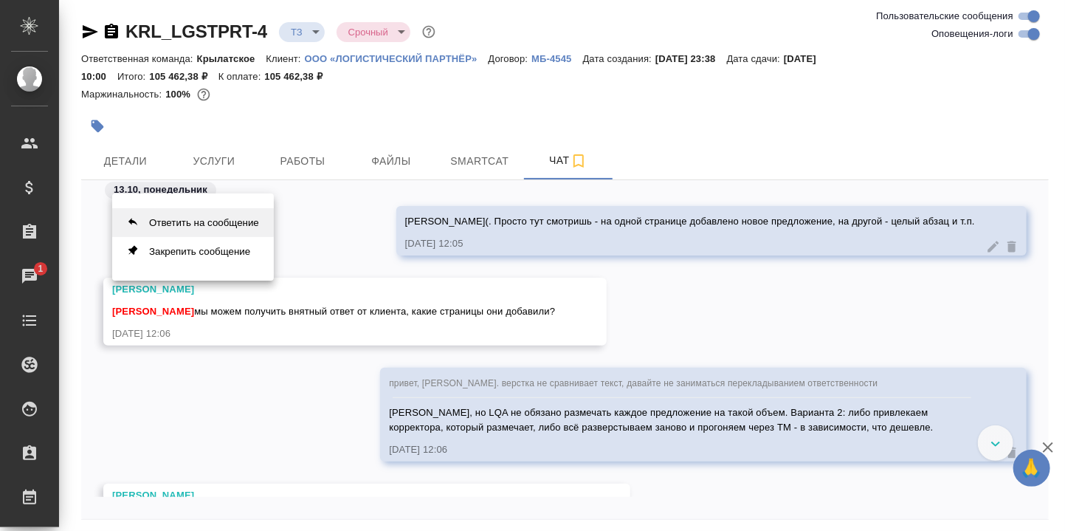
click at [233, 219] on button "Ответить на сообщение" at bounding box center [193, 222] width 162 height 29
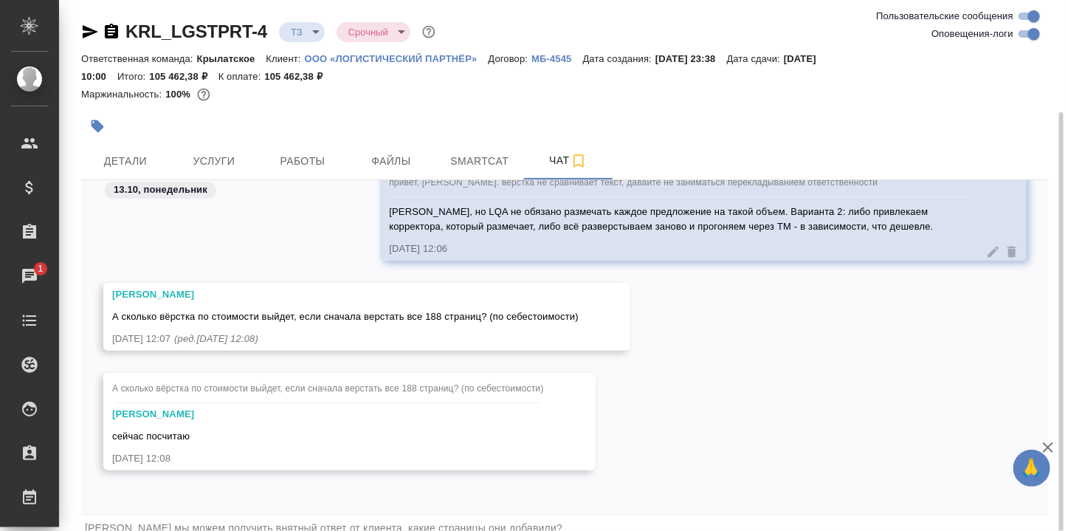
scroll to position [59, 0]
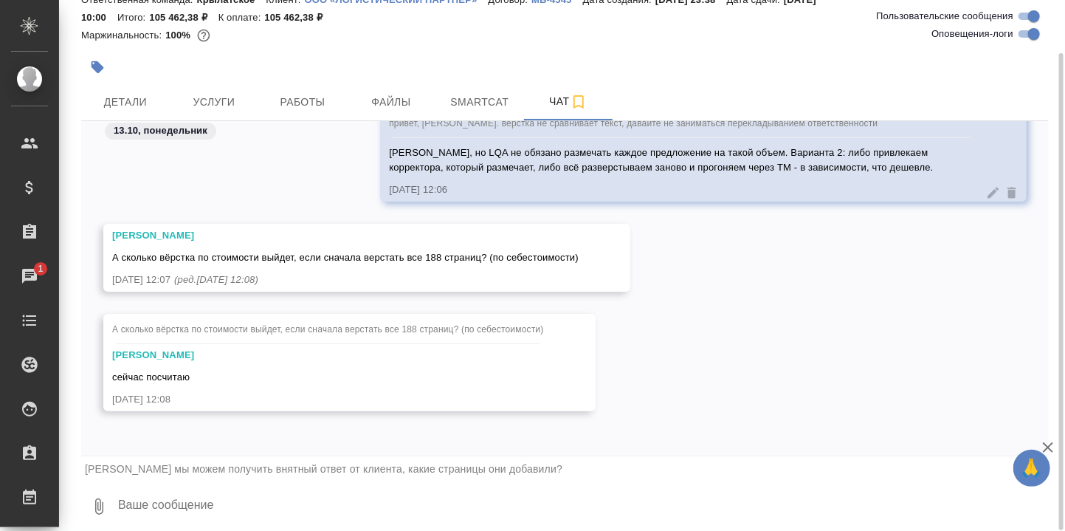
click at [204, 502] on textarea at bounding box center [583, 506] width 932 height 50
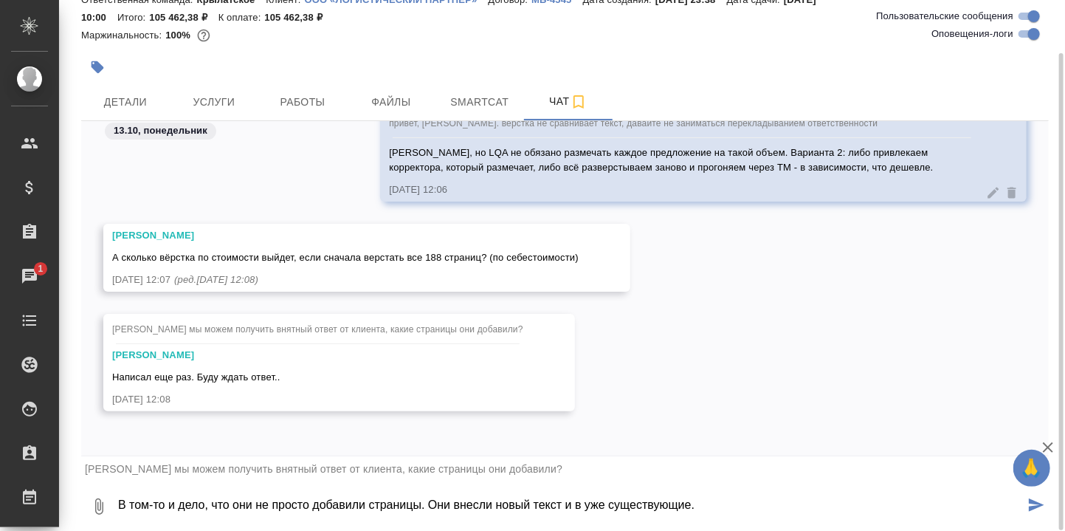
type textarea "В том-то и дело, что они не просто добавили страницы. Они внесли новый текст и …"
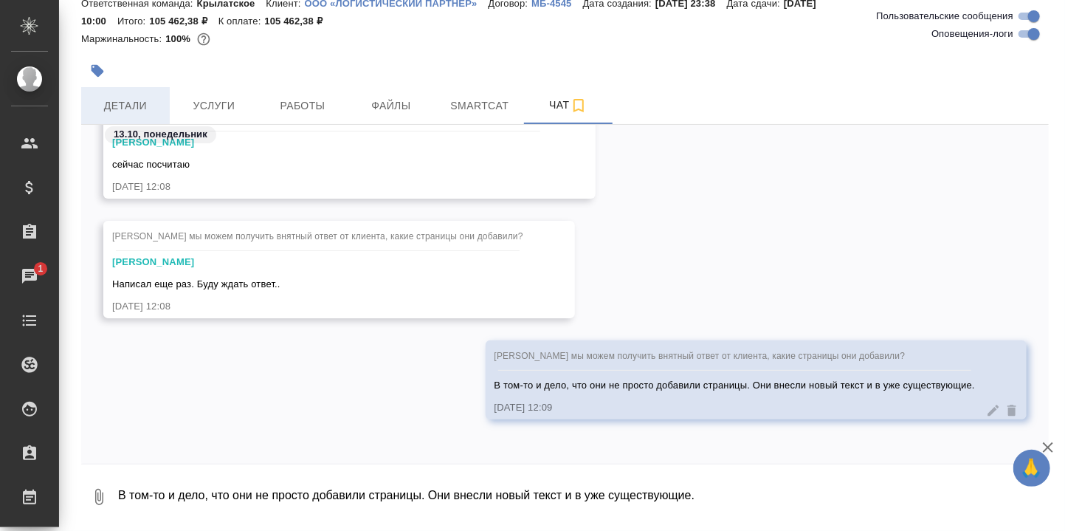
scroll to position [55, 0]
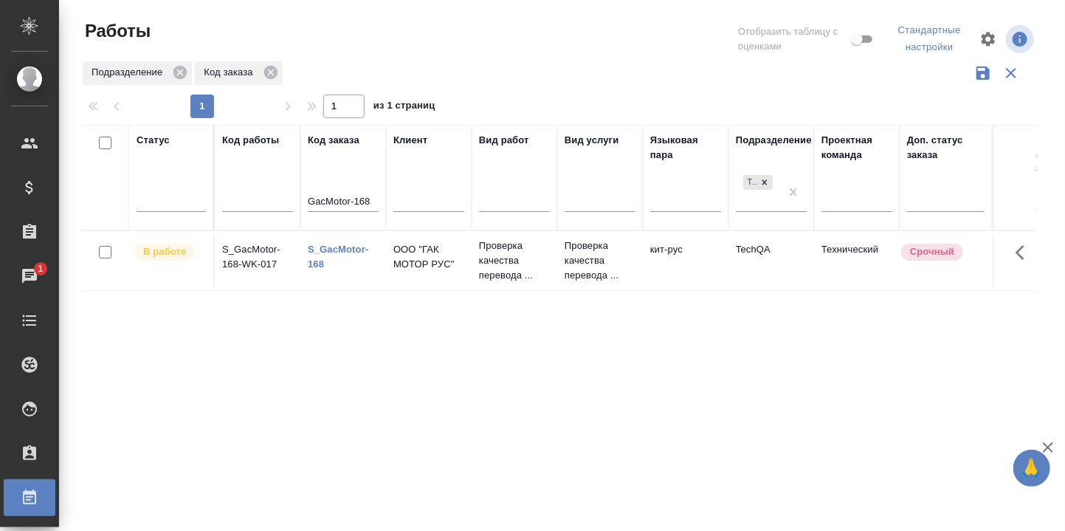
scroll to position [35, 0]
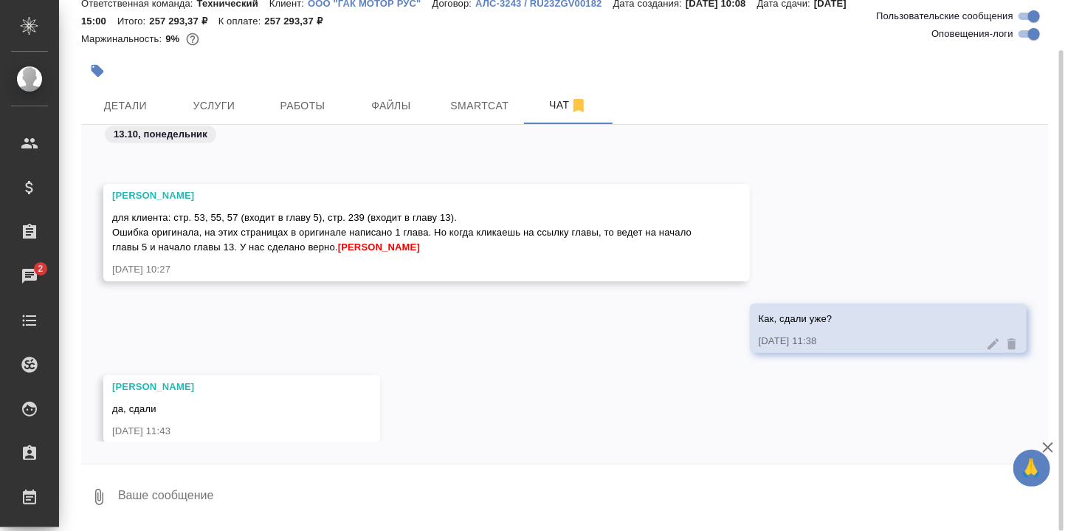
scroll to position [56531, 0]
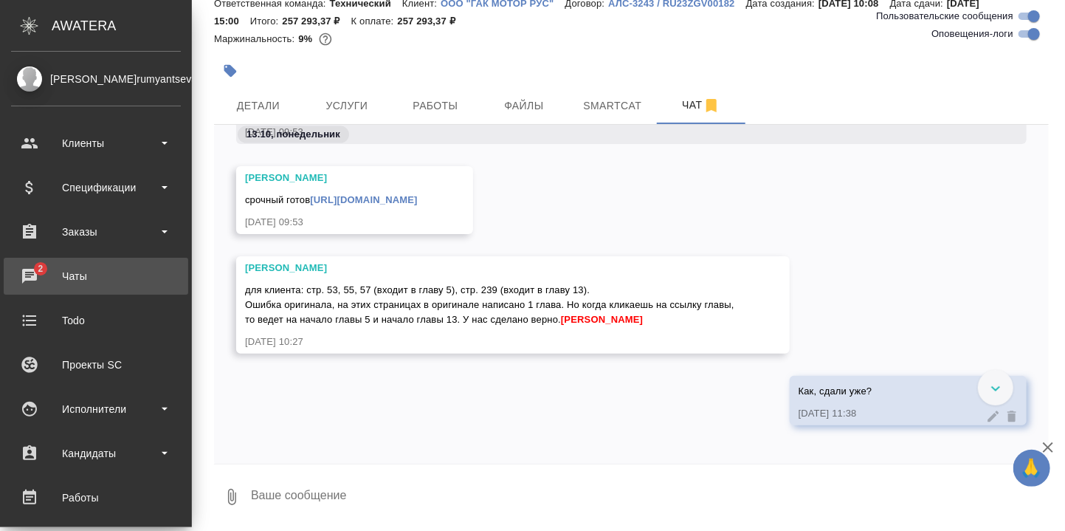
click at [30, 272] on div "Чаты" at bounding box center [96, 276] width 170 height 22
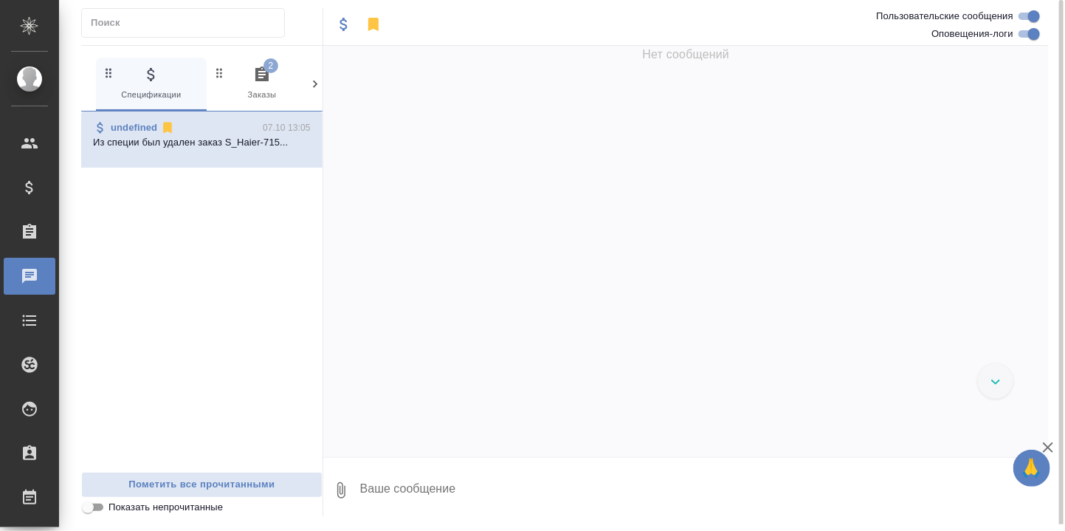
click at [262, 80] on icon "button" at bounding box center [261, 73] width 13 height 15
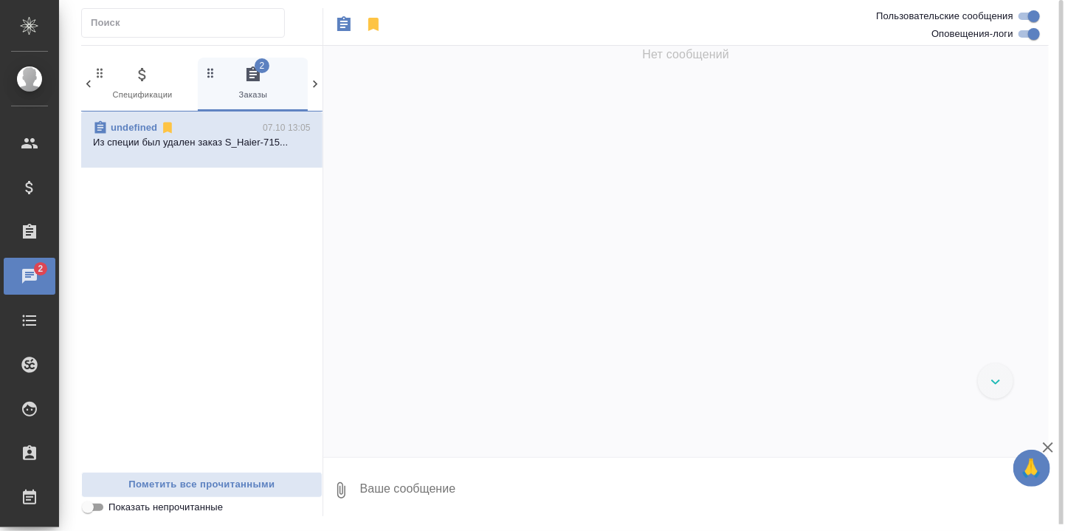
scroll to position [0, 9]
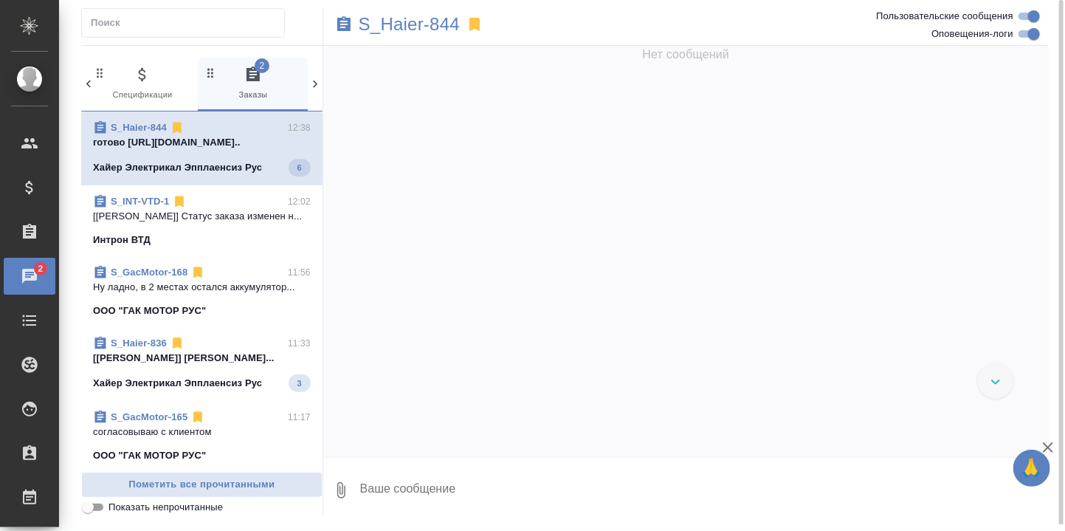
click at [170, 138] on p "готово https://drive.awatera.com/apps/fi..." at bounding box center [202, 142] width 218 height 15
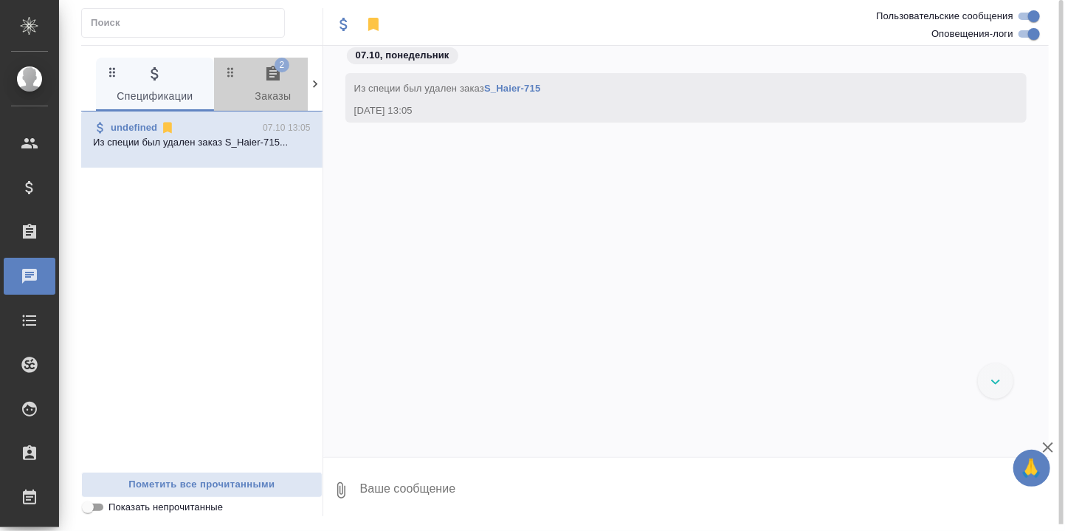
drag, startPoint x: 277, startPoint y: 75, endPoint x: 376, endPoint y: 142, distance: 119.5
click at [277, 75] on icon "button" at bounding box center [272, 73] width 13 height 15
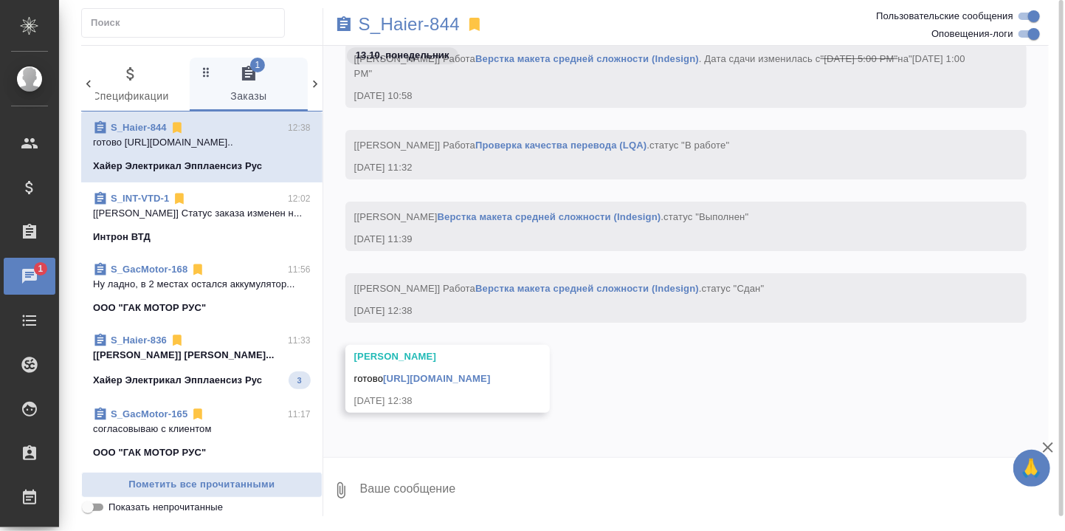
scroll to position [18111, 0]
drag, startPoint x: 161, startPoint y: 359, endPoint x: 187, endPoint y: 356, distance: 26.7
click at [162, 359] on p "[Сергеева Анастасия] Работа Постредактур..." at bounding box center [202, 355] width 218 height 15
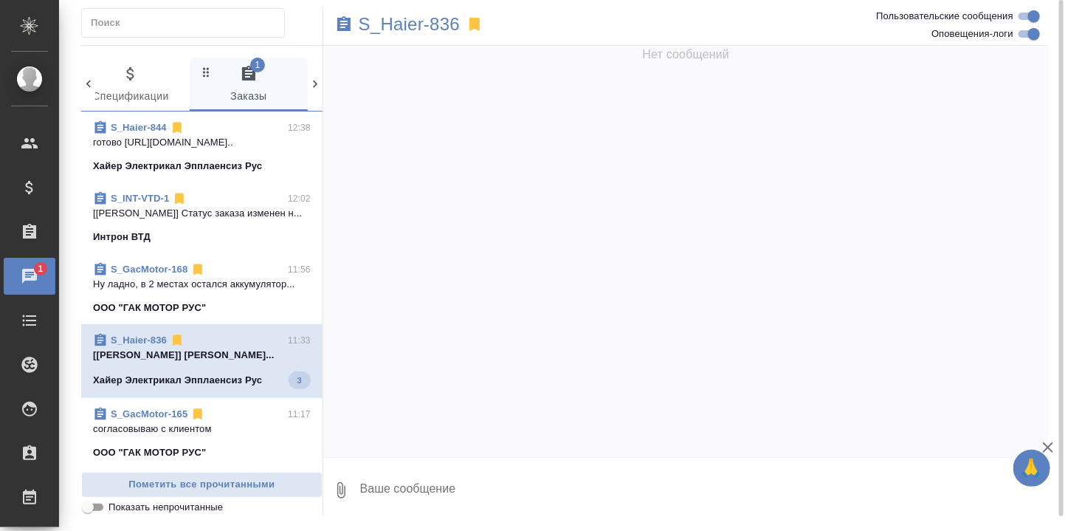
scroll to position [20835, 0]
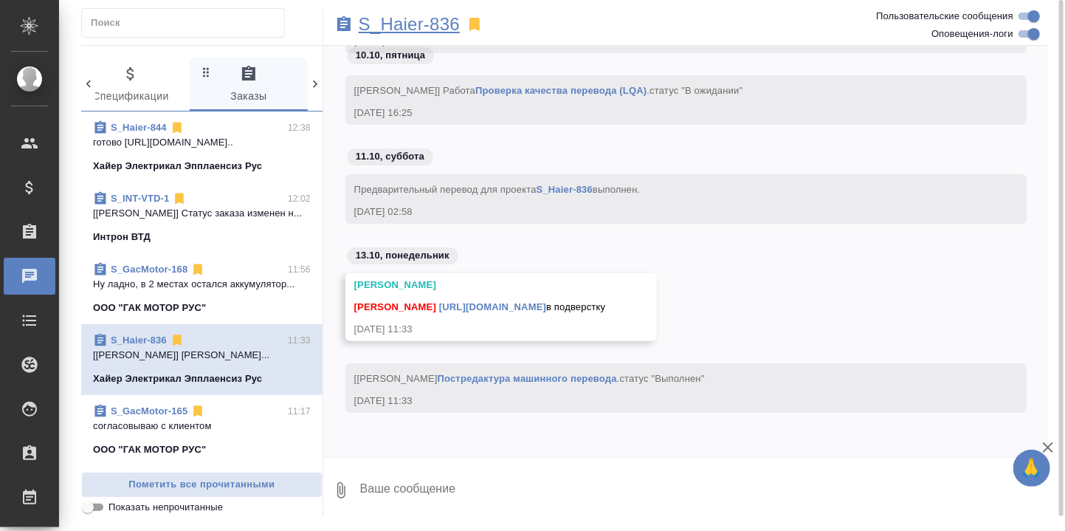
click at [428, 29] on p "S_Haier-836" at bounding box center [409, 24] width 101 height 15
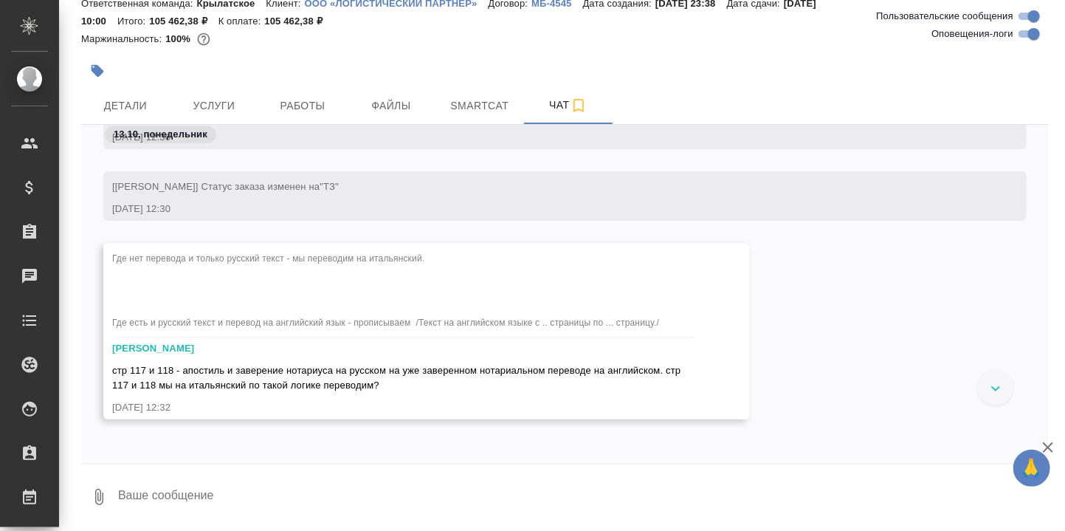
scroll to position [3083, 0]
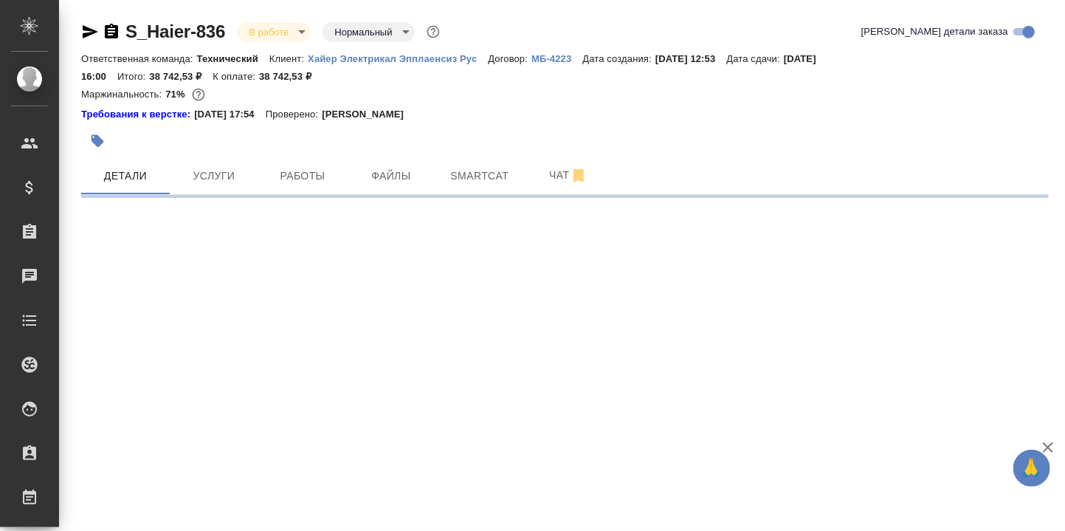
select select "RU"
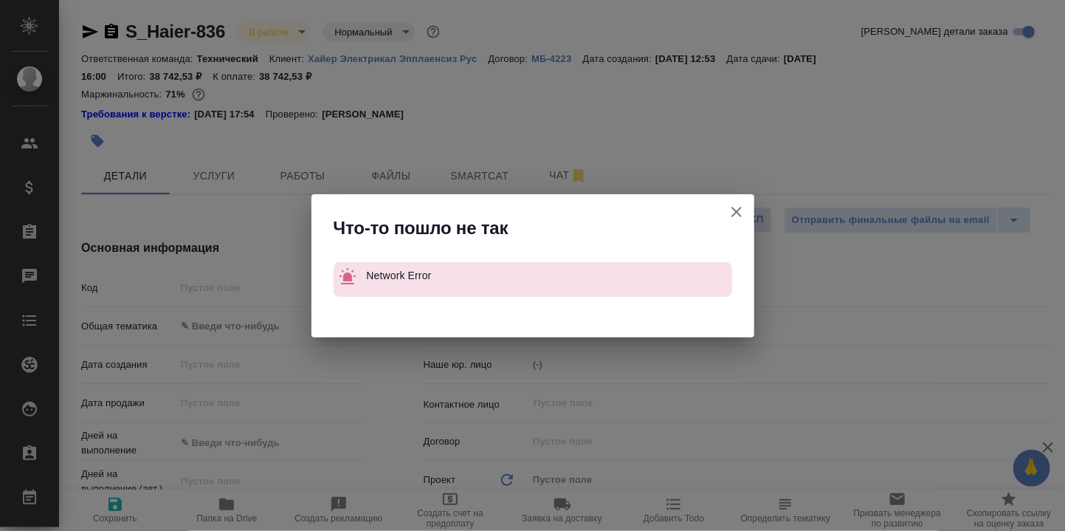
type textarea "x"
click at [737, 206] on icon "button" at bounding box center [737, 212] width 18 height 18
type textarea "x"
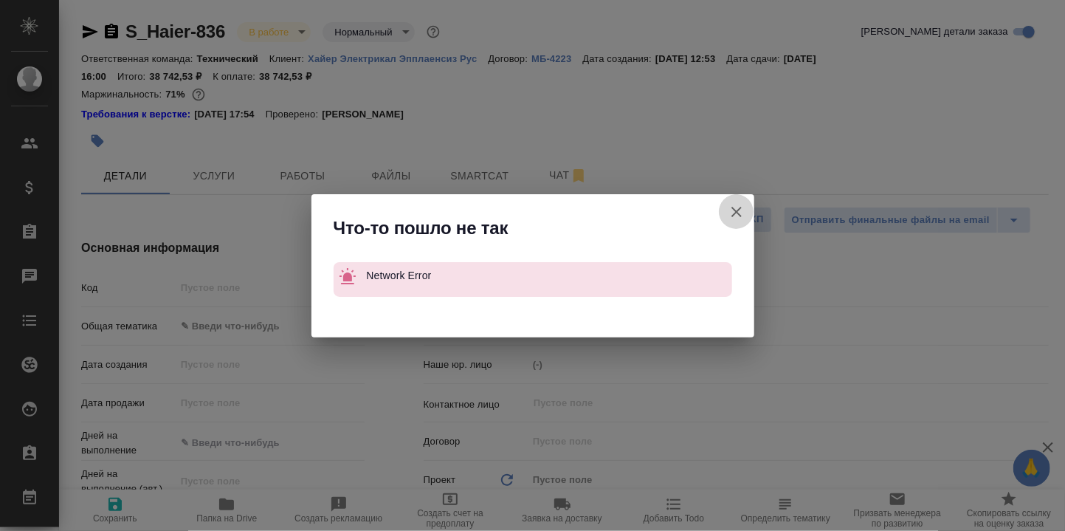
type textarea "x"
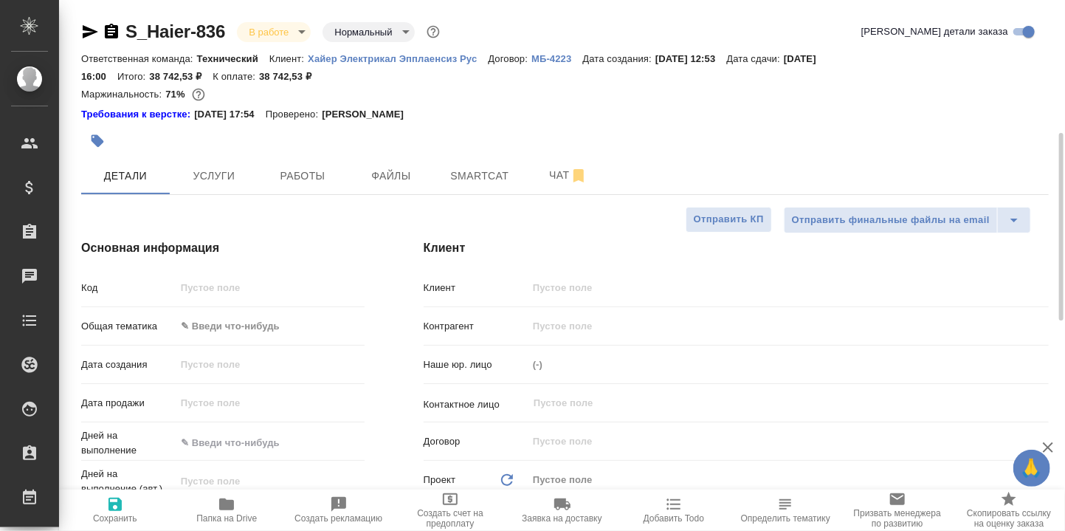
scroll to position [98, 0]
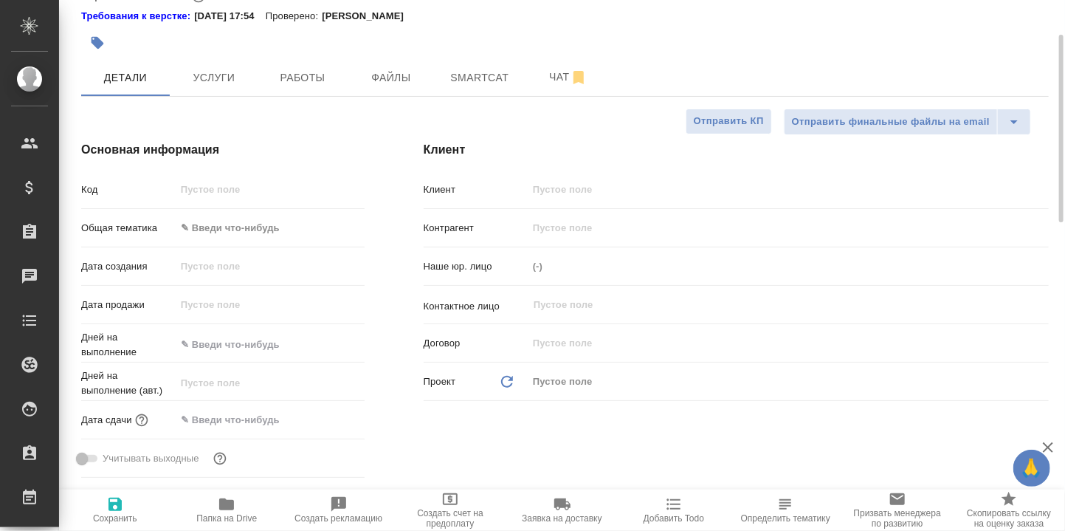
click at [223, 506] on icon "button" at bounding box center [226, 504] width 15 height 12
type textarea "x"
